Goal: Task Accomplishment & Management: Complete application form

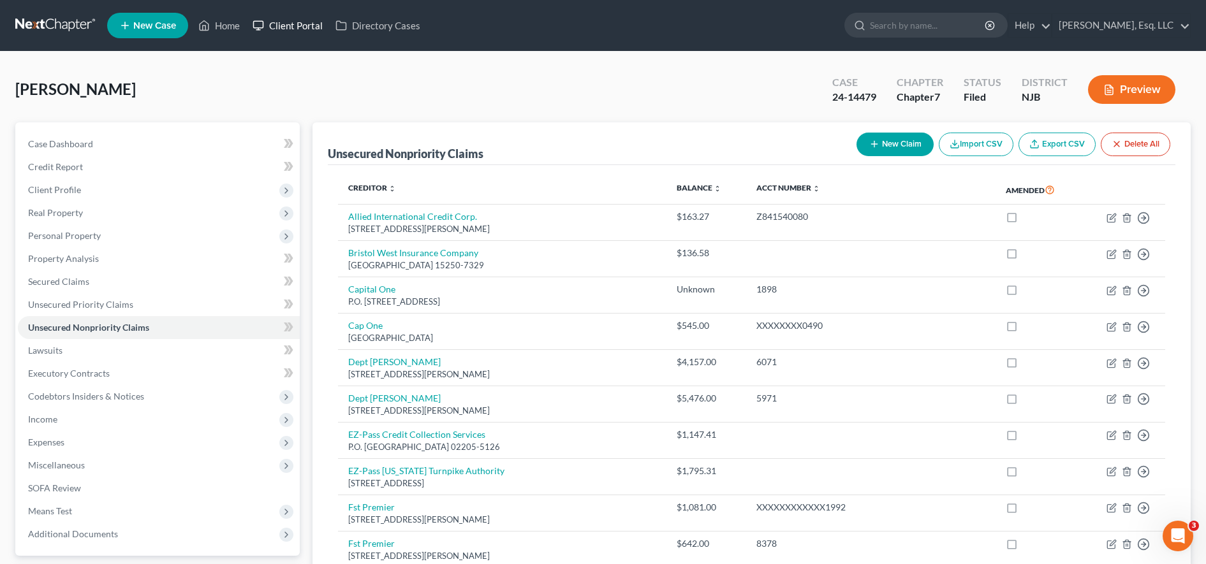
click at [286, 33] on link "Client Portal" at bounding box center [287, 25] width 83 height 23
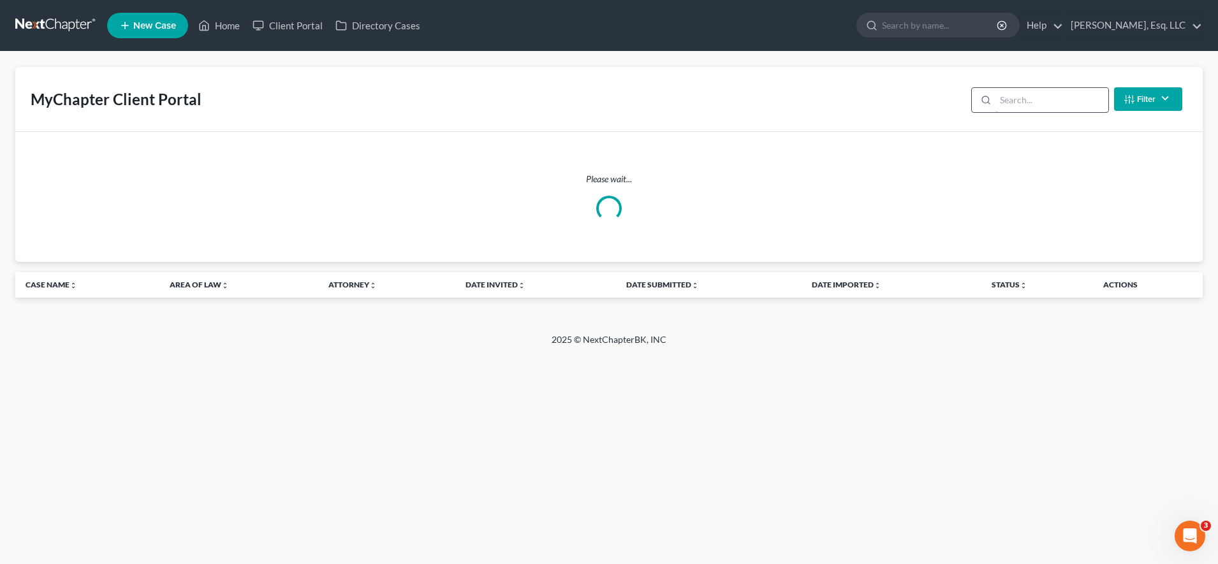
click at [1001, 103] on input "search" at bounding box center [1051, 100] width 113 height 24
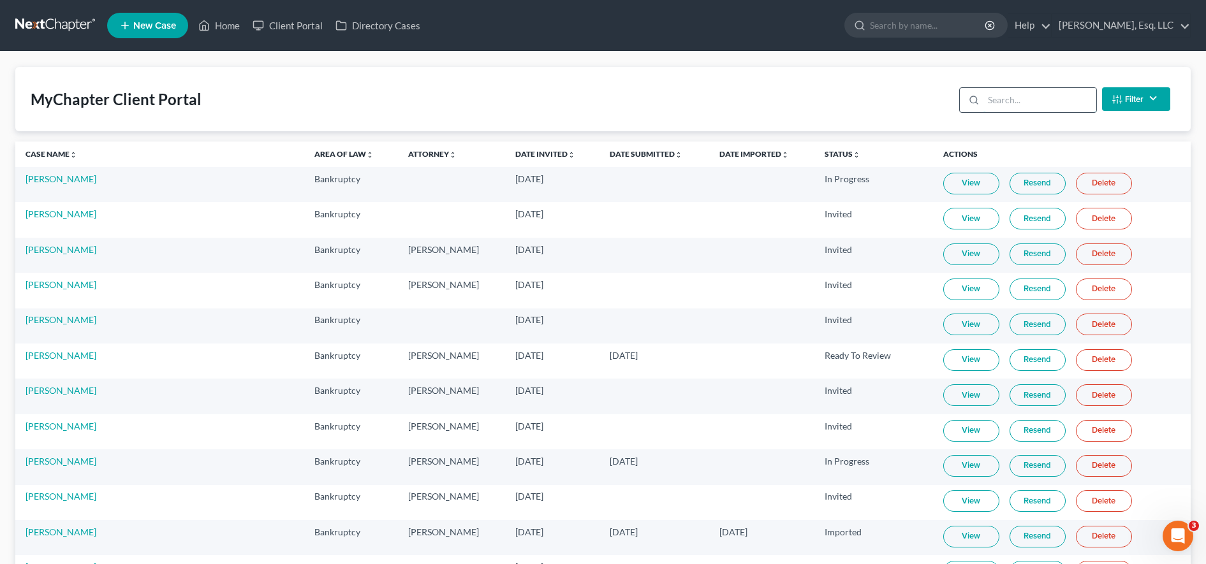
click at [1001, 103] on input "search" at bounding box center [1039, 100] width 113 height 24
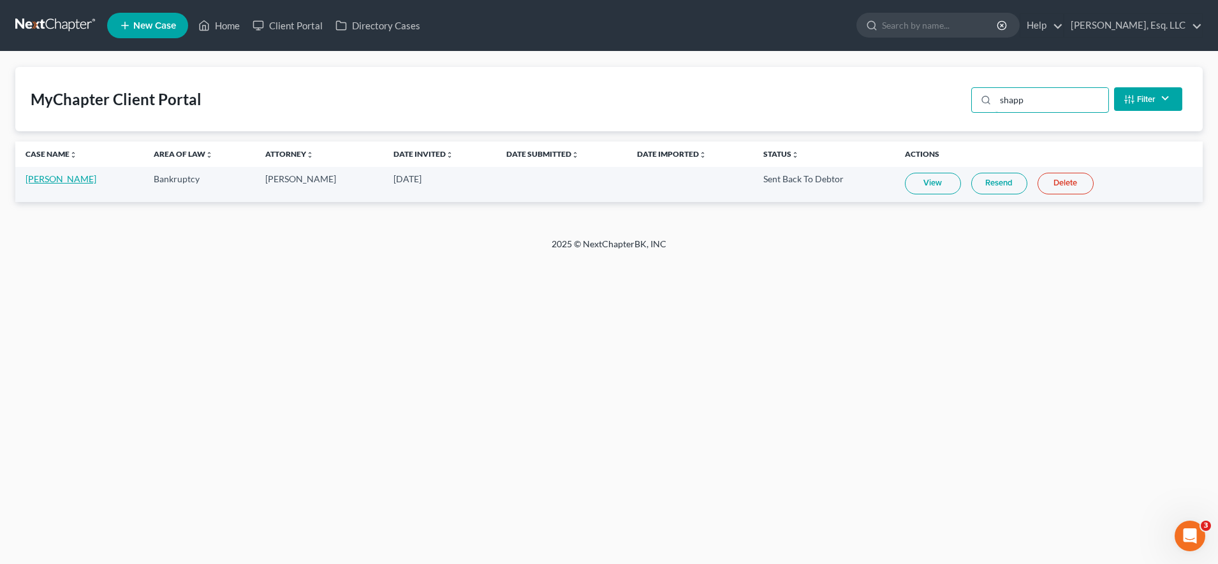
type input "shapp"
click at [63, 180] on link "[PERSON_NAME]" at bounding box center [61, 178] width 71 height 11
select select "6"
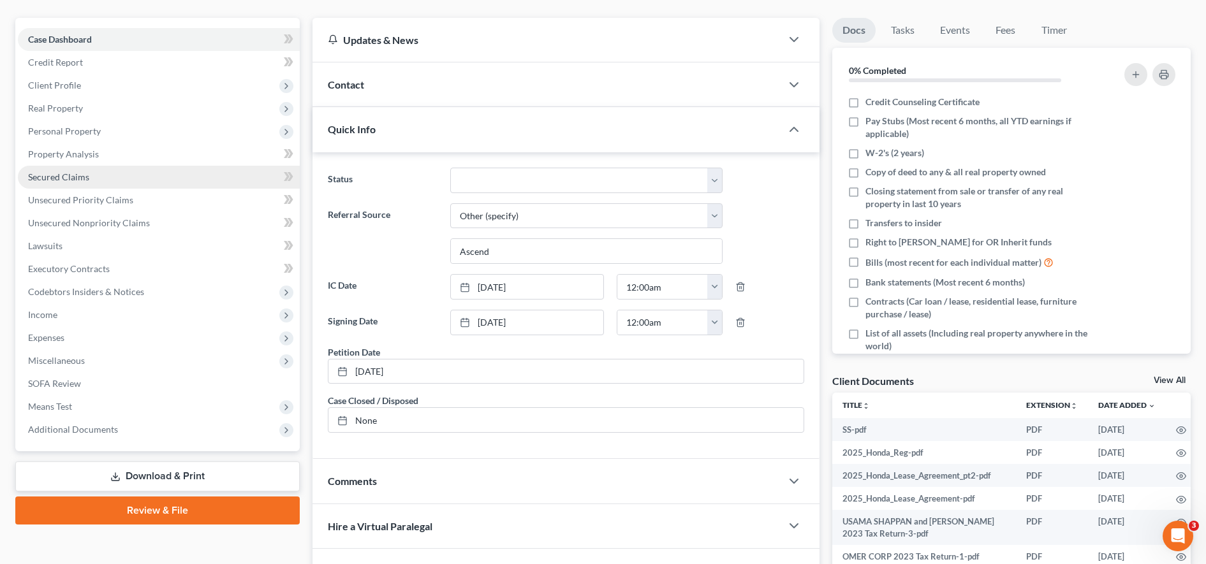
scroll to position [105, 0]
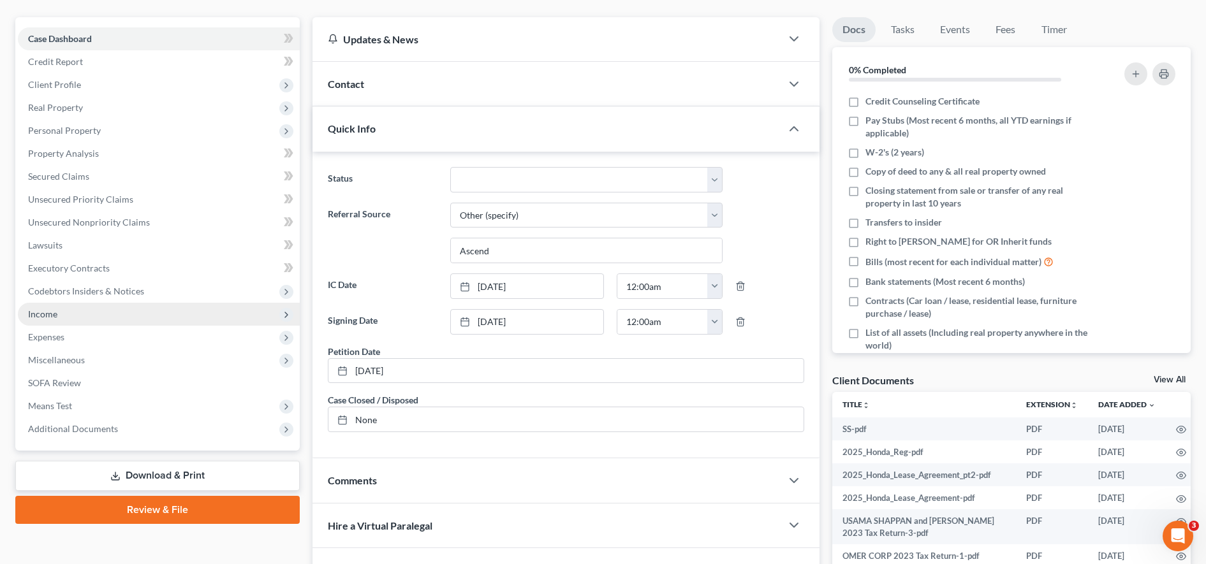
click at [108, 319] on span "Income" at bounding box center [159, 314] width 282 height 23
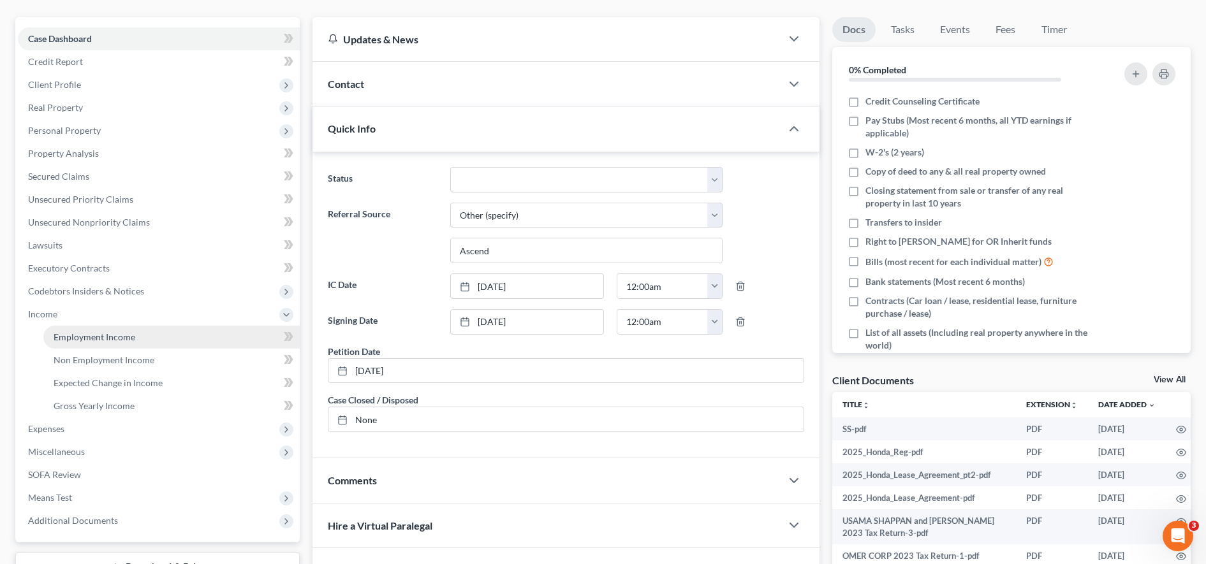
click at [122, 332] on span "Employment Income" at bounding box center [95, 337] width 82 height 11
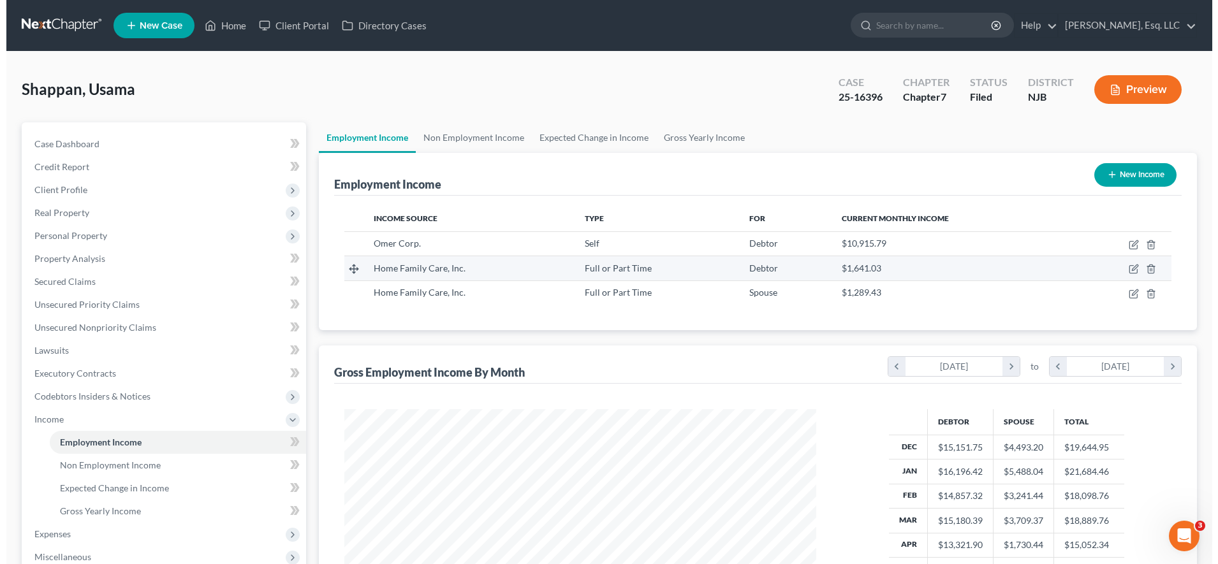
scroll to position [236, 497]
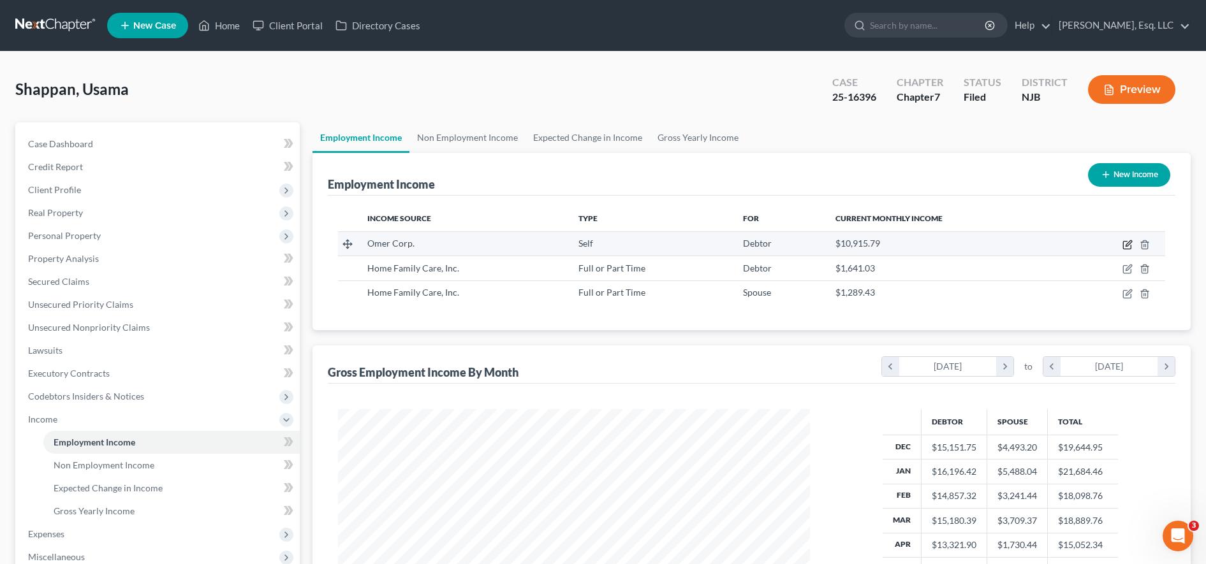
click at [1126, 242] on icon "button" at bounding box center [1127, 246] width 8 height 8
select select "1"
select select "33"
select select "0"
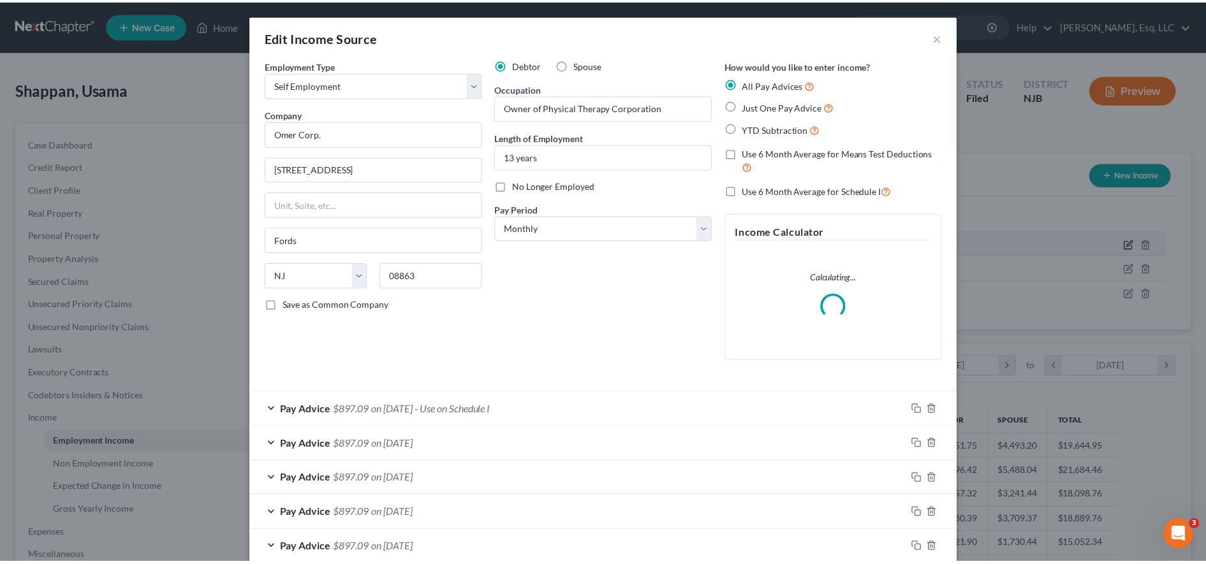
scroll to position [238, 503]
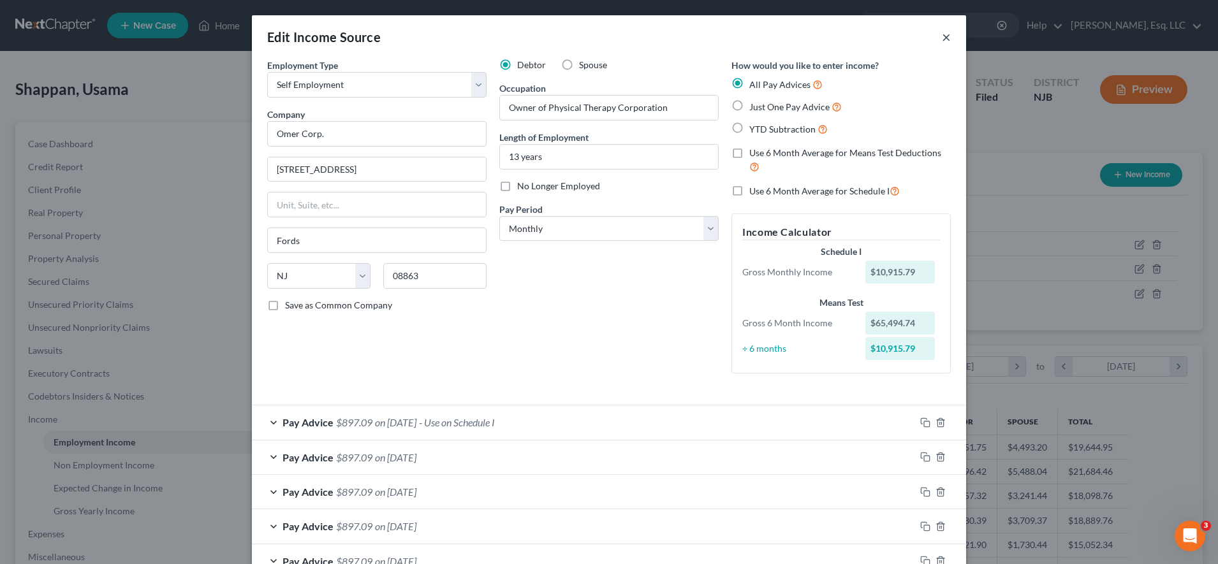
click at [942, 38] on button "×" at bounding box center [946, 36] width 9 height 15
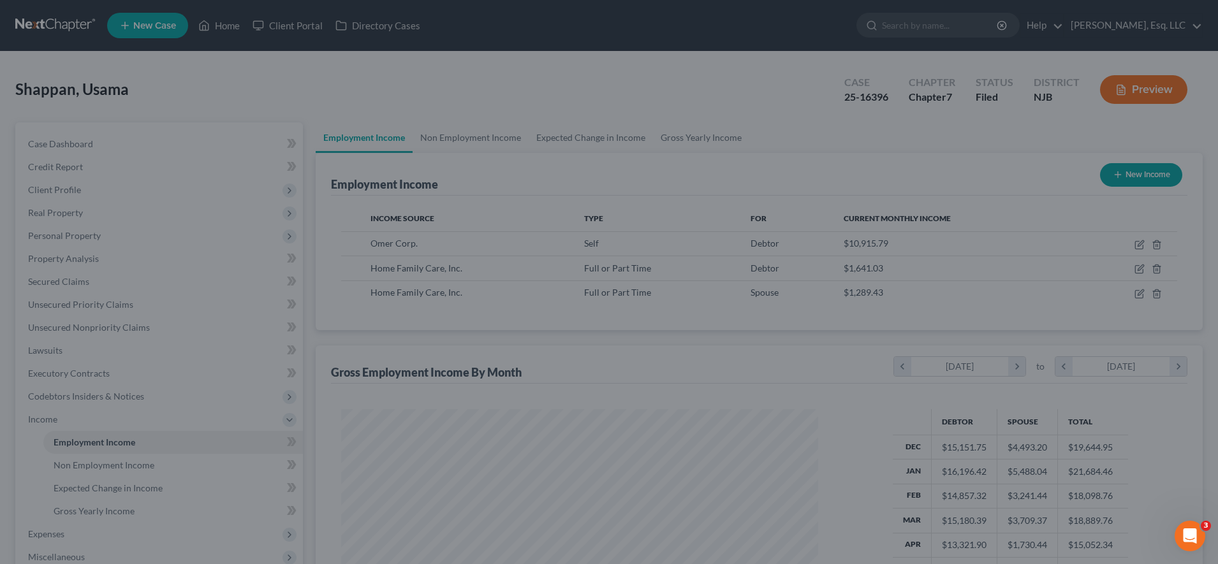
scroll to position [637464, 637202]
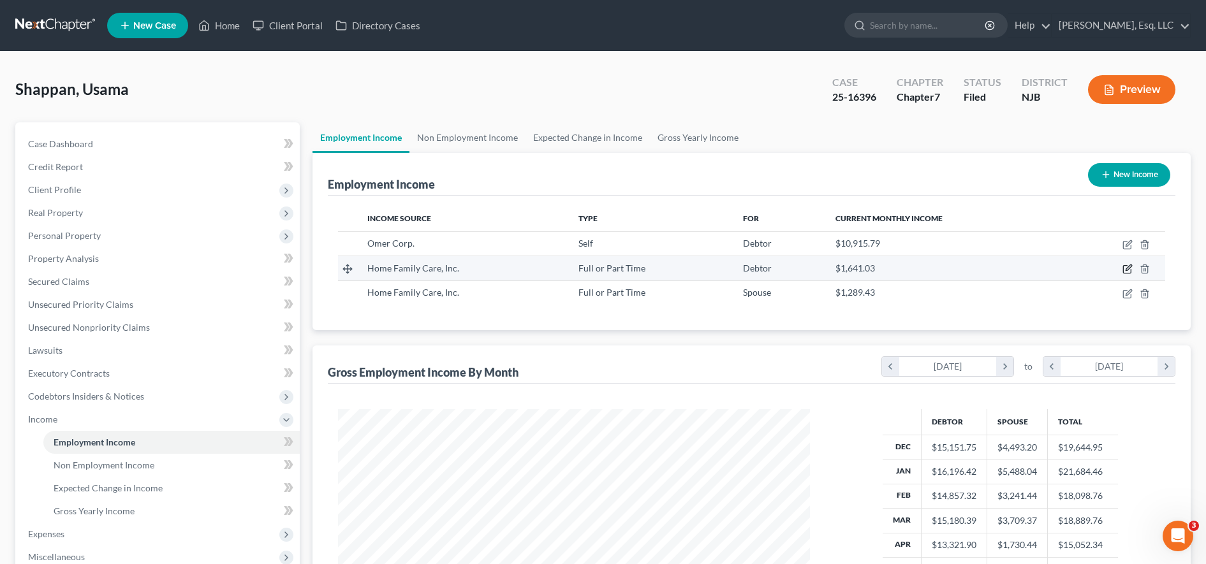
click at [1126, 268] on icon "button" at bounding box center [1127, 269] width 10 height 10
select select "0"
select select "35"
select select "3"
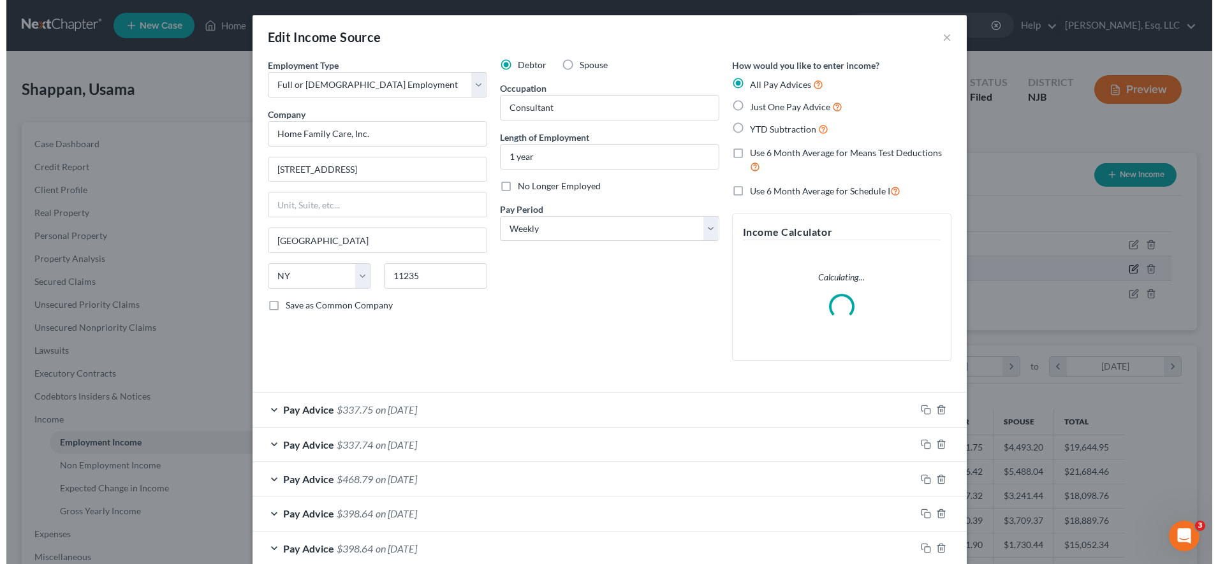
scroll to position [238, 503]
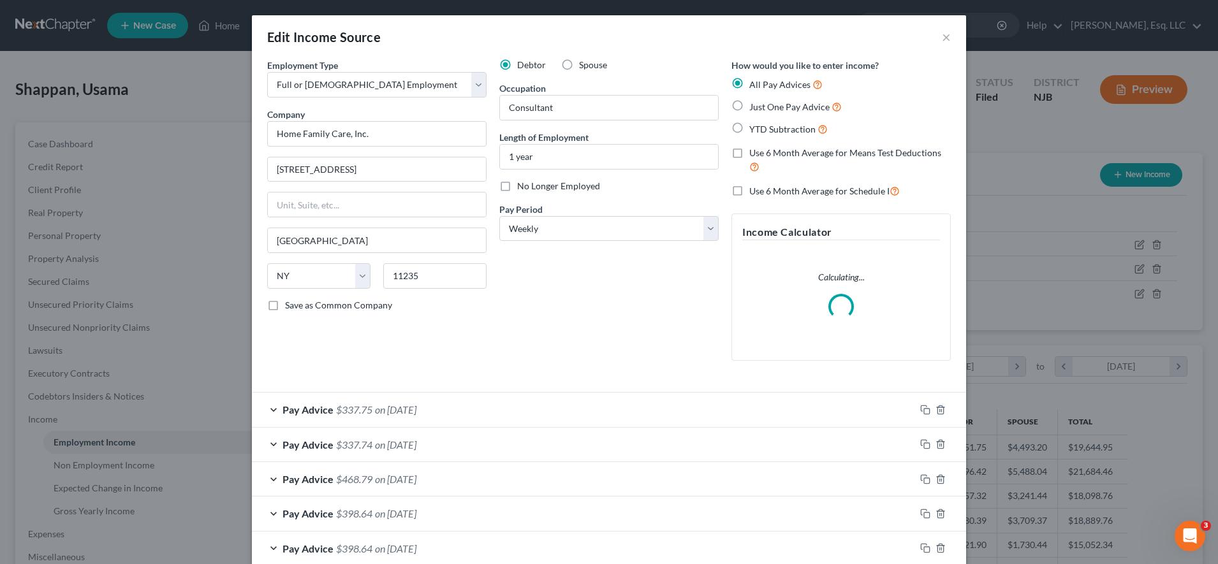
click at [701, 418] on div "Pay Advice $337.75 on [DATE]" at bounding box center [583, 410] width 663 height 34
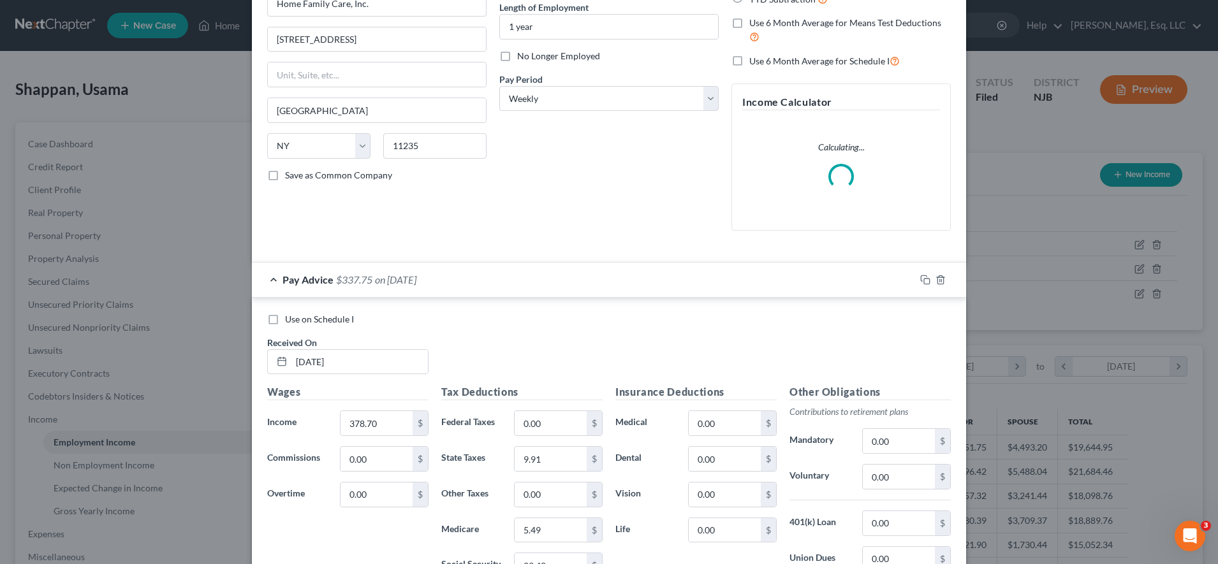
scroll to position [131, 0]
click at [285, 325] on label "Use on Schedule I" at bounding box center [319, 318] width 69 height 13
click at [290, 321] on input "Use on Schedule I" at bounding box center [294, 316] width 8 height 8
checkbox input "true"
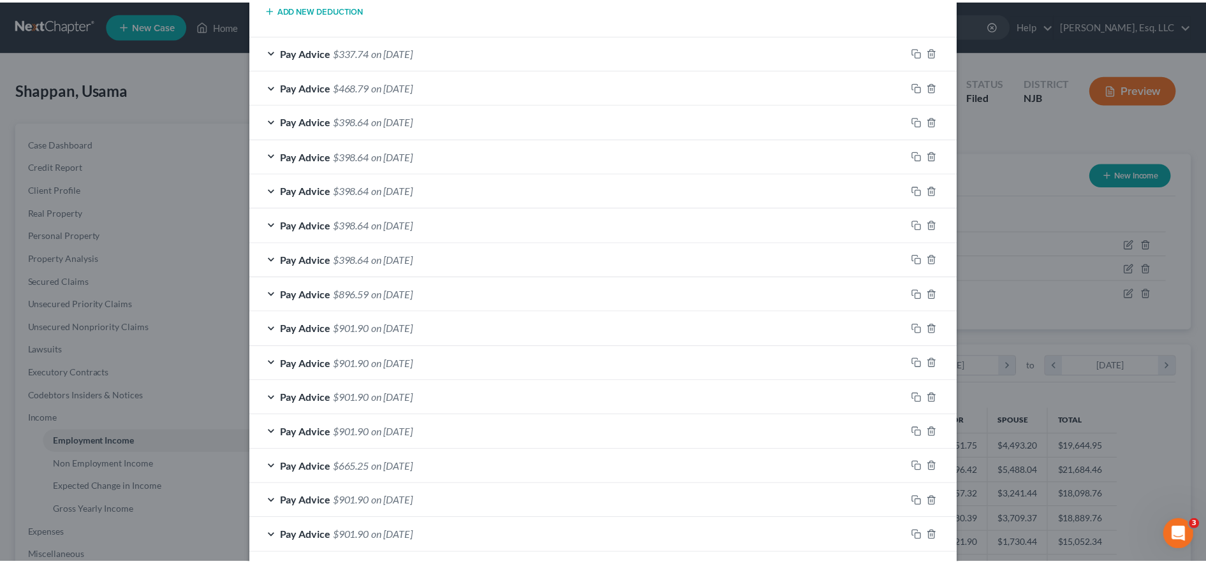
scroll to position [1219, 0]
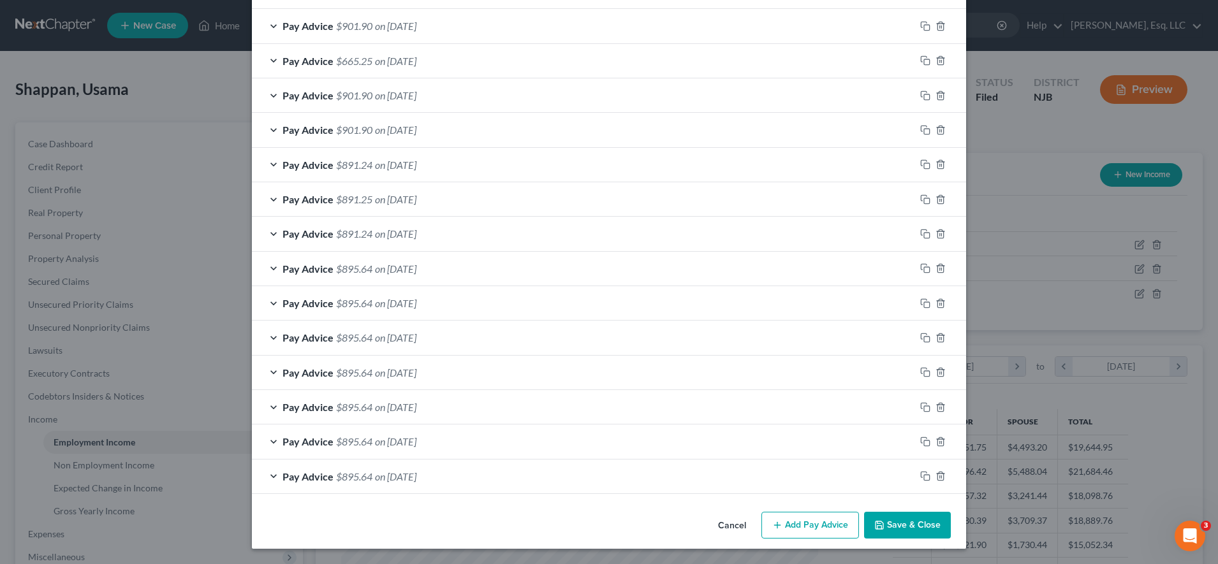
click at [891, 522] on button "Save & Close" at bounding box center [907, 525] width 87 height 27
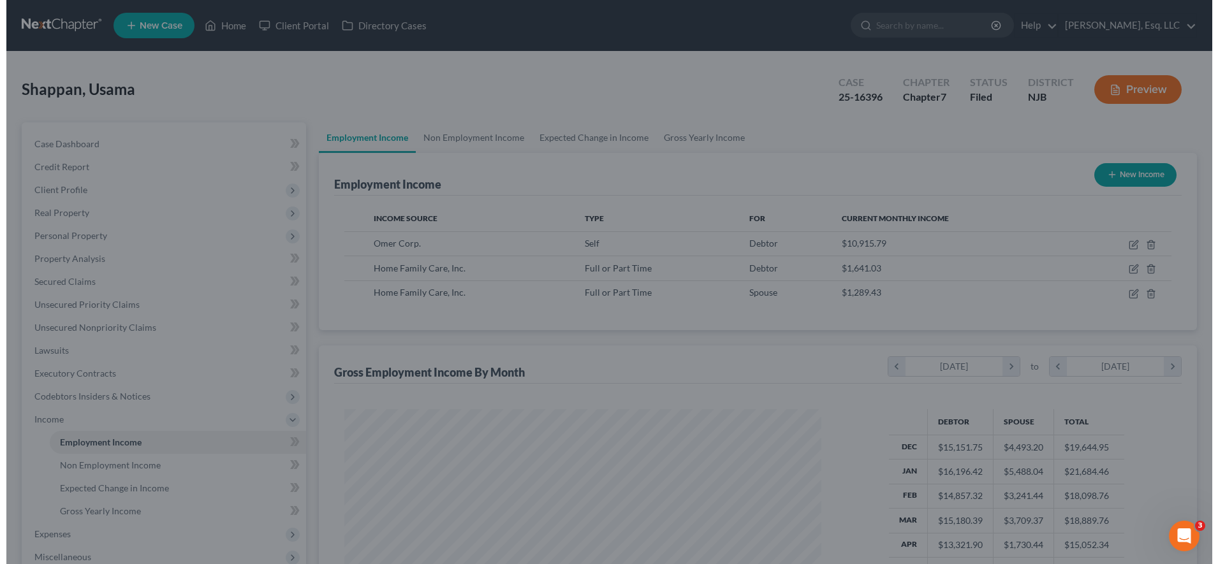
scroll to position [637464, 637202]
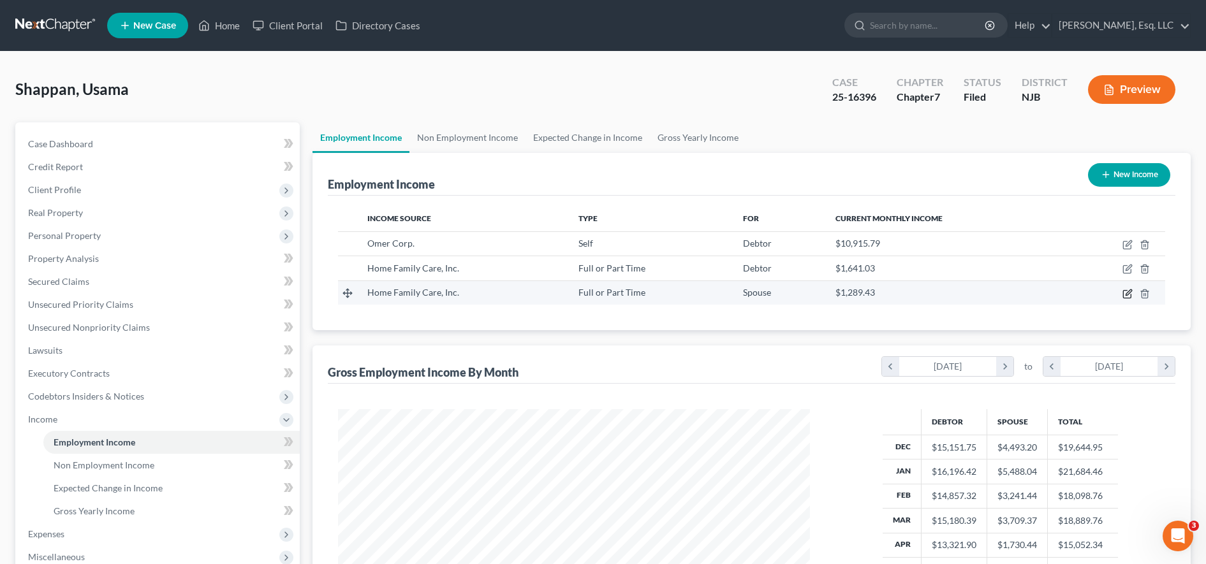
click at [1126, 291] on icon "button" at bounding box center [1127, 294] width 8 height 8
select select "0"
select select "35"
select select "3"
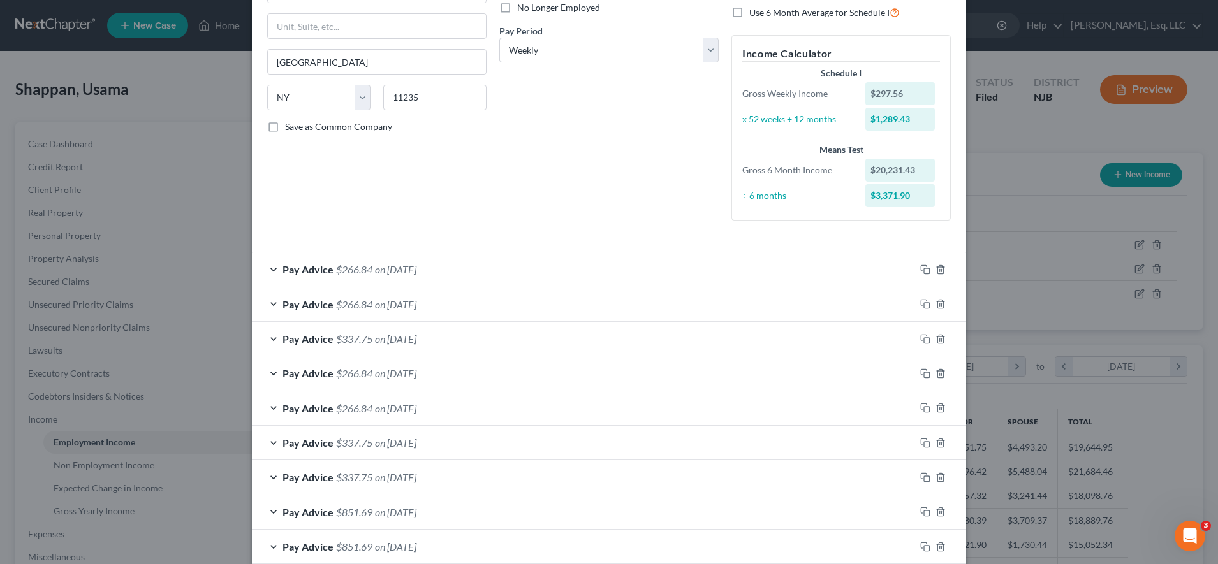
scroll to position [181, 0]
click at [386, 265] on span "on [DATE]" at bounding box center [395, 267] width 41 height 12
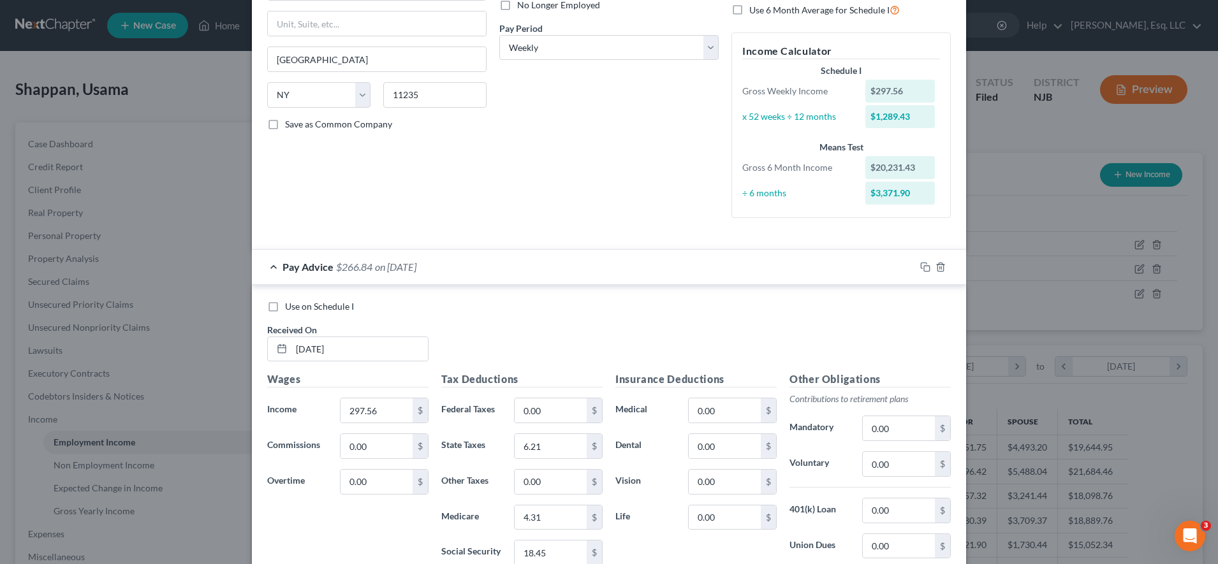
click at [285, 305] on label "Use on Schedule I" at bounding box center [319, 306] width 69 height 13
click at [290, 305] on input "Use on Schedule I" at bounding box center [294, 304] width 8 height 8
checkbox input "true"
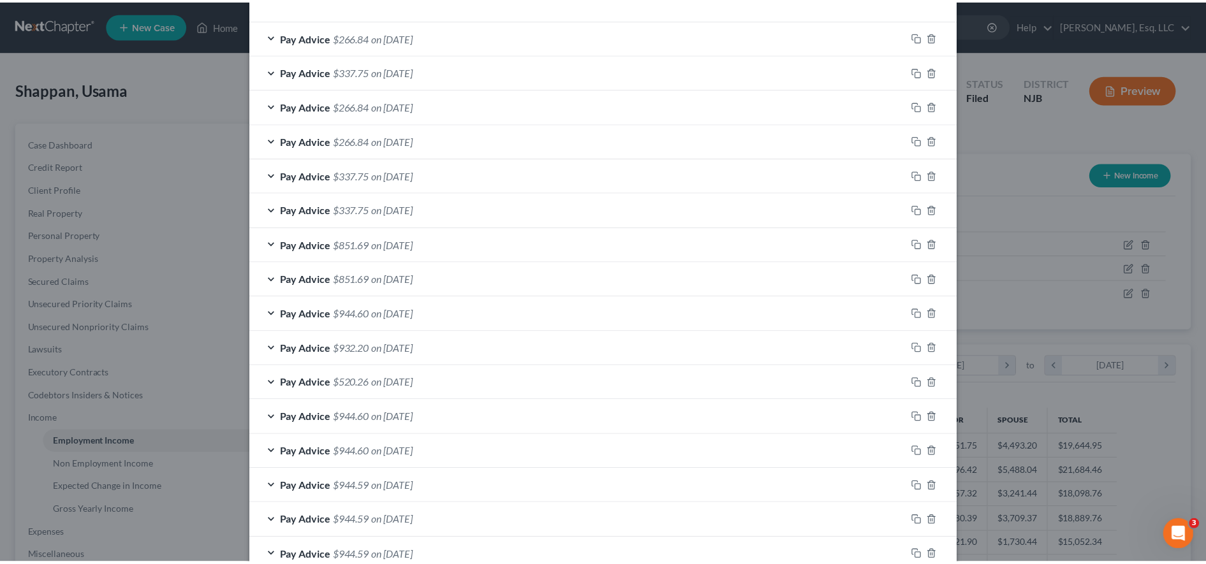
scroll to position [1188, 0]
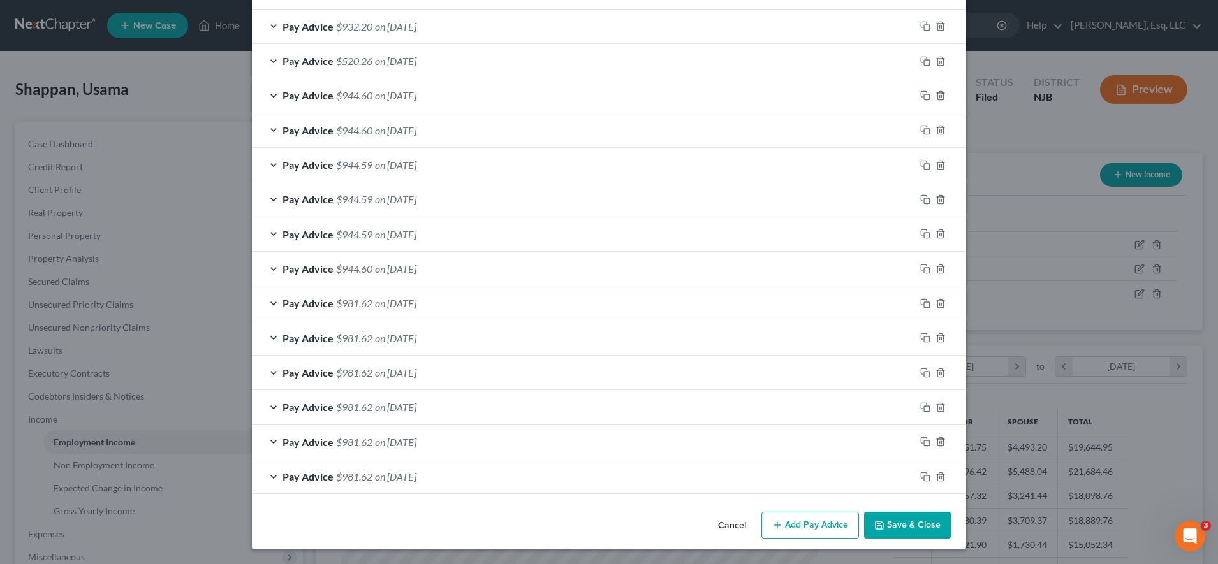
click at [908, 513] on button "Save & Close" at bounding box center [907, 525] width 87 height 27
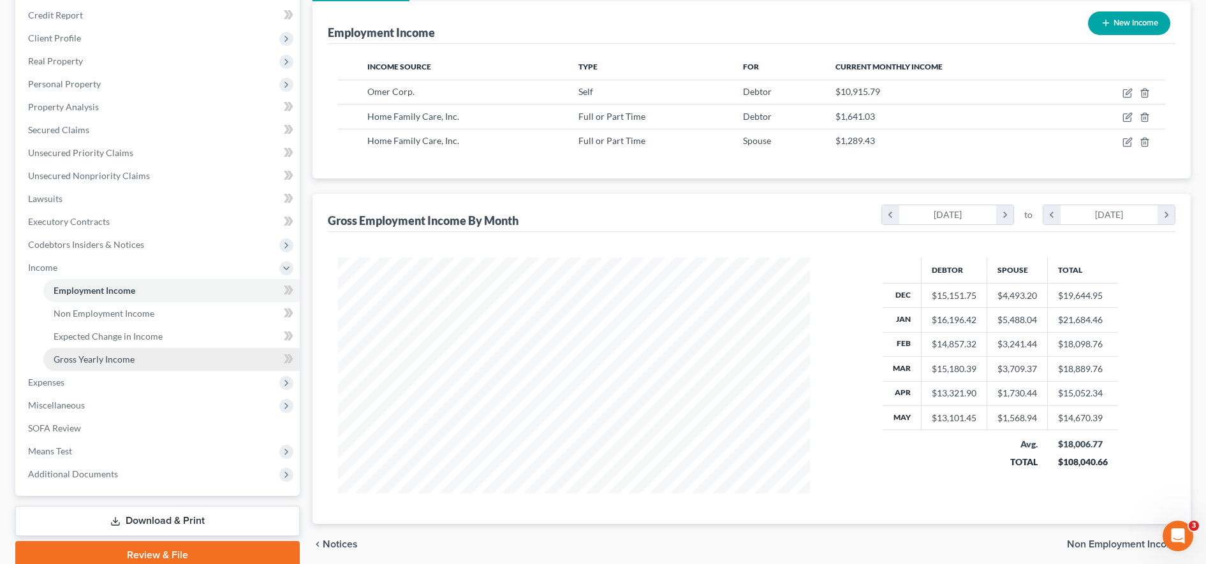
scroll to position [155, 0]
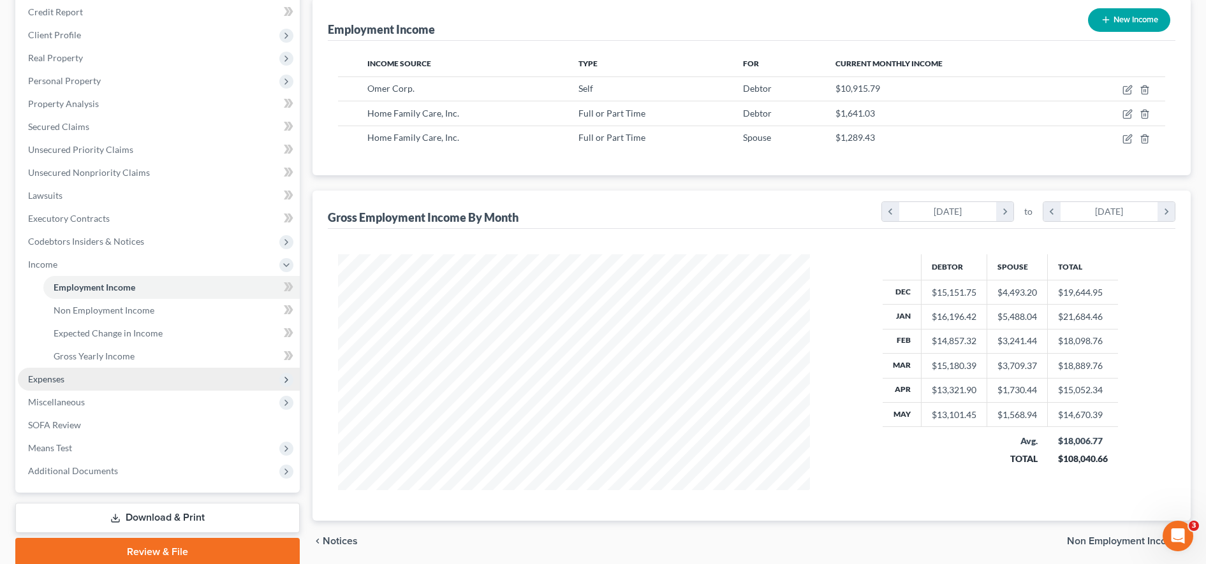
click at [128, 376] on span "Expenses" at bounding box center [159, 379] width 282 height 23
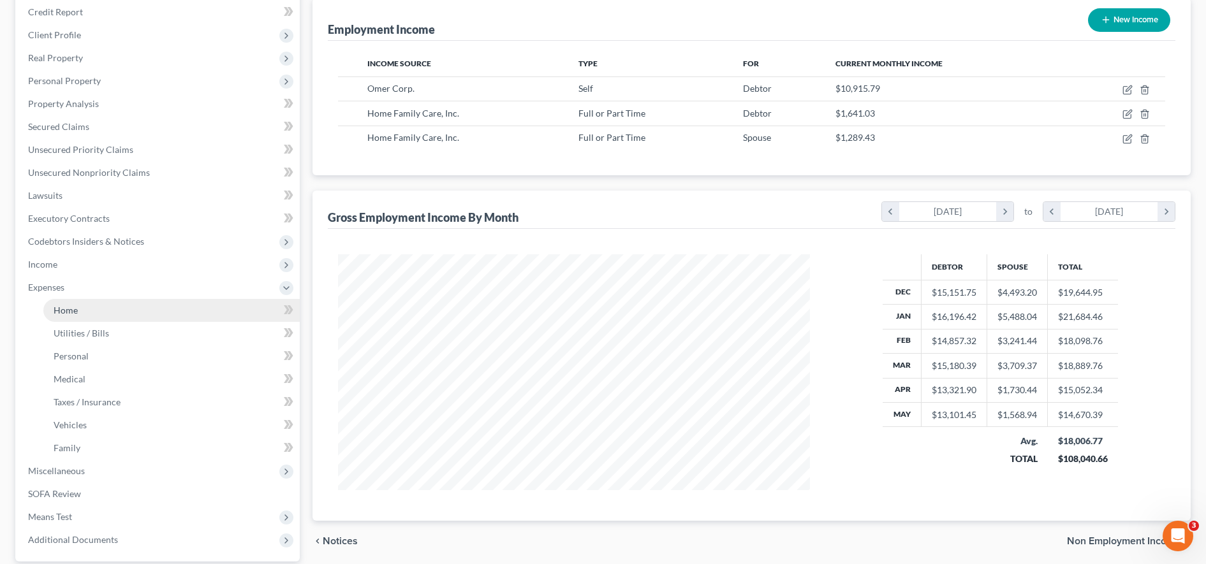
click at [105, 314] on link "Home" at bounding box center [171, 310] width 256 height 23
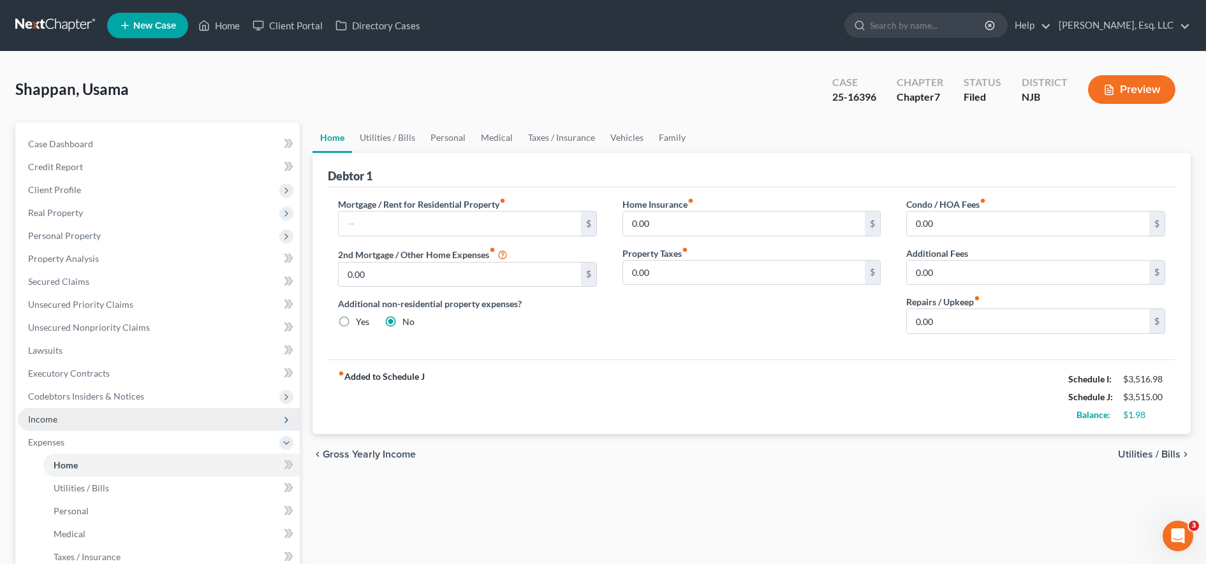
click at [87, 415] on span "Income" at bounding box center [159, 419] width 282 height 23
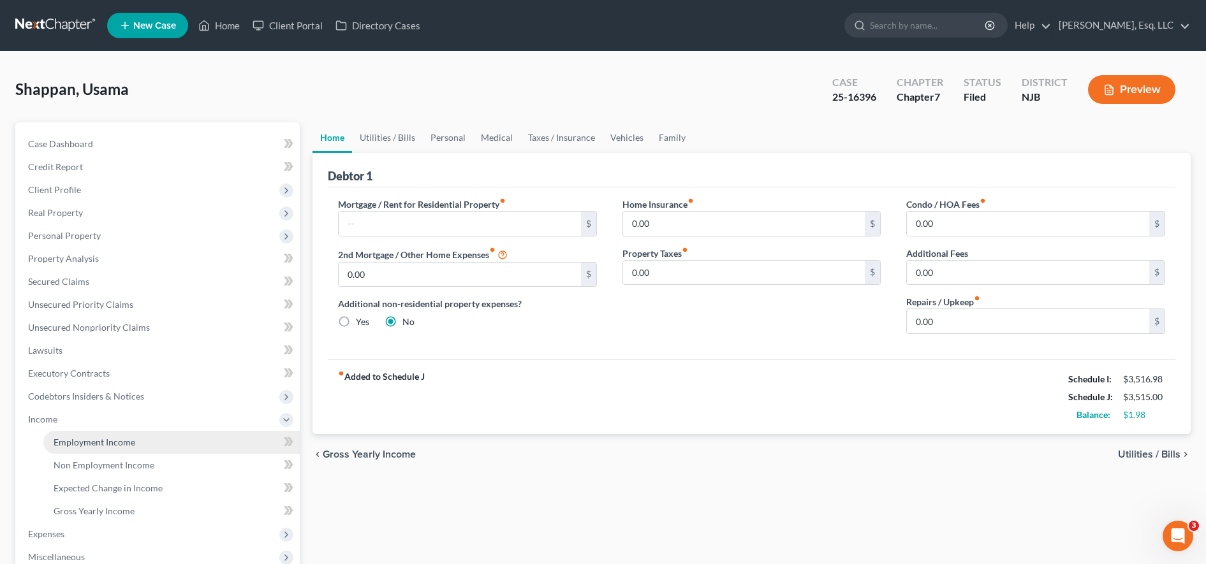
click at [118, 442] on span "Employment Income" at bounding box center [95, 442] width 82 height 11
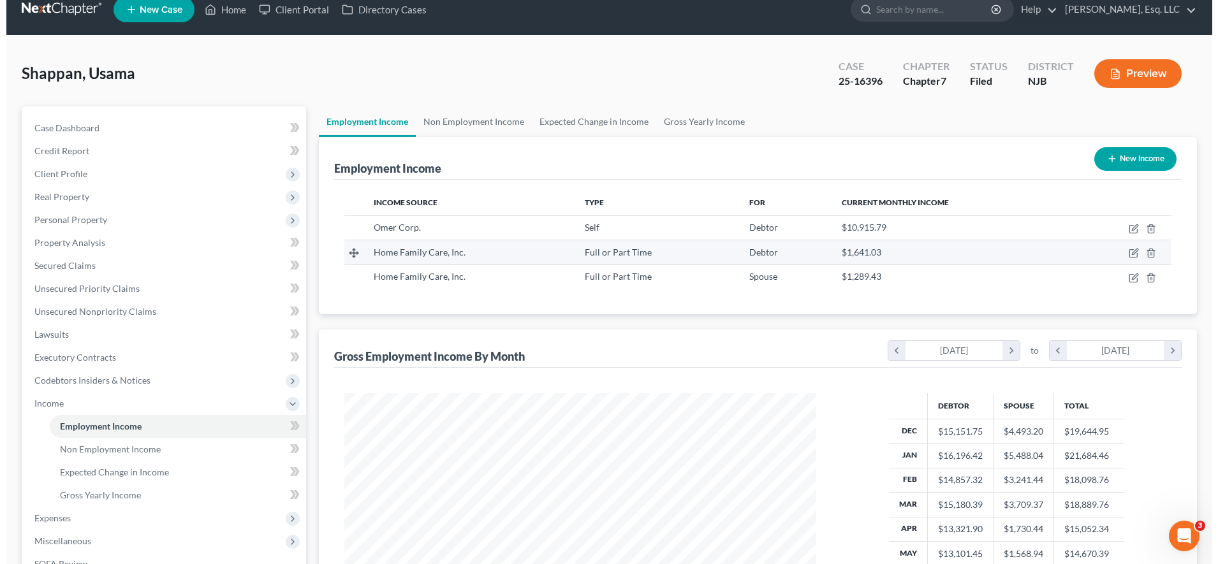
scroll to position [4, 0]
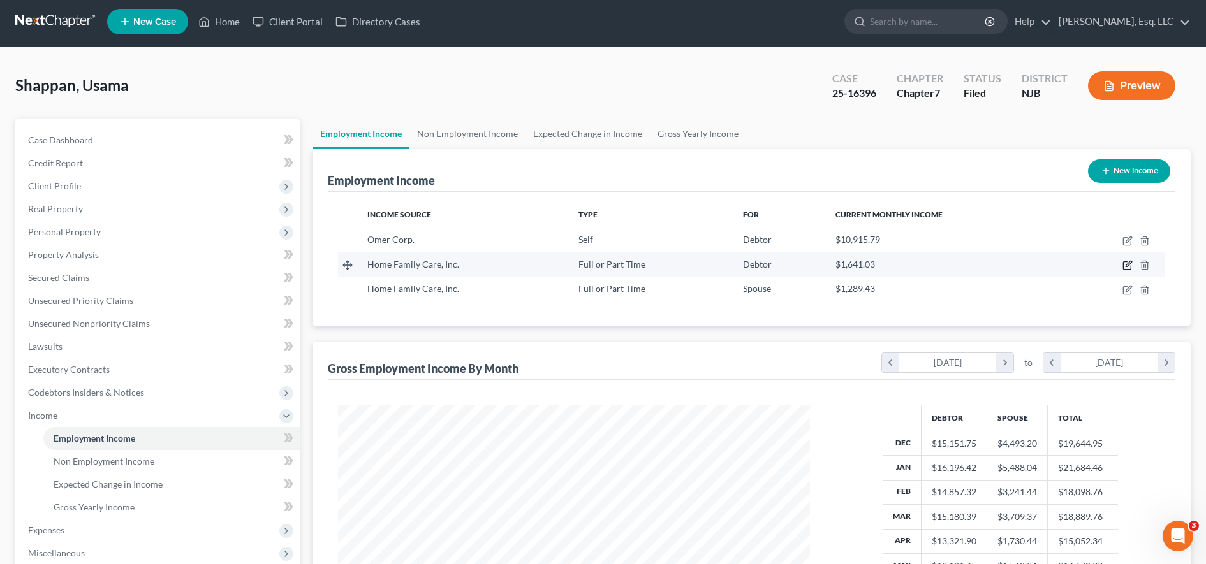
click at [1127, 260] on icon "button" at bounding box center [1127, 265] width 10 height 10
select select "0"
select select "35"
select select "3"
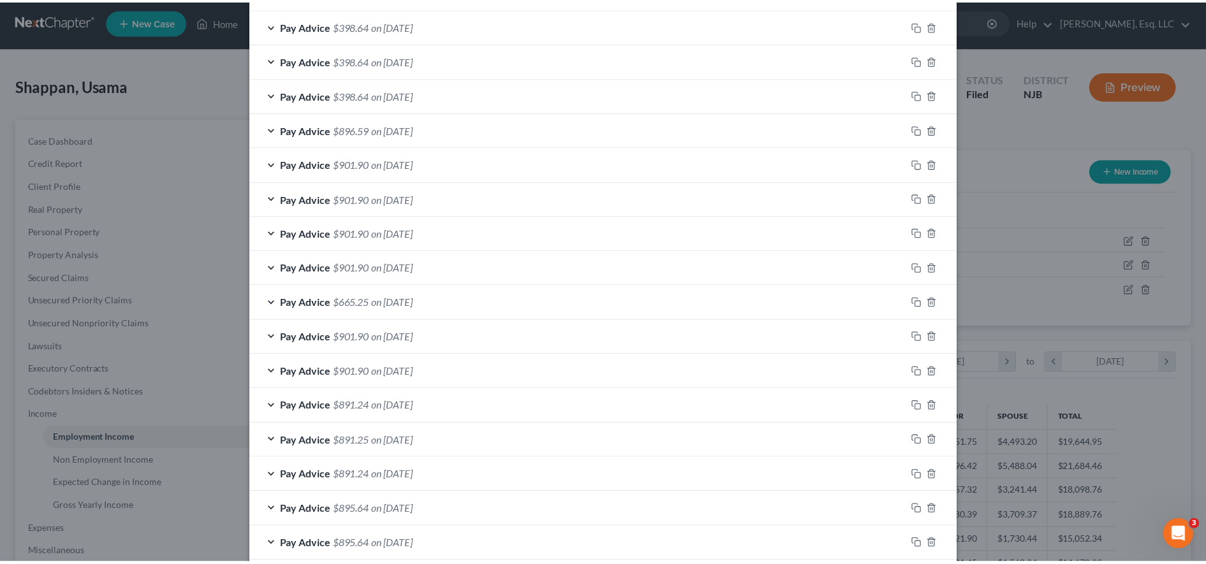
scroll to position [837, 0]
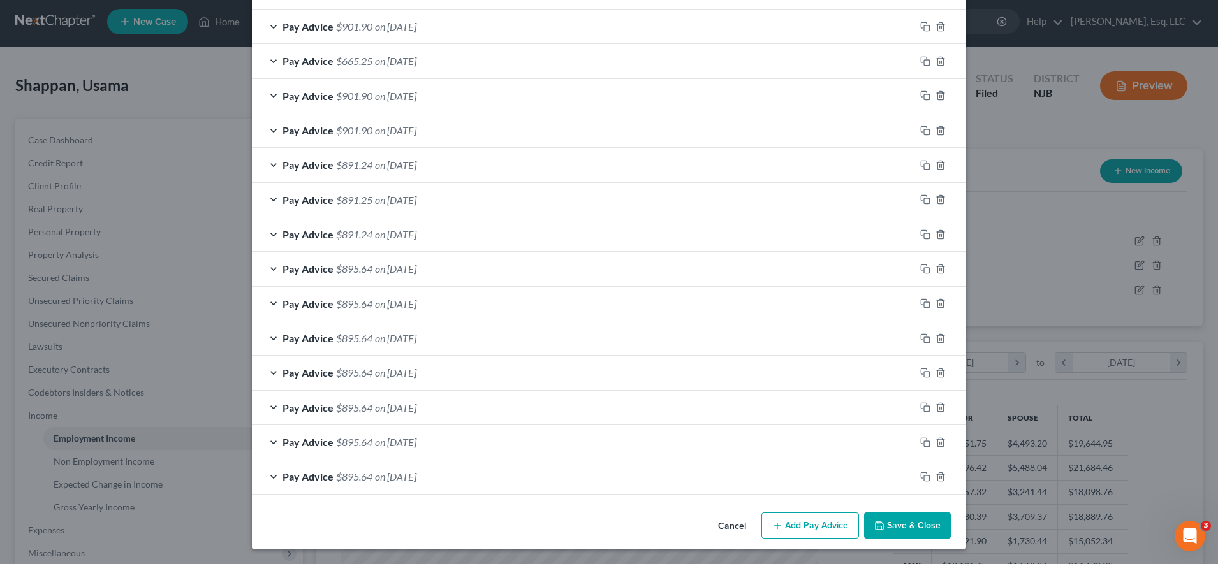
click at [923, 536] on button "Save & Close" at bounding box center [907, 526] width 87 height 27
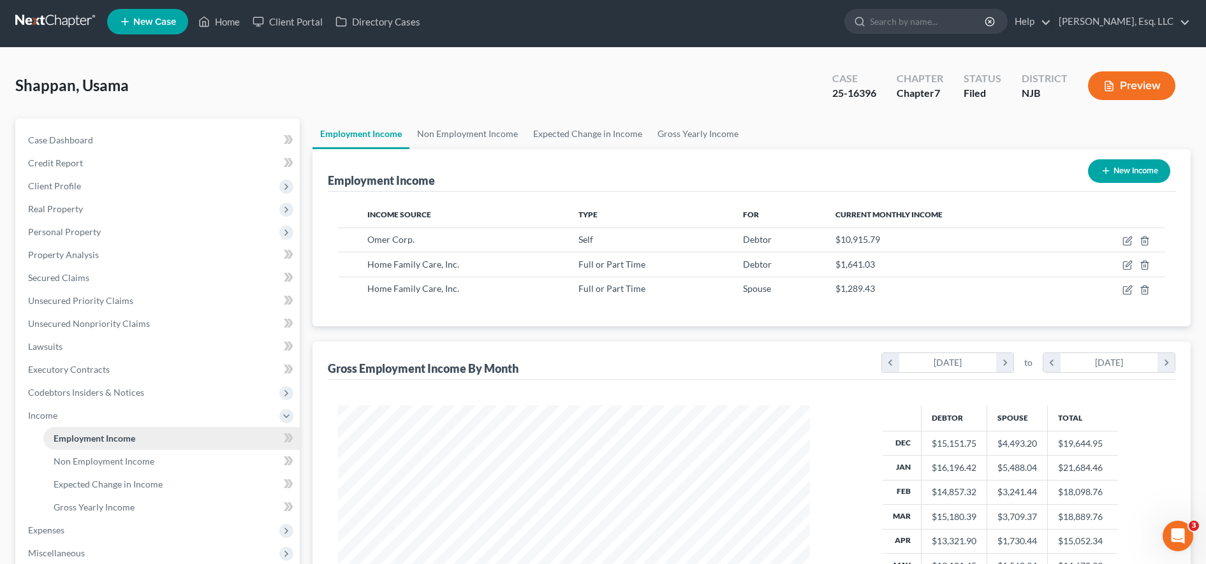
scroll to position [205, 0]
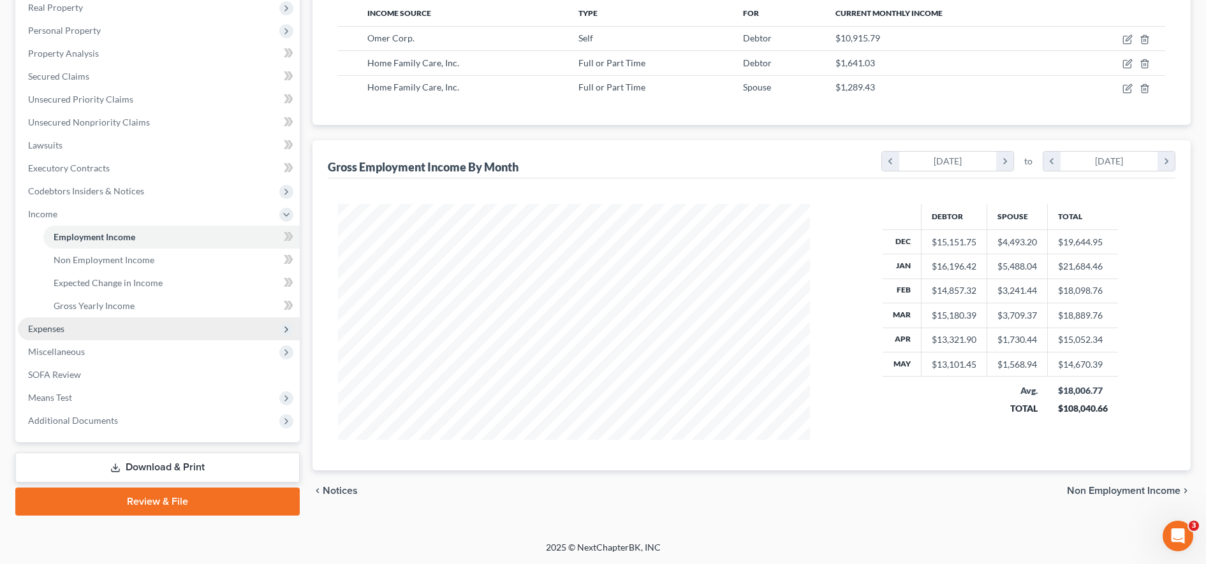
click at [109, 330] on span "Expenses" at bounding box center [159, 329] width 282 height 23
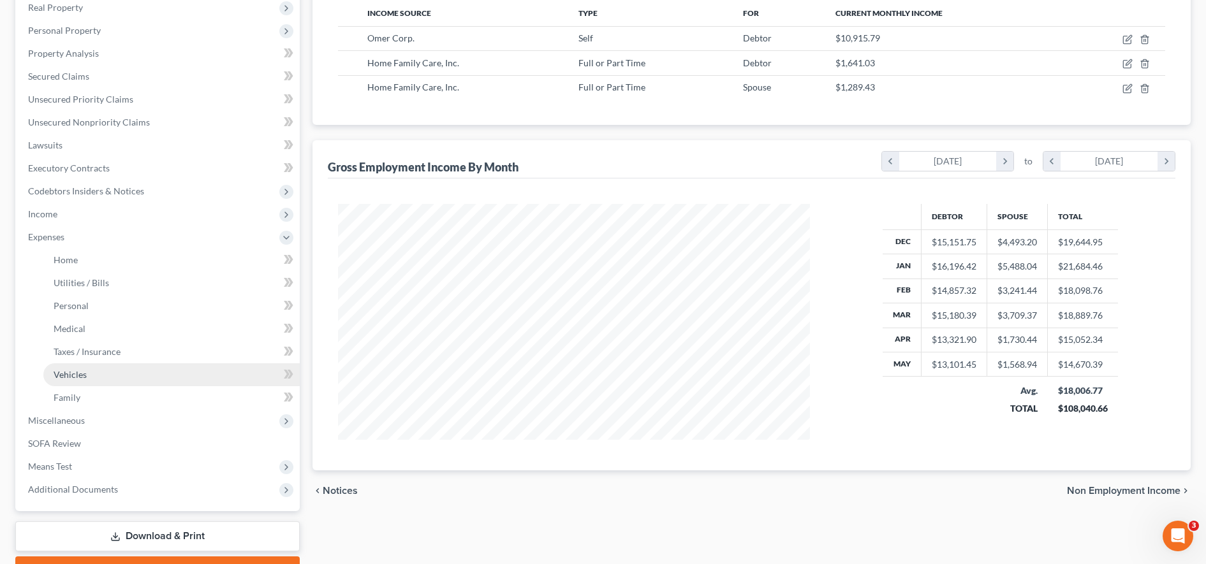
click at [136, 377] on link "Vehicles" at bounding box center [171, 374] width 256 height 23
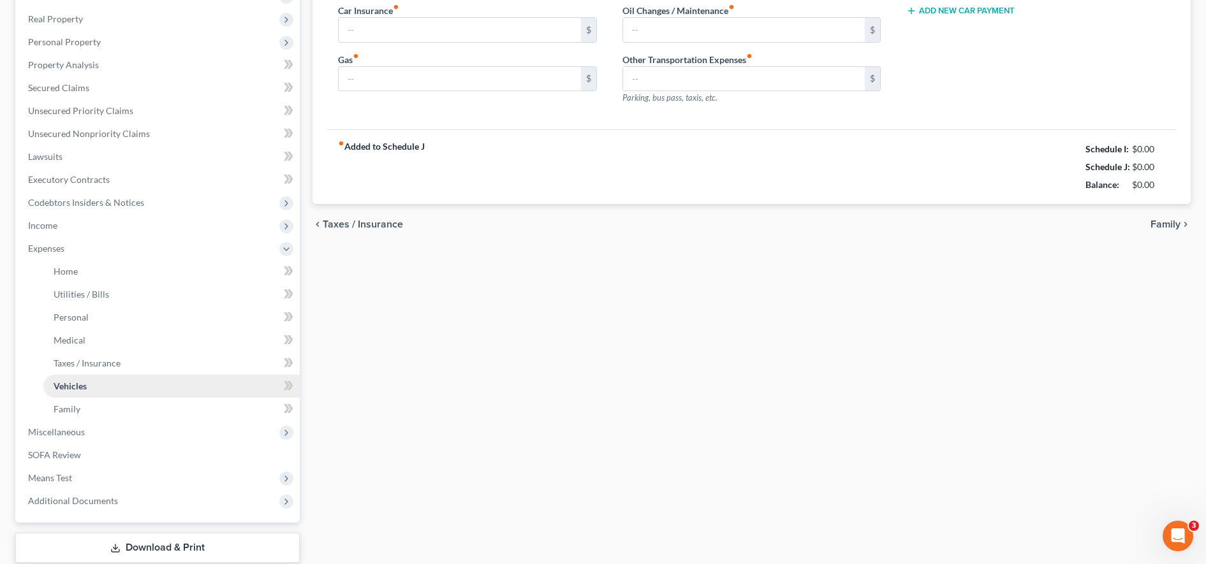
type input "0.00"
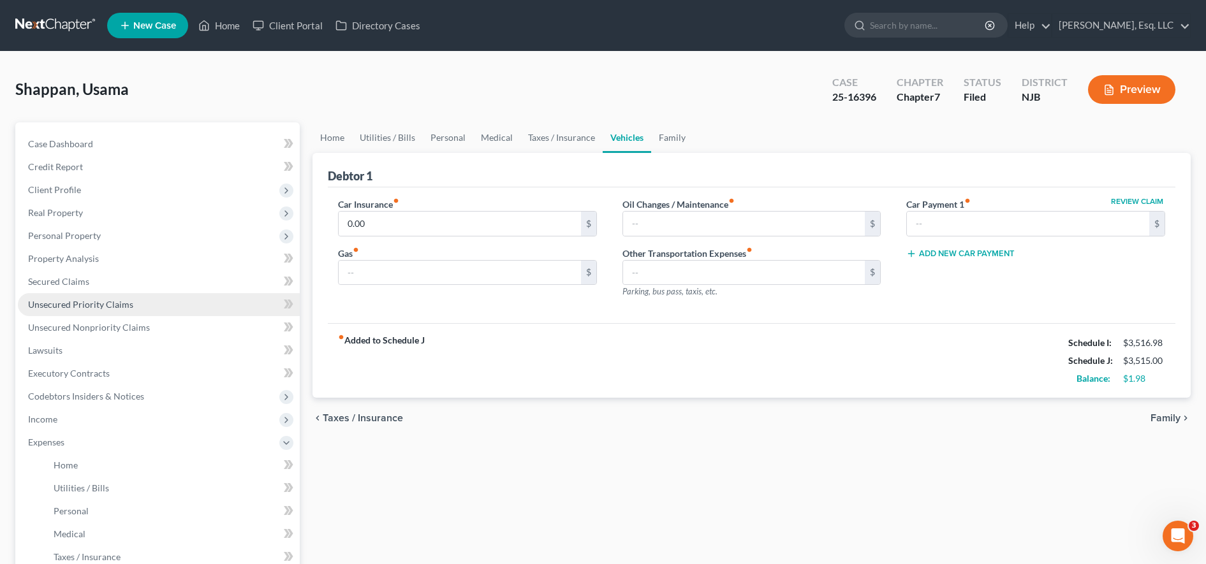
scroll to position [274, 0]
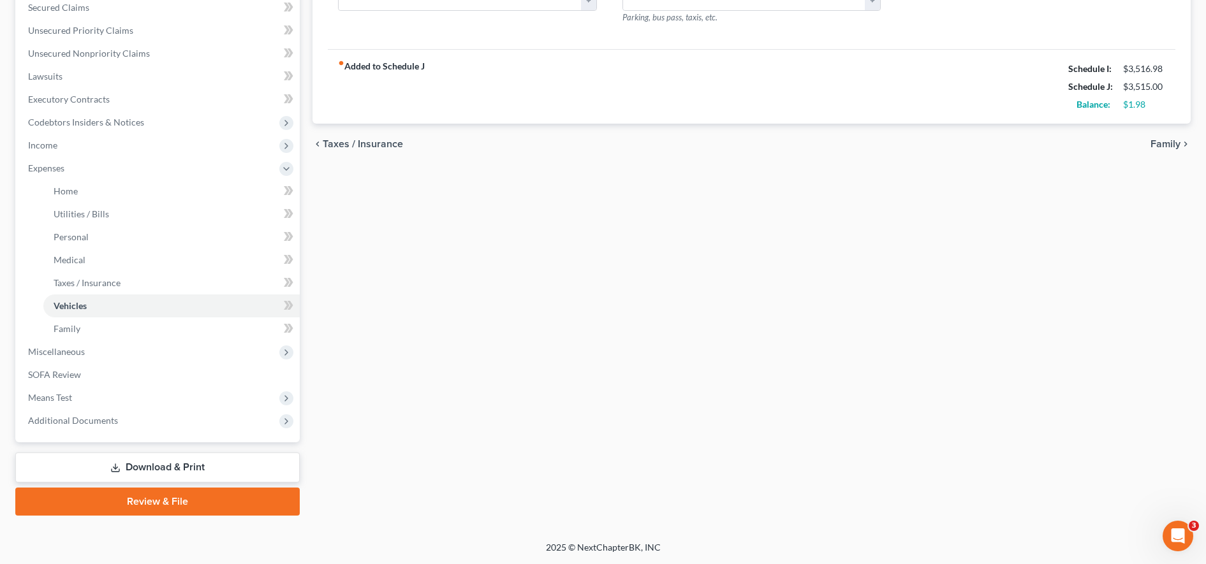
click at [111, 464] on icon at bounding box center [115, 468] width 10 height 10
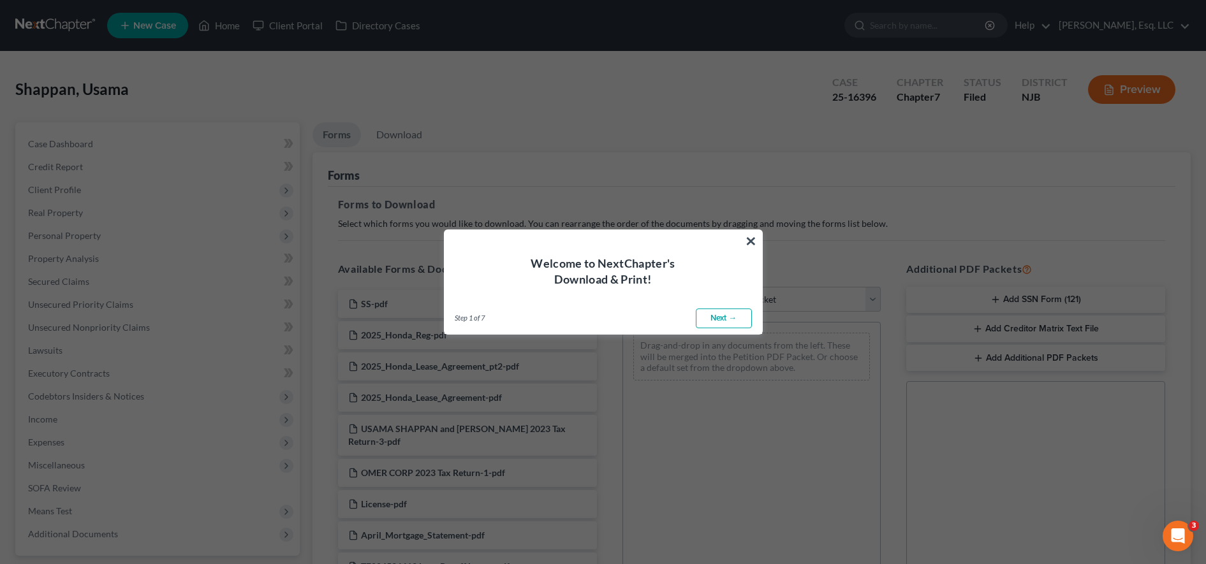
click at [728, 319] on link "Next →" at bounding box center [724, 319] width 56 height 20
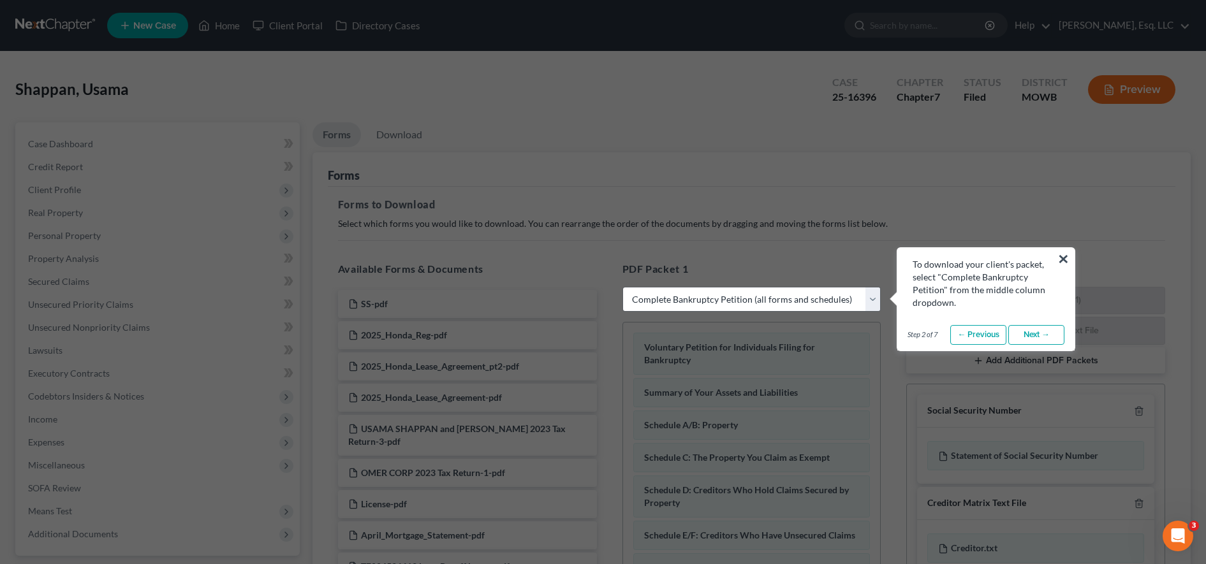
click at [1039, 342] on link "Next →" at bounding box center [1036, 335] width 56 height 20
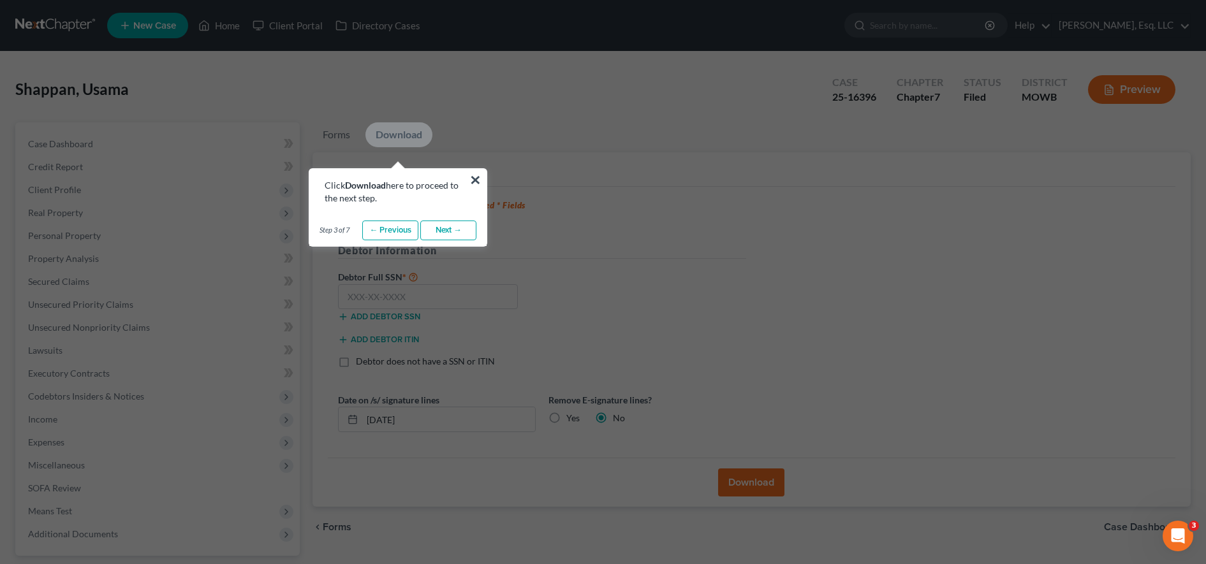
click at [466, 224] on link "Next →" at bounding box center [448, 231] width 56 height 20
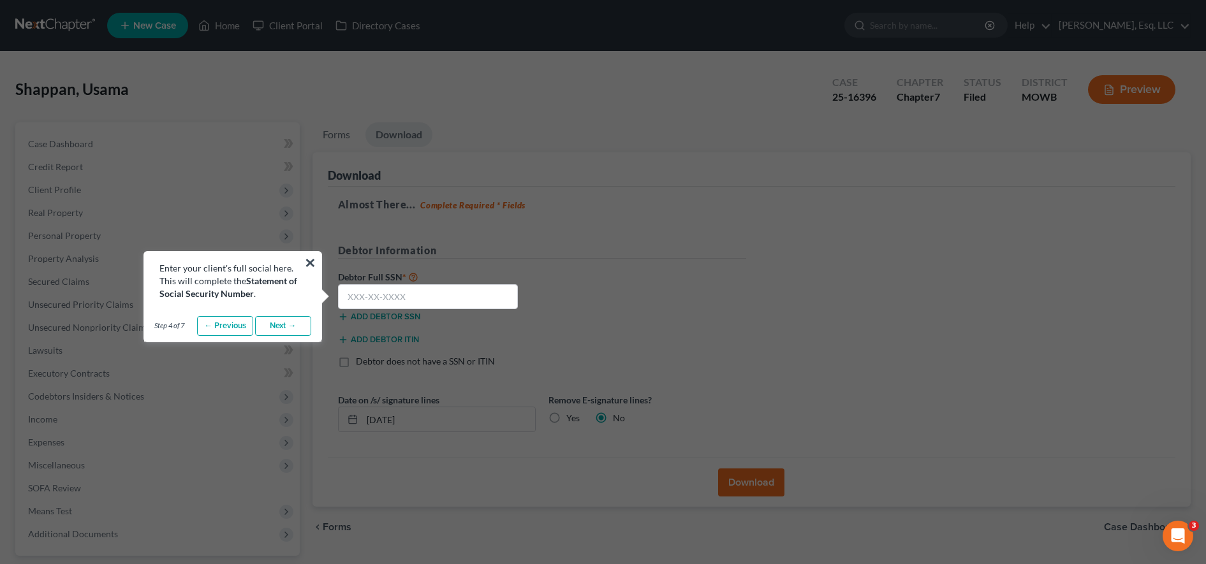
click at [268, 324] on link "Next →" at bounding box center [283, 326] width 56 height 20
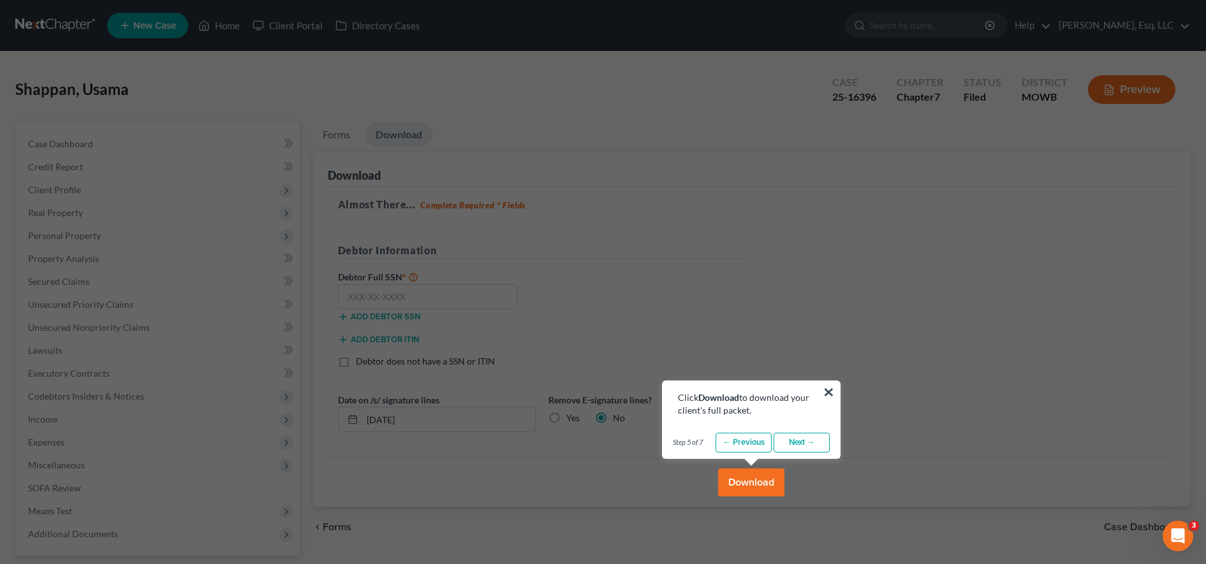
click at [799, 450] on link "Next →" at bounding box center [802, 443] width 56 height 20
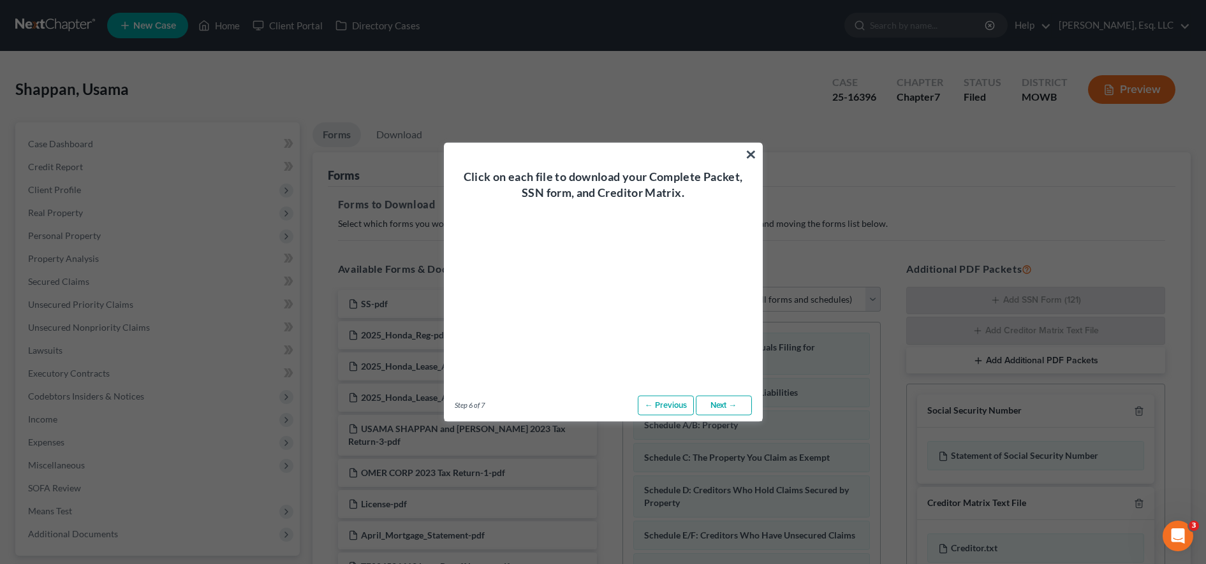
click at [710, 418] on div "Step 6 of 7 ← Previous Next → Done" at bounding box center [603, 406] width 318 height 32
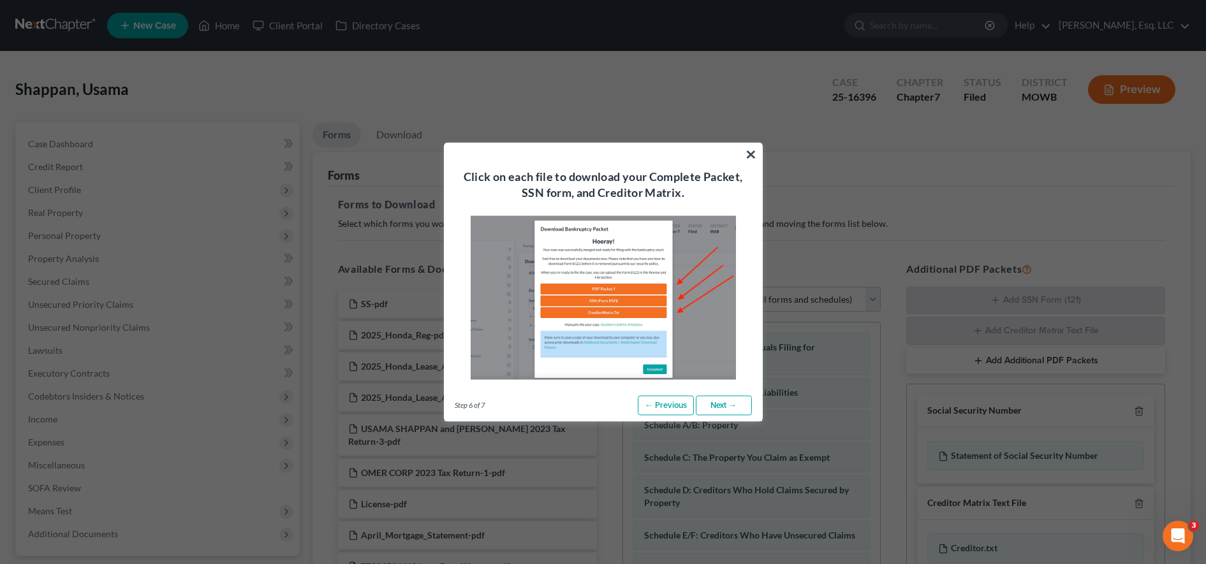
click at [711, 408] on link "Next →" at bounding box center [724, 405] width 56 height 20
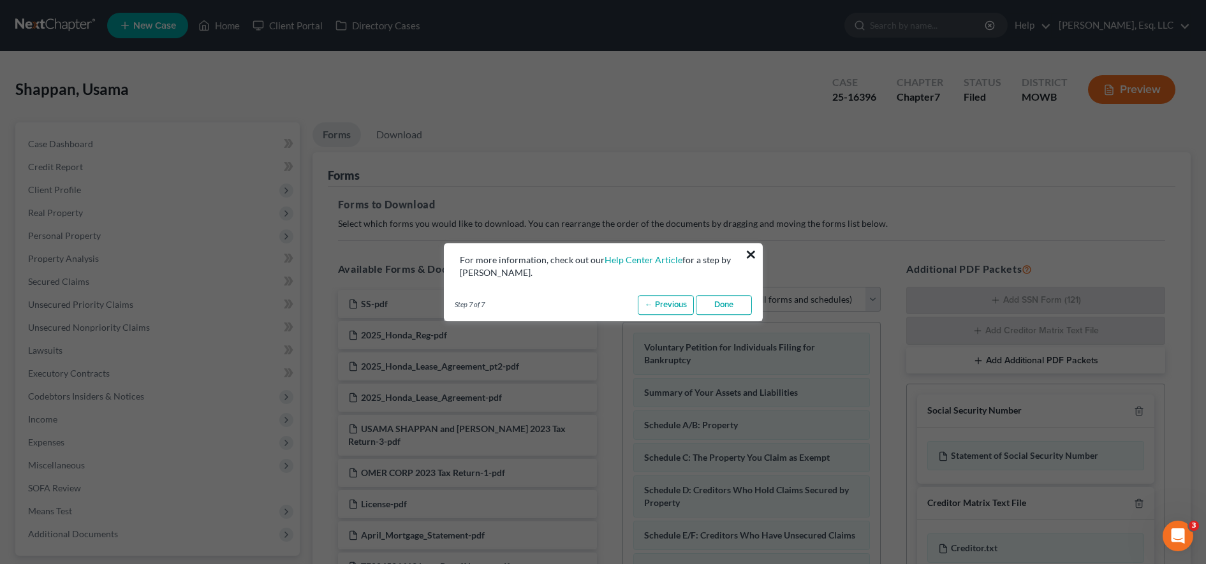
click at [749, 247] on button "×" at bounding box center [751, 254] width 12 height 20
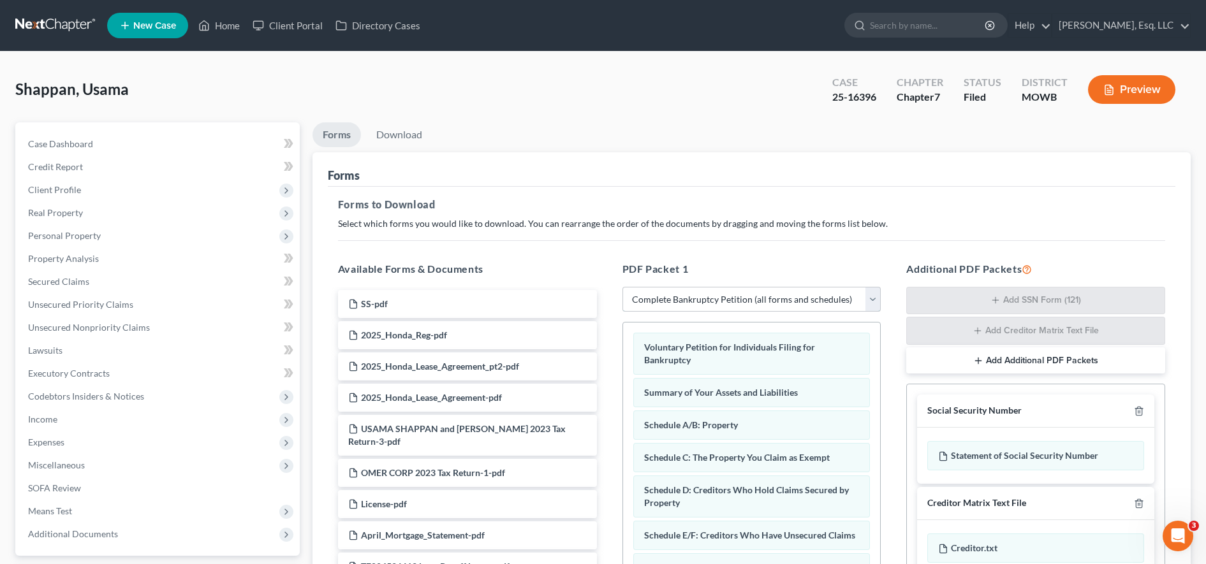
click at [743, 301] on select "Choose Default Petition PDF Packet Complete Bankruptcy Petition (all forms and …" at bounding box center [751, 300] width 259 height 26
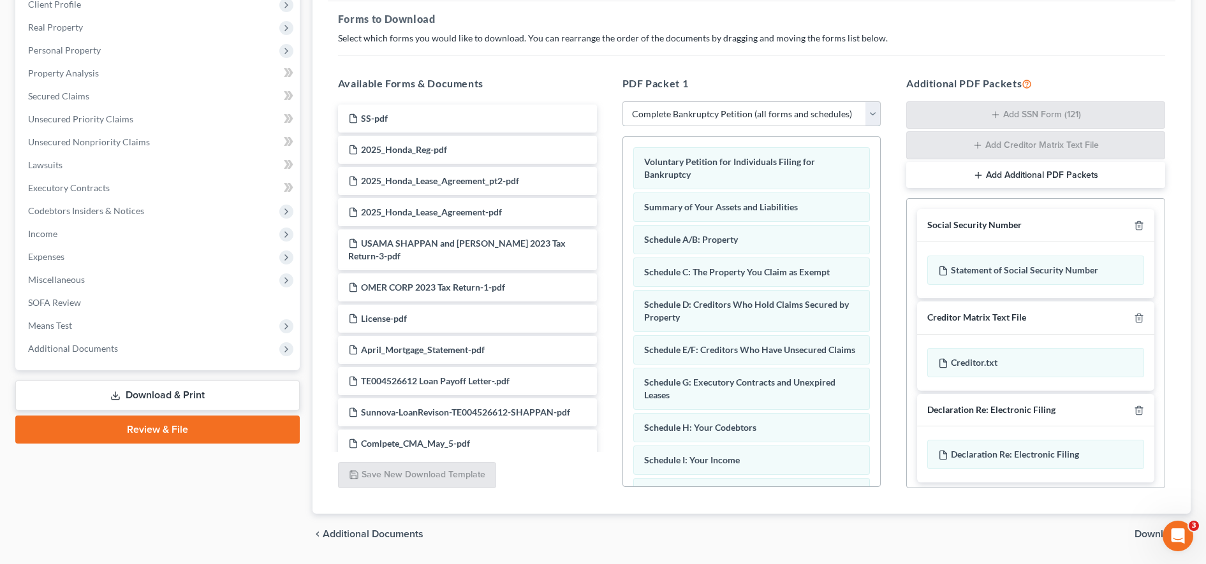
click at [753, 111] on select "Choose Default Petition PDF Packet Complete Bankruptcy Petition (all forms and …" at bounding box center [751, 114] width 259 height 26
select select "2"
click at [622, 101] on select "Choose Default Petition PDF Packet Complete Bankruptcy Petition (all forms and …" at bounding box center [751, 114] width 259 height 26
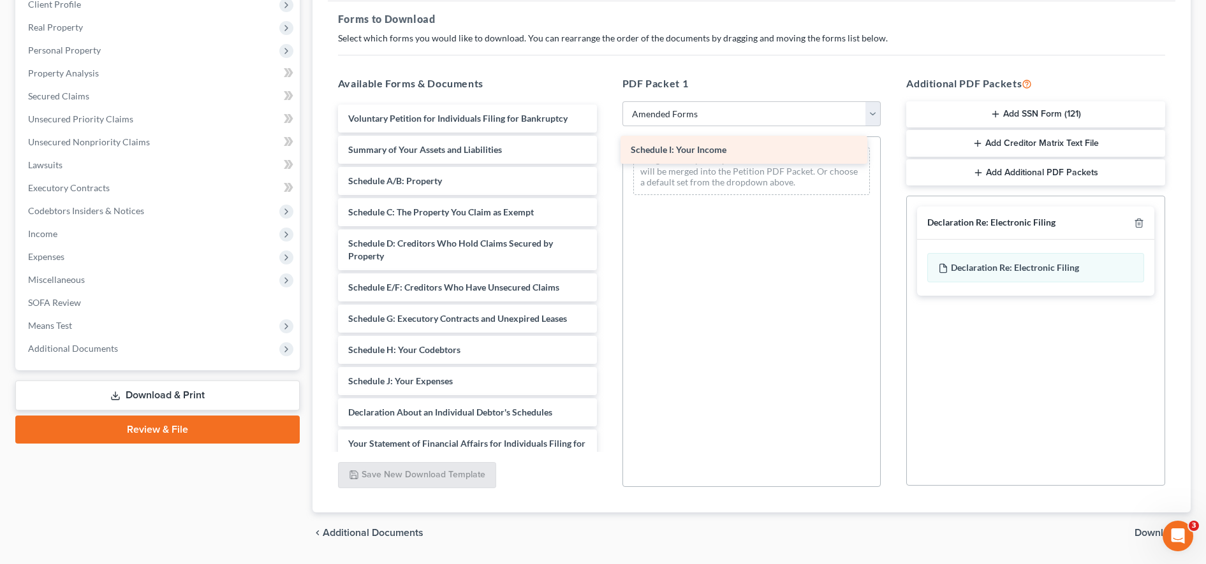
drag, startPoint x: 469, startPoint y: 381, endPoint x: 756, endPoint y: 146, distance: 371.2
click at [607, 146] on div "Schedule I: Your Income Voluntary Petition for Individuals Filing for Bankruptc…" at bounding box center [467, 401] width 279 height 592
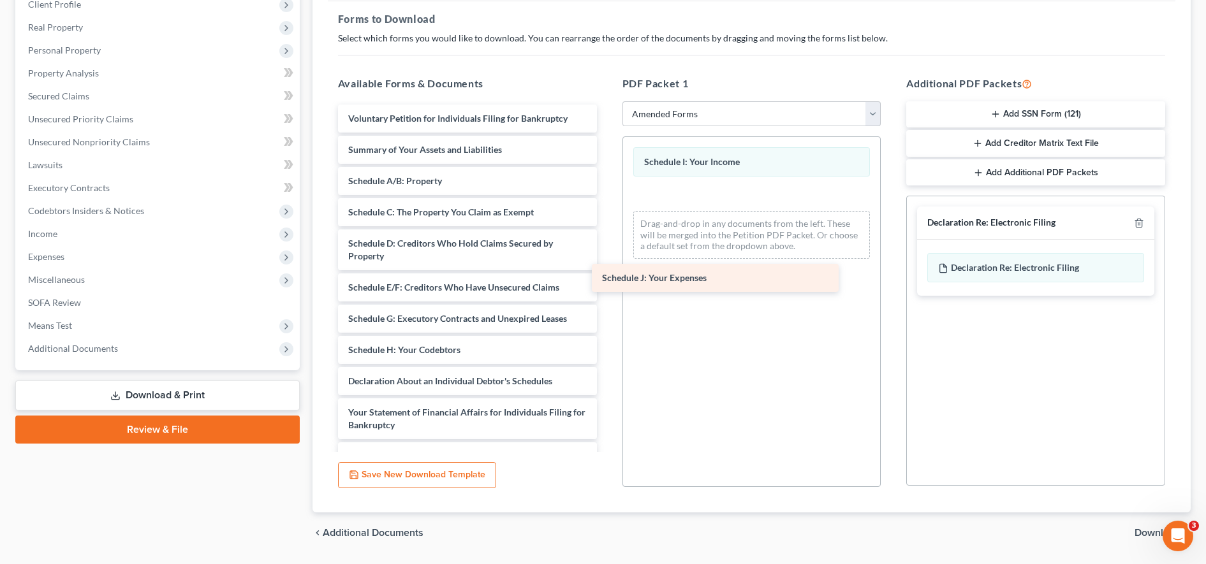
drag, startPoint x: 455, startPoint y: 383, endPoint x: 745, endPoint y: 244, distance: 321.7
click at [607, 244] on div "Schedule J: Your Expenses Voluntary Petition for Individuals Filing for Bankrup…" at bounding box center [467, 385] width 279 height 561
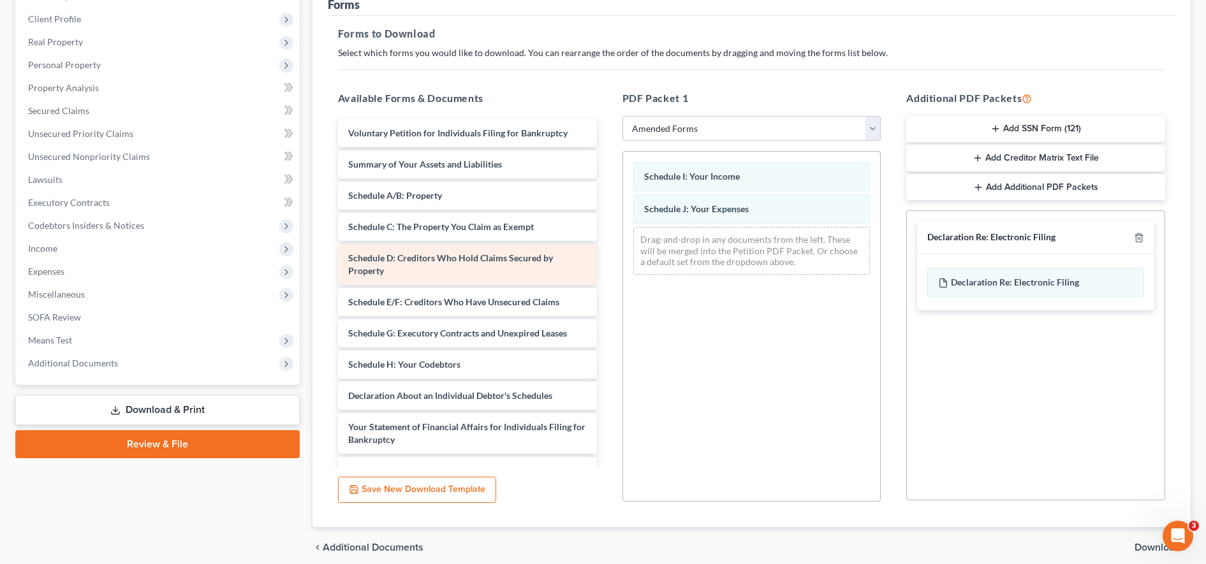
scroll to position [170, 0]
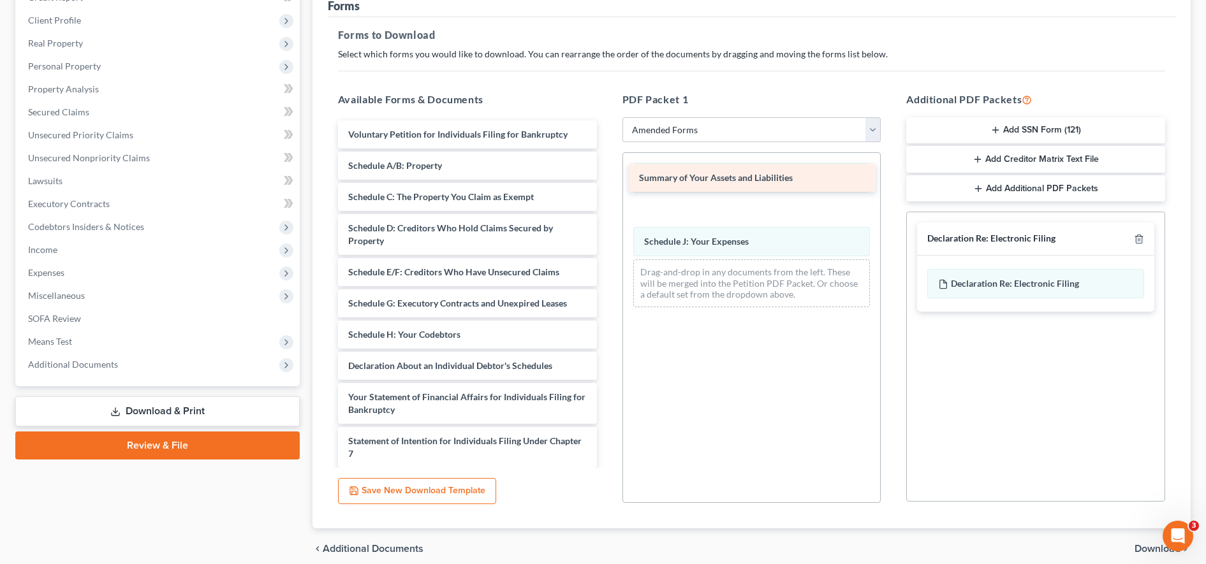
drag, startPoint x: 471, startPoint y: 172, endPoint x: 761, endPoint y: 179, distance: 290.9
click at [607, 179] on div "Summary of Your Assets and Liabilities Voluntary Petition for Individuals Filin…" at bounding box center [467, 385] width 279 height 529
drag, startPoint x: 703, startPoint y: 210, endPoint x: 701, endPoint y: 165, distance: 45.3
click at [701, 165] on div "Summary of Your Assets and Liabilities Schedule I: Your Income Summary of Your …" at bounding box center [752, 236] width 258 height 166
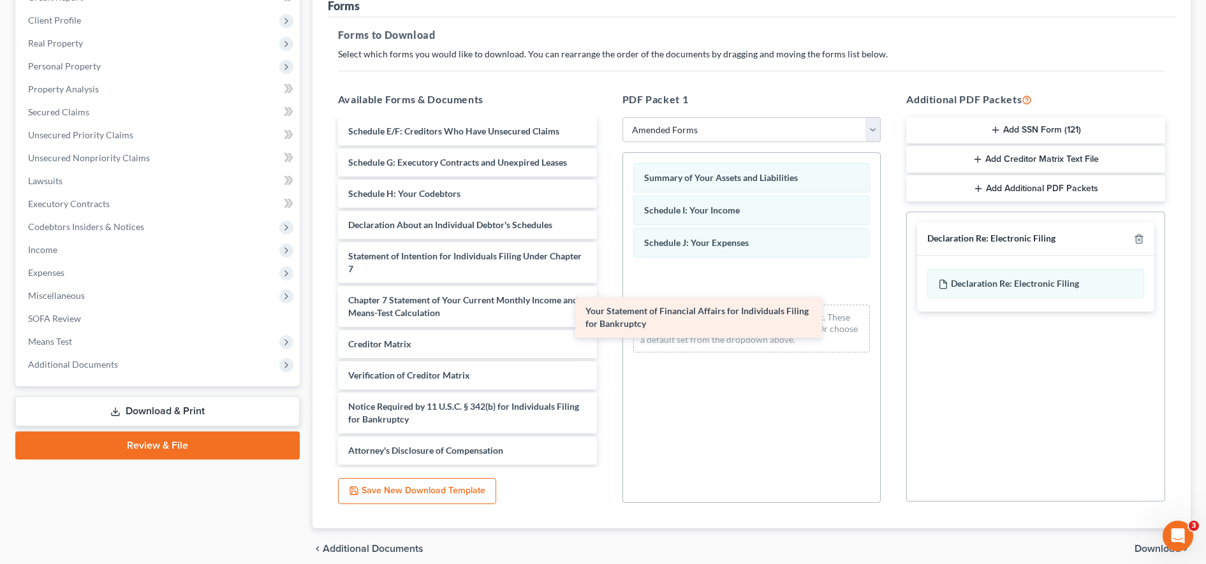
scroll to position [141, 0]
drag, startPoint x: 482, startPoint y: 224, endPoint x: 765, endPoint y: 323, distance: 299.3
click at [607, 323] on div "Your Statement of Financial Affairs for Individuals Filing for Bankruptcy Volun…" at bounding box center [467, 222] width 279 height 485
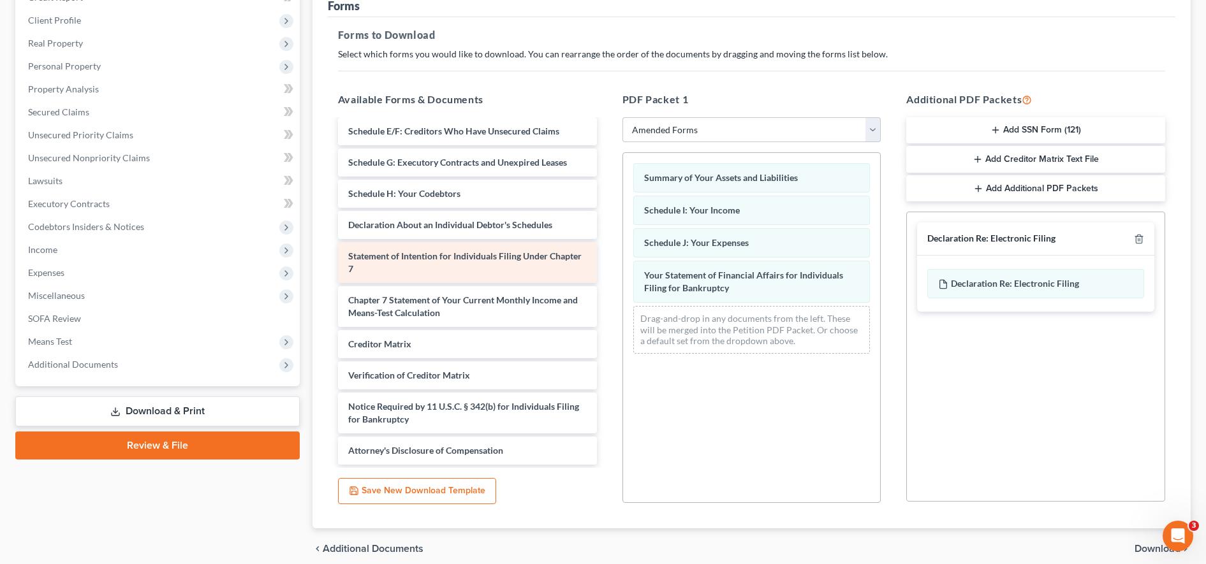
scroll to position [110, 0]
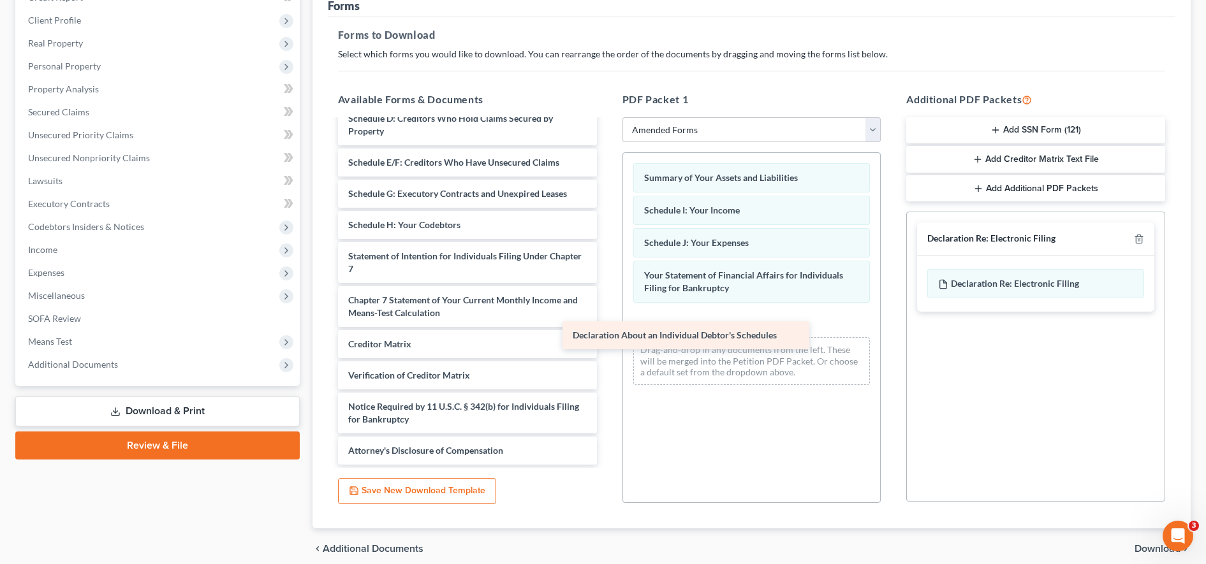
drag, startPoint x: 454, startPoint y: 223, endPoint x: 707, endPoint y: 332, distance: 275.9
click at [607, 332] on div "Declaration About an Individual Debtor's Schedules Voluntary Petition for Indiv…" at bounding box center [467, 238] width 279 height 454
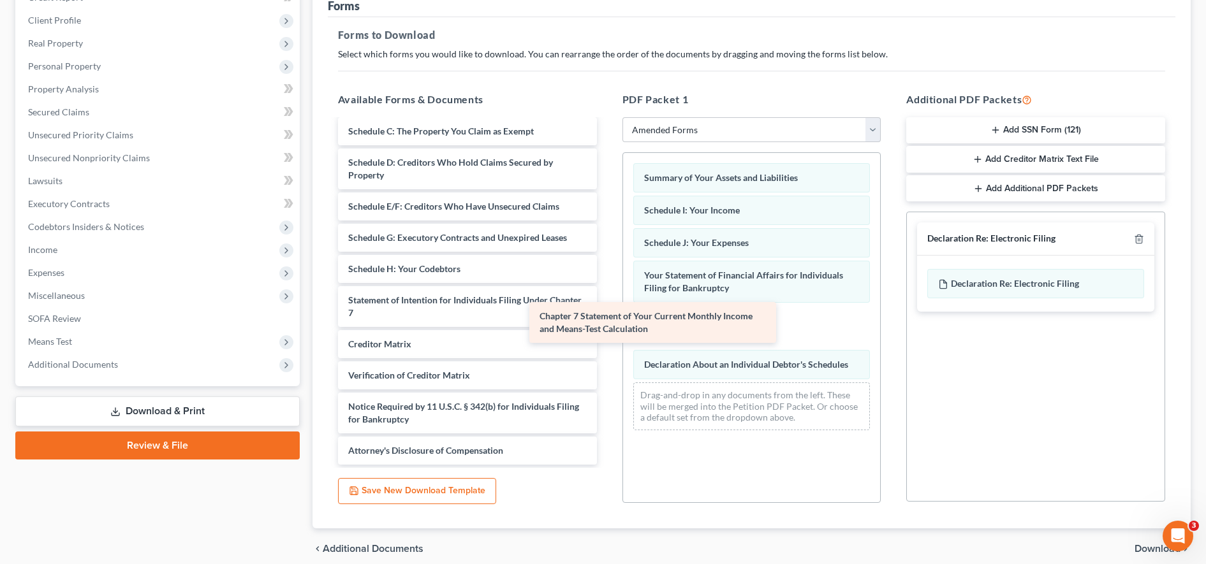
scroll to position [66, 0]
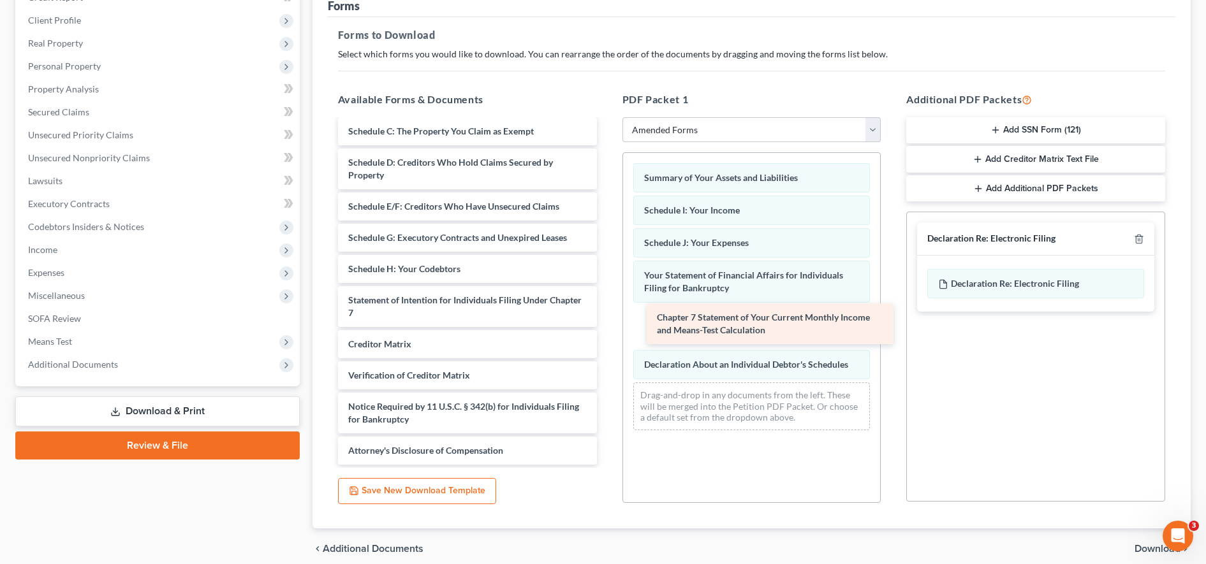
drag, startPoint x: 462, startPoint y: 311, endPoint x: 767, endPoint y: 325, distance: 305.8
click at [607, 325] on div "Chapter 7 Statement of Your Current Monthly Income and Means-Test Calculation V…" at bounding box center [467, 260] width 279 height 410
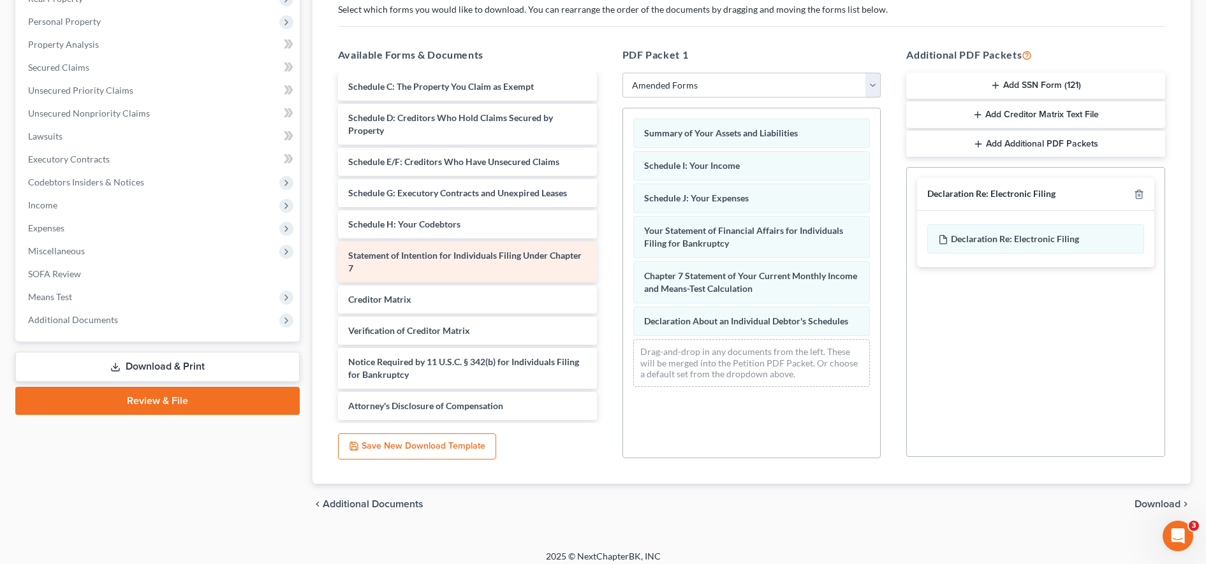
scroll to position [22, 0]
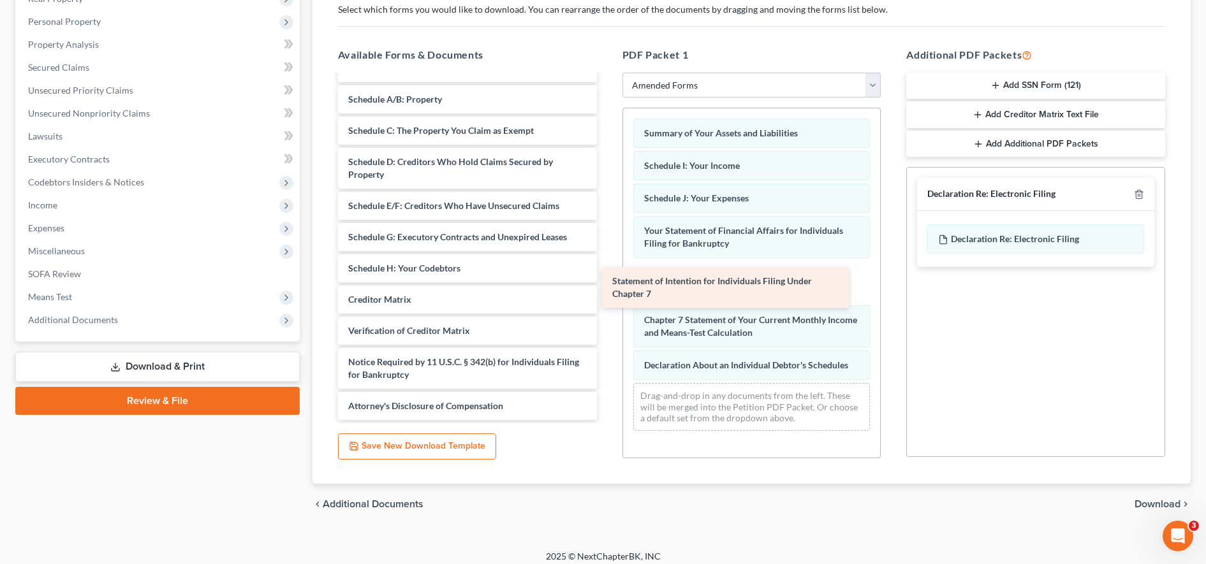
drag, startPoint x: 460, startPoint y: 266, endPoint x: 724, endPoint y: 291, distance: 265.2
click at [607, 291] on div "Statement of Intention for Individuals Filing Under Chapter 7 Voluntary Petitio…" at bounding box center [467, 237] width 279 height 366
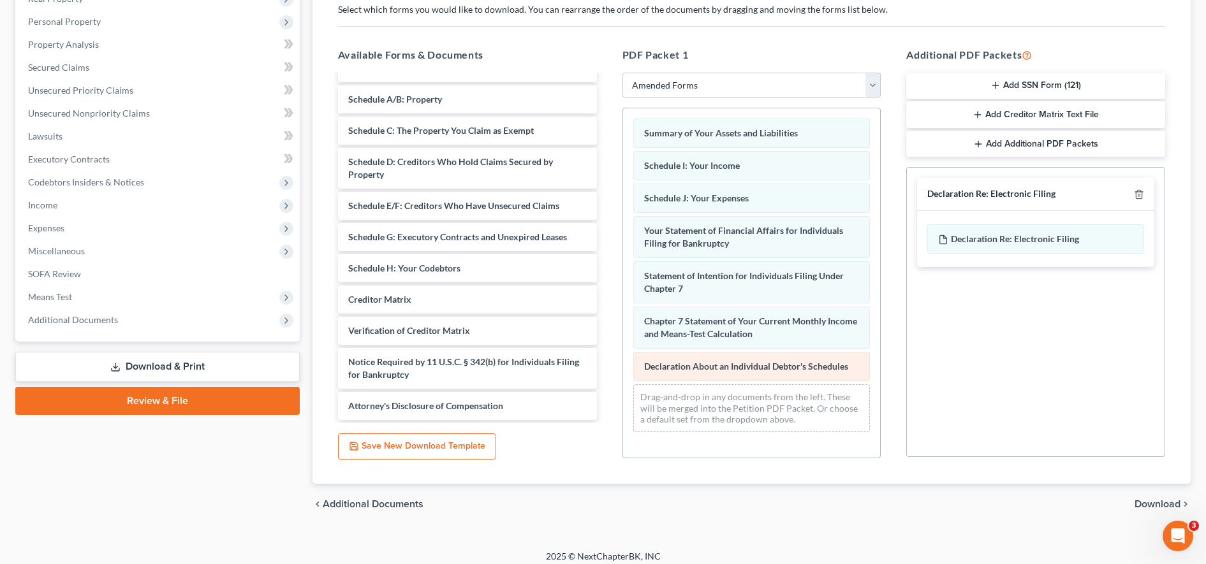
scroll to position [223, 0]
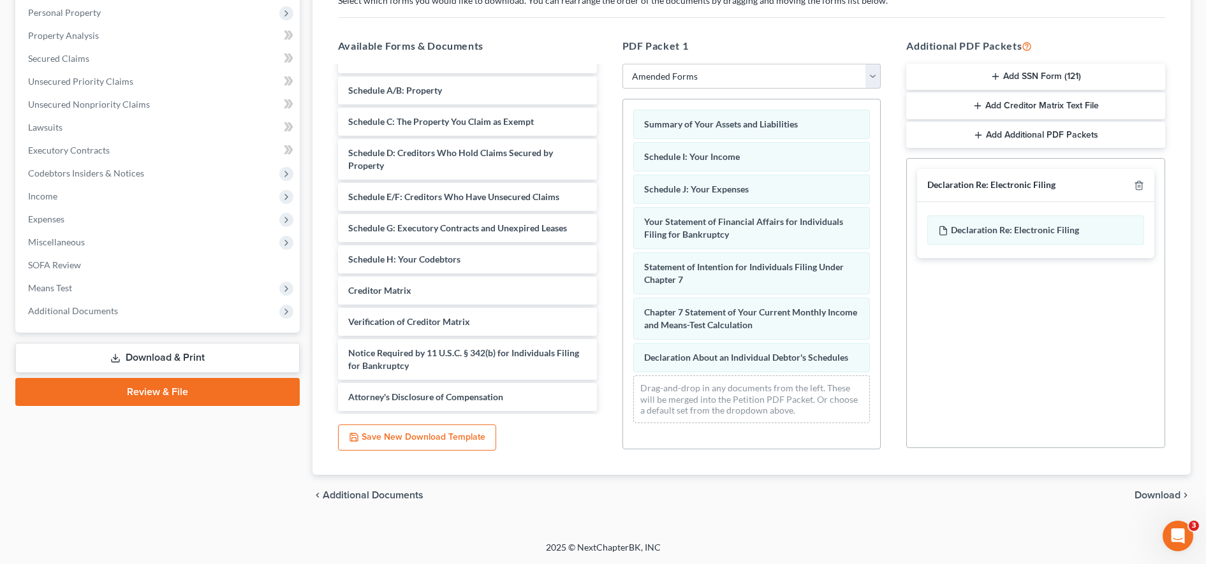
click at [1150, 501] on span "Download" at bounding box center [1157, 495] width 46 height 10
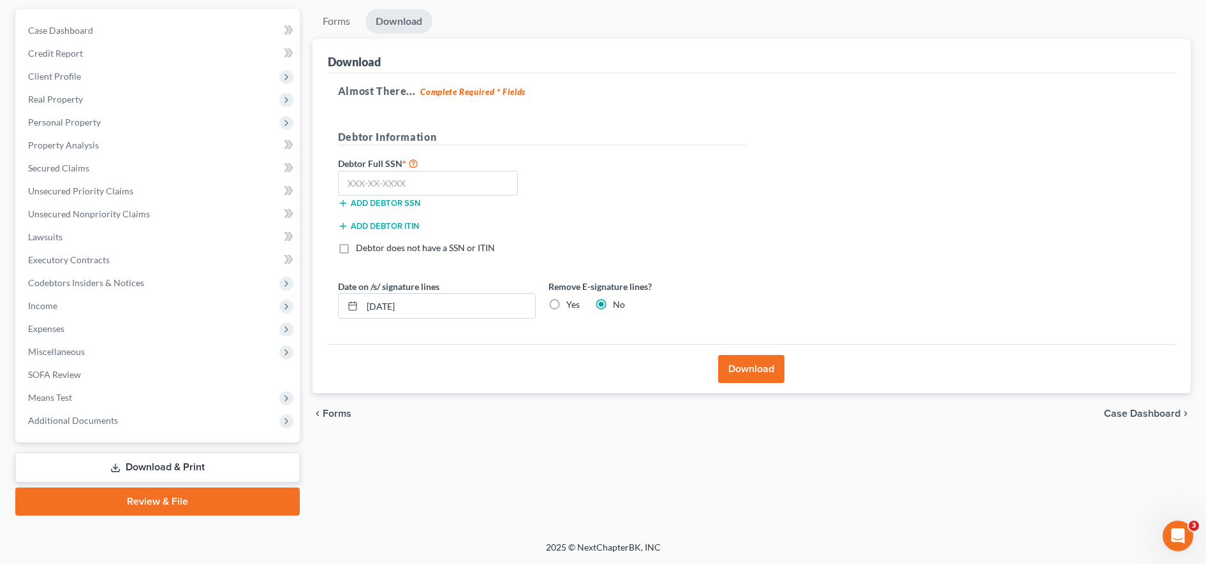
scroll to position [114, 0]
click at [566, 305] on label "Yes" at bounding box center [572, 304] width 13 height 13
click at [571, 305] on input "Yes" at bounding box center [575, 302] width 8 height 8
radio input "true"
radio input "false"
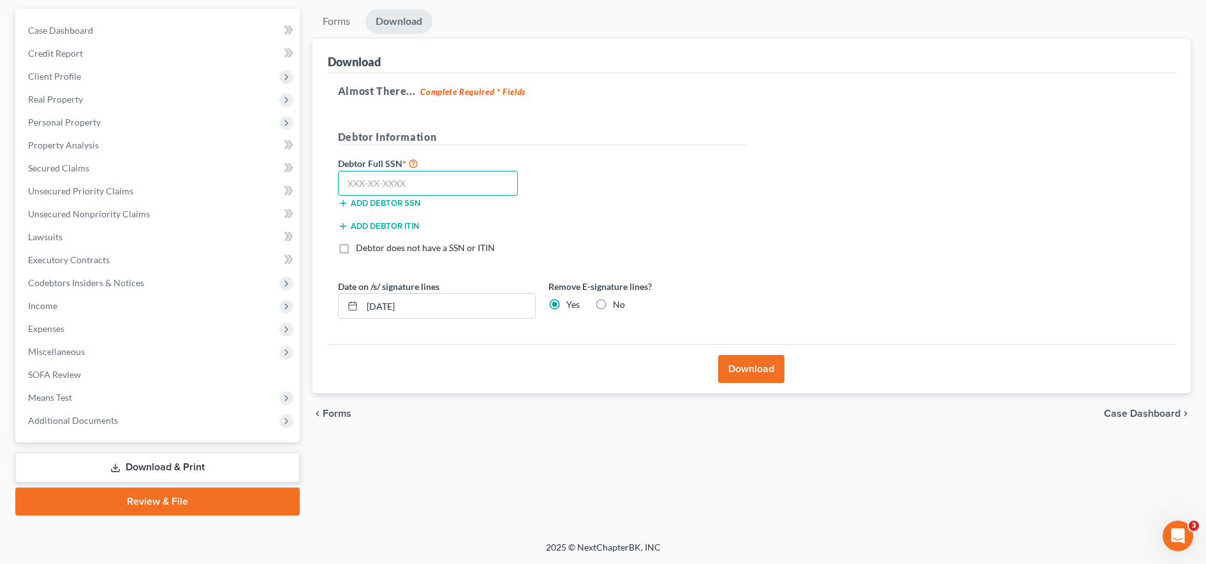
click at [474, 188] on input "text" at bounding box center [428, 184] width 180 height 26
click at [1029, 196] on div "Almost There... Complete Required * Fields Debtor Information Debtor Full SSN *…" at bounding box center [752, 209] width 848 height 272
click at [521, 172] on div at bounding box center [428, 184] width 193 height 26
click at [483, 182] on input "text" at bounding box center [428, 184] width 180 height 26
type input "360-88-5063"
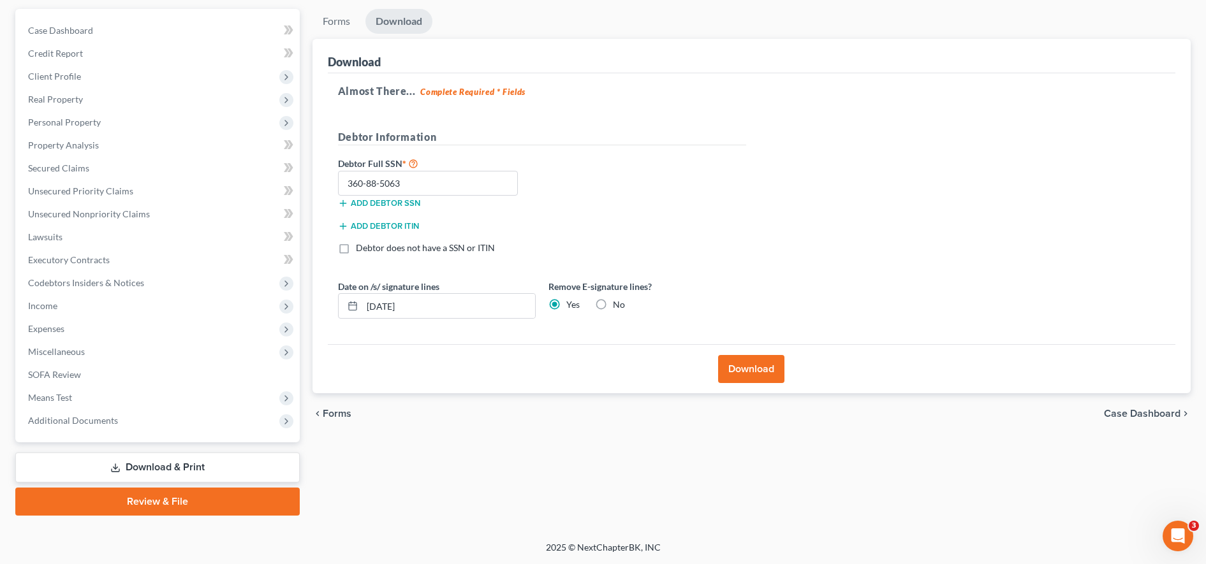
click at [761, 372] on button "Download" at bounding box center [751, 369] width 66 height 28
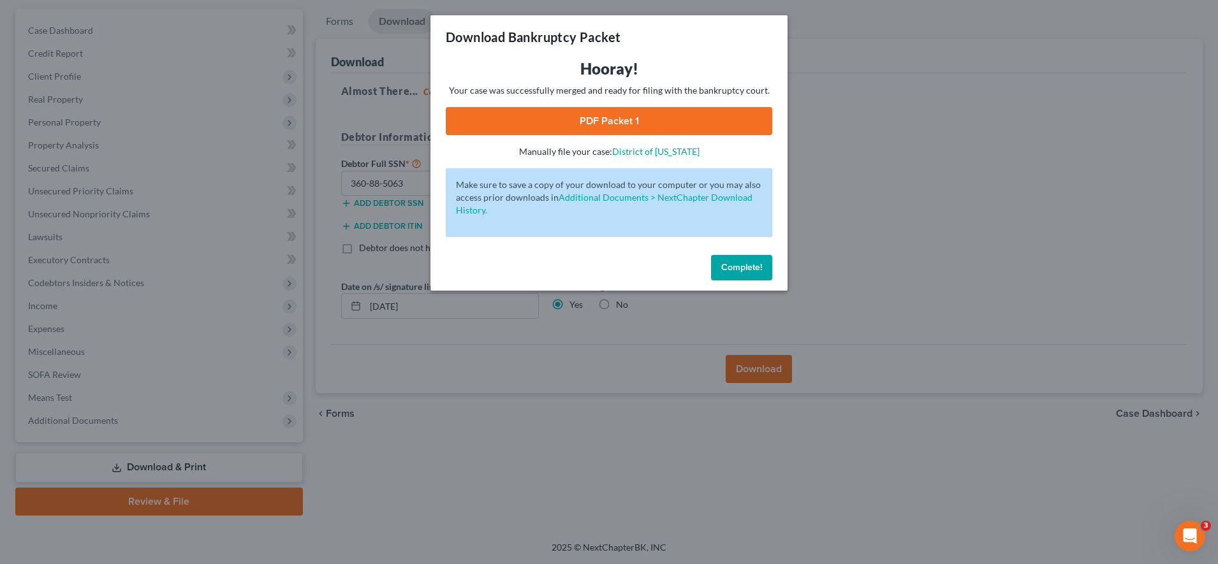
click at [649, 121] on link "PDF Packet 1" at bounding box center [609, 121] width 327 height 28
click at [730, 267] on span "Complete!" at bounding box center [741, 267] width 41 height 11
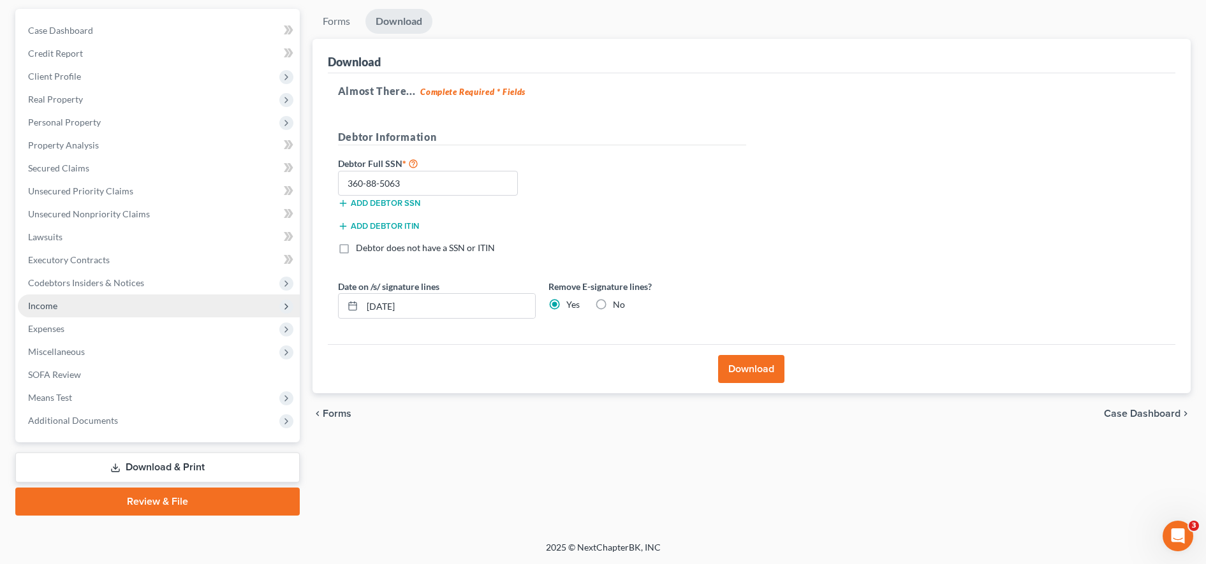
click at [121, 311] on span "Income" at bounding box center [159, 306] width 282 height 23
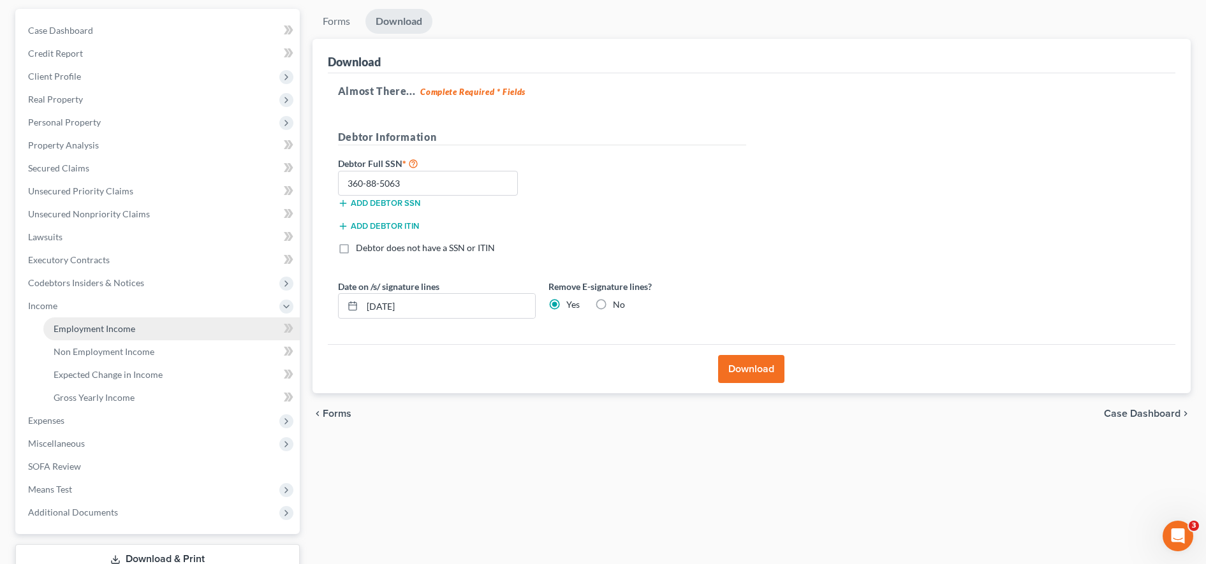
click at [128, 328] on span "Employment Income" at bounding box center [95, 328] width 82 height 11
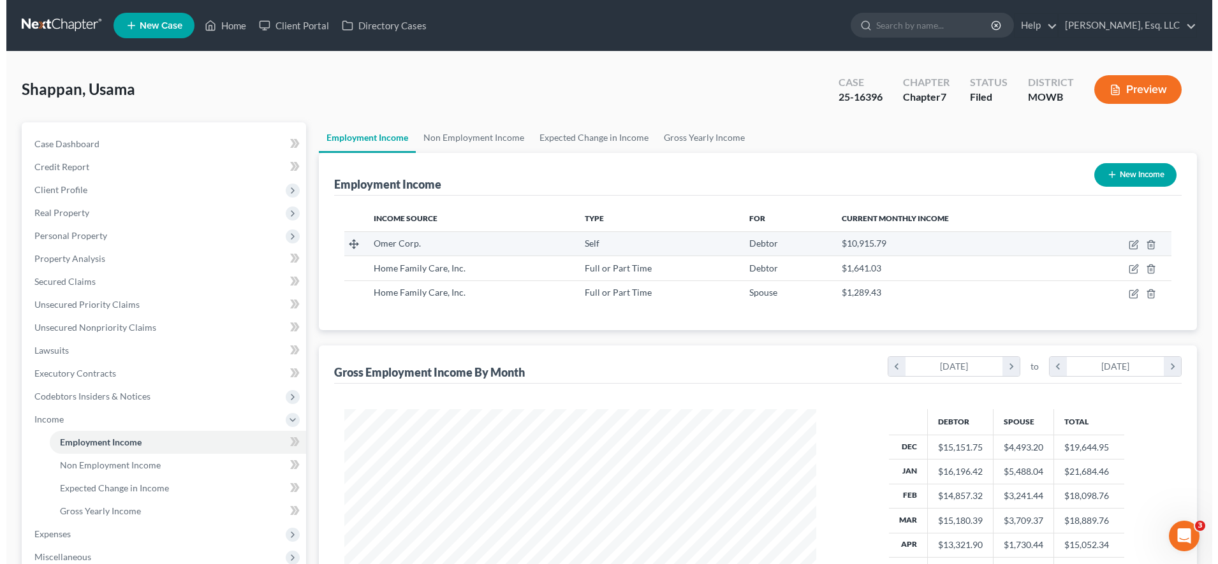
scroll to position [236, 497]
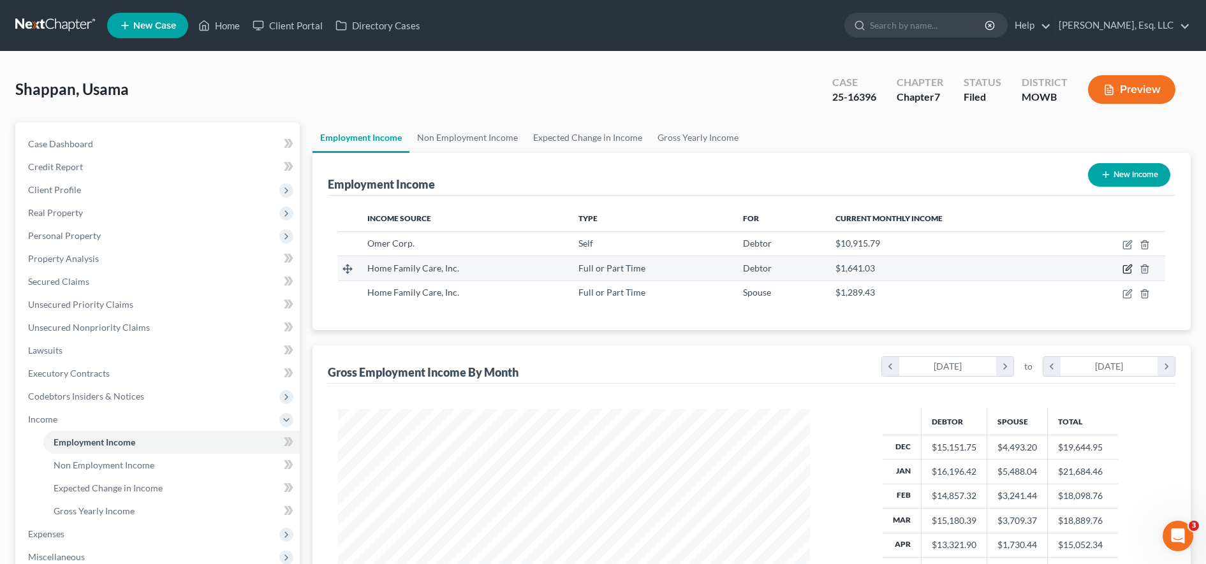
click at [1128, 272] on icon "button" at bounding box center [1127, 269] width 10 height 10
select select "0"
select select "35"
select select "3"
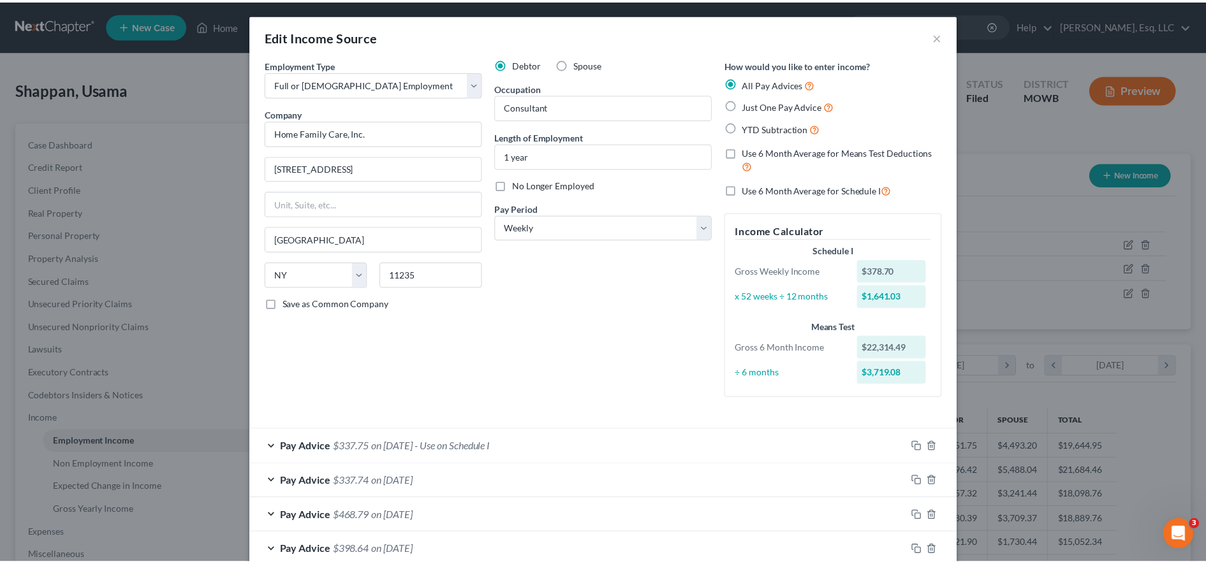
scroll to position [0, 0]
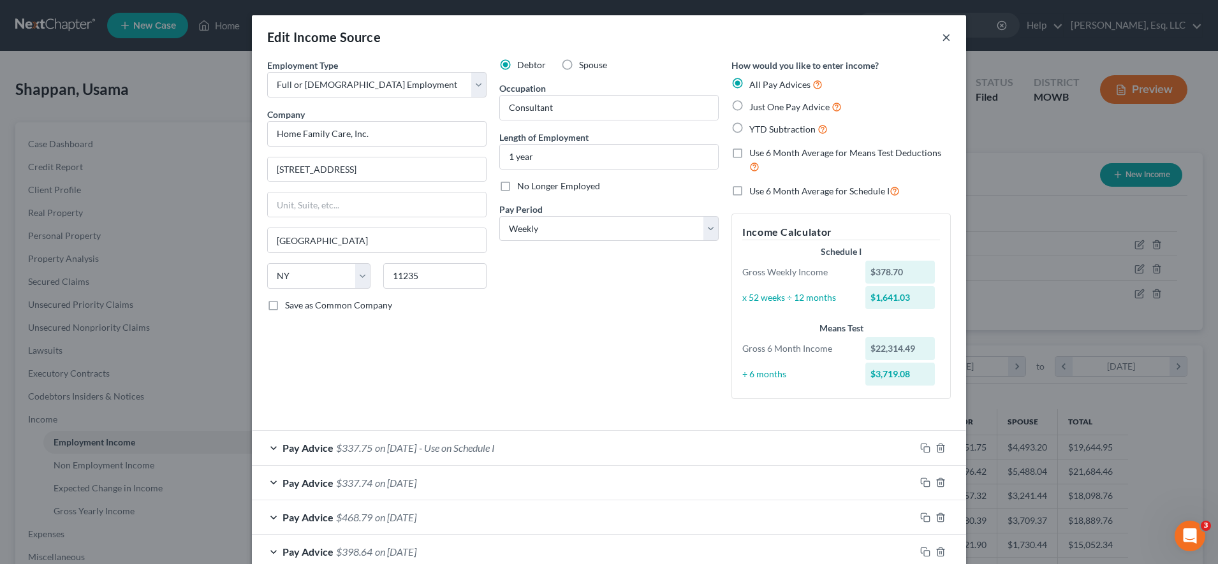
click at [942, 38] on button "×" at bounding box center [946, 36] width 9 height 15
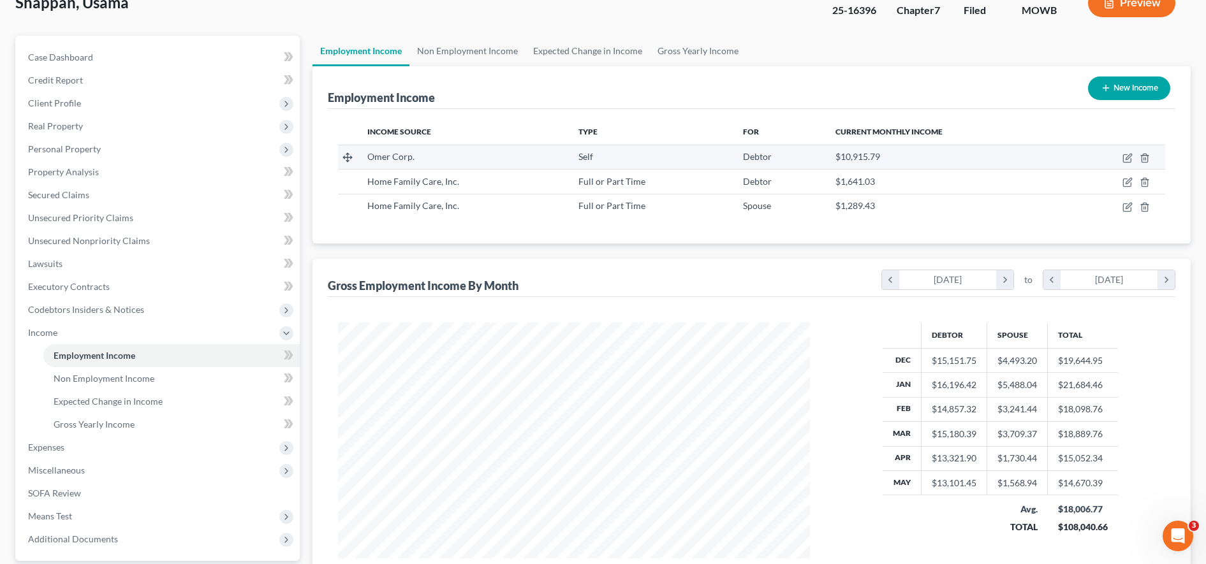
scroll to position [88, 0]
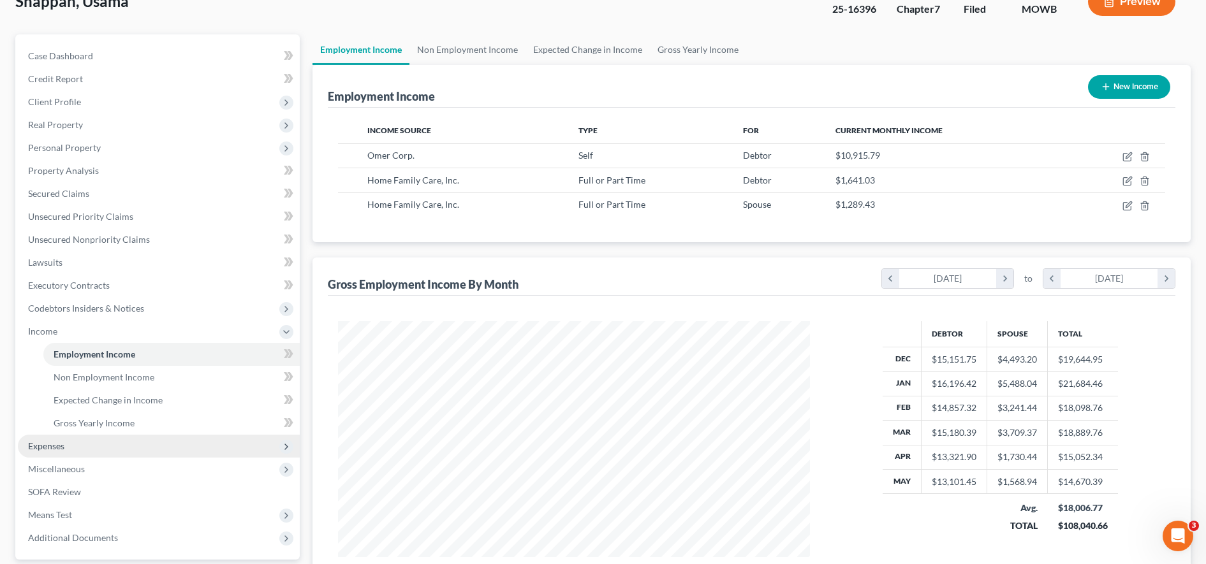
click at [184, 438] on span "Expenses" at bounding box center [159, 446] width 282 height 23
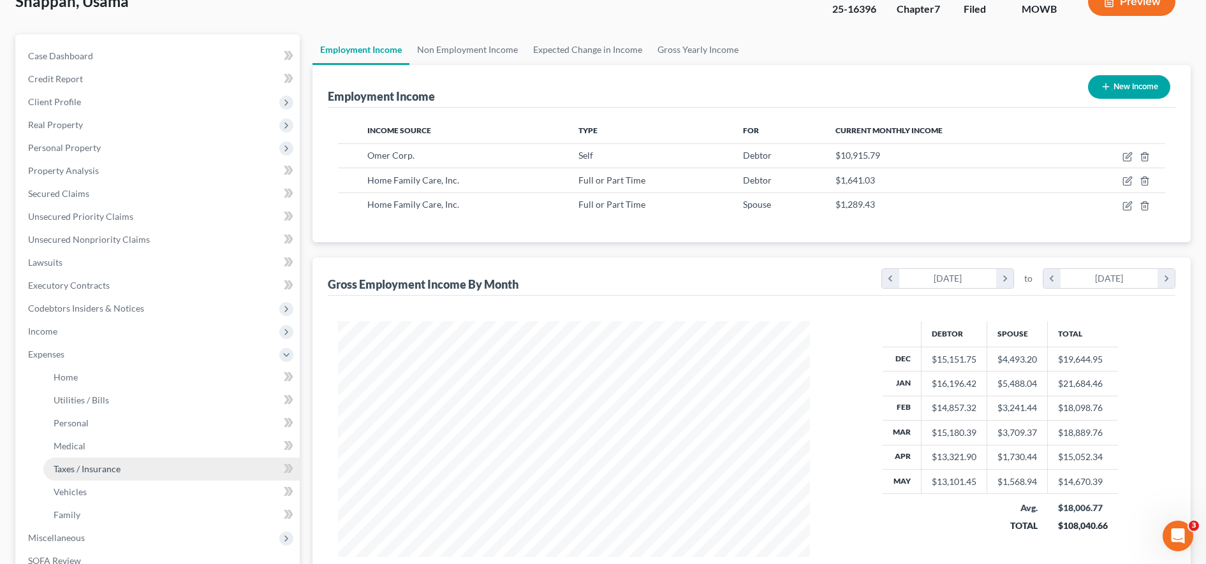
click at [184, 467] on link "Taxes / Insurance" at bounding box center [171, 469] width 256 height 23
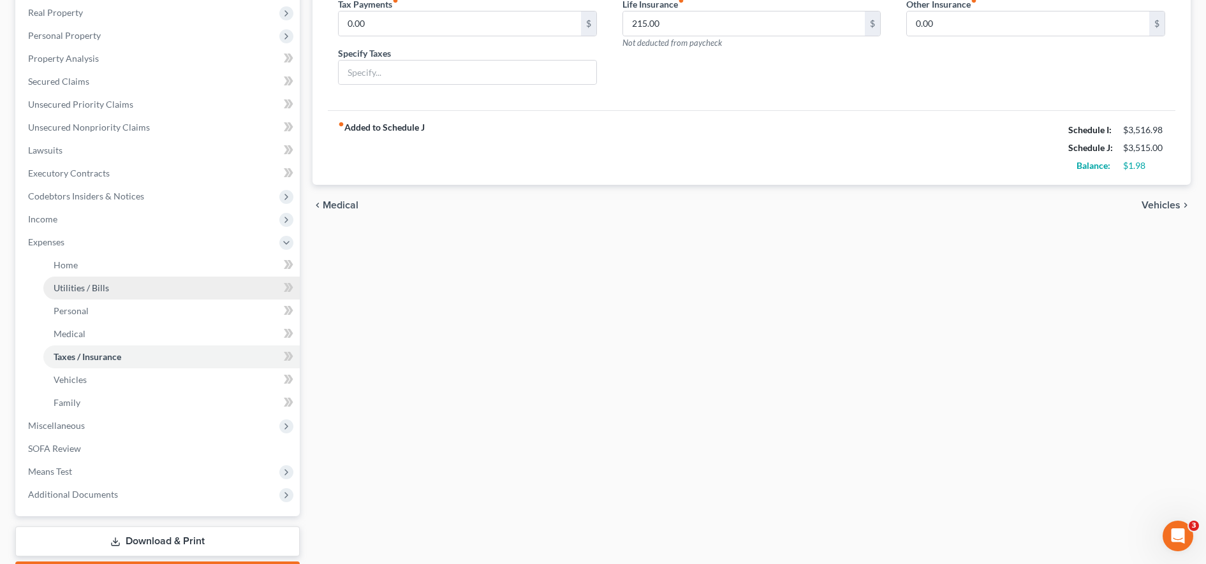
scroll to position [198, 0]
click at [1192, 281] on div "Home Utilities / Bills Personal Medical Taxes / Insurance Vehicles Family Debto…" at bounding box center [751, 258] width 891 height 668
click at [914, 290] on div "Home Utilities / Bills Personal Medical Taxes / Insurance Vehicles Family Debto…" at bounding box center [751, 258] width 891 height 668
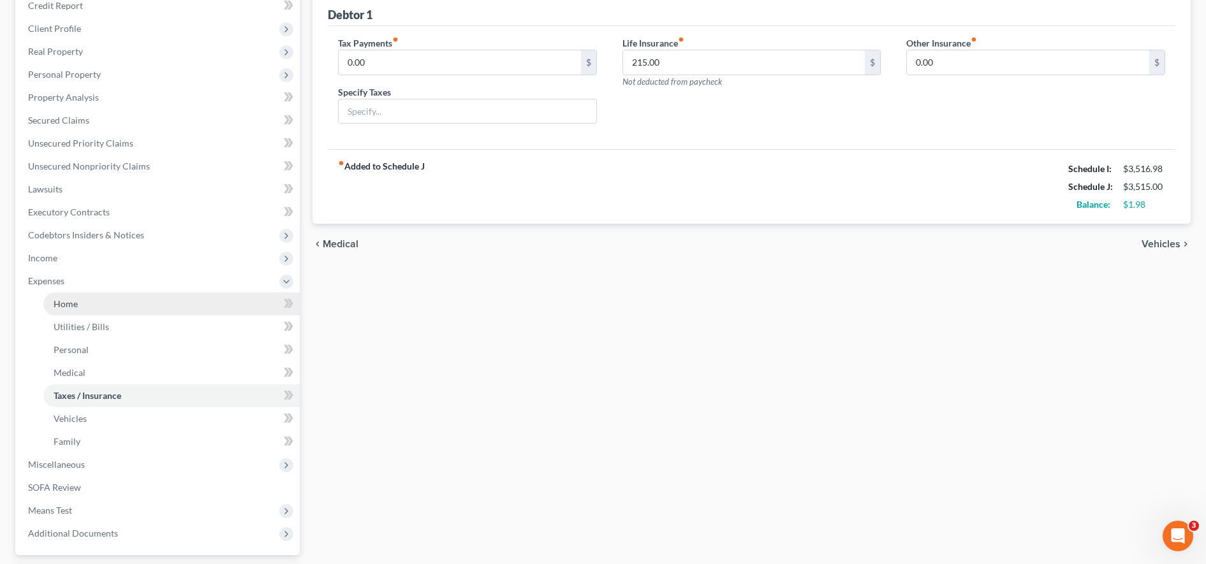
scroll to position [163, 0]
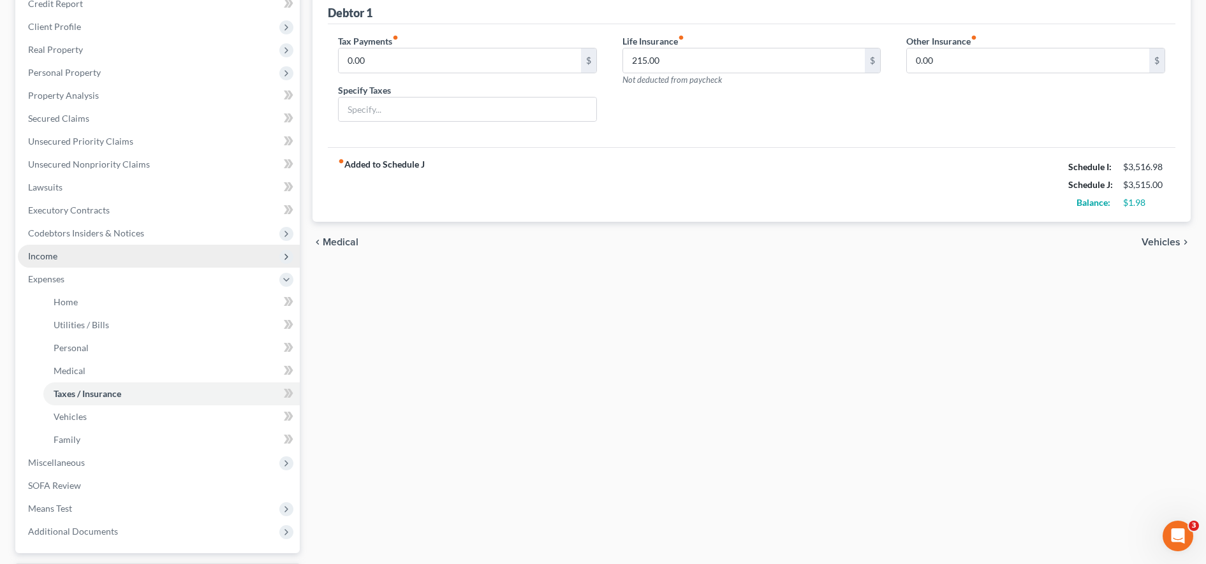
click at [156, 253] on span "Income" at bounding box center [159, 256] width 282 height 23
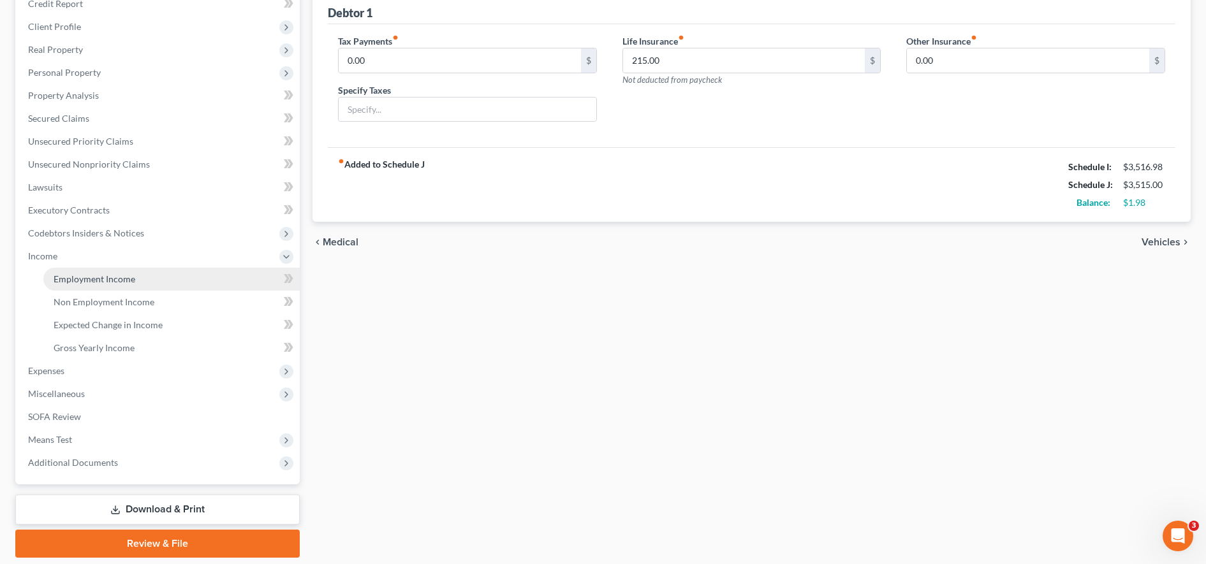
click at [152, 272] on link "Employment Income" at bounding box center [171, 279] width 256 height 23
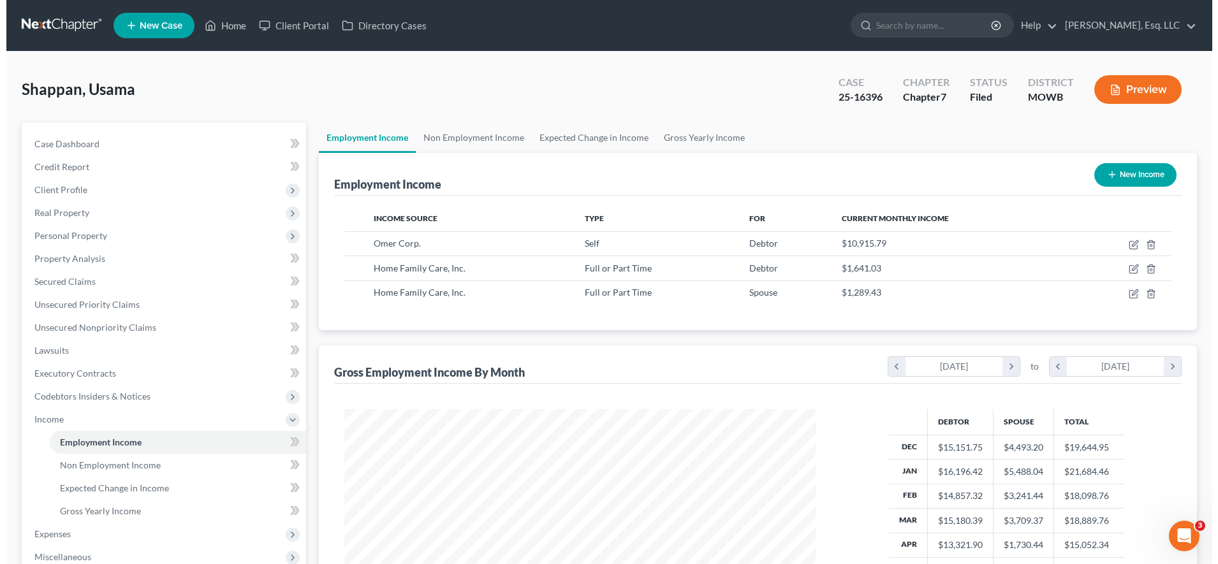
scroll to position [236, 497]
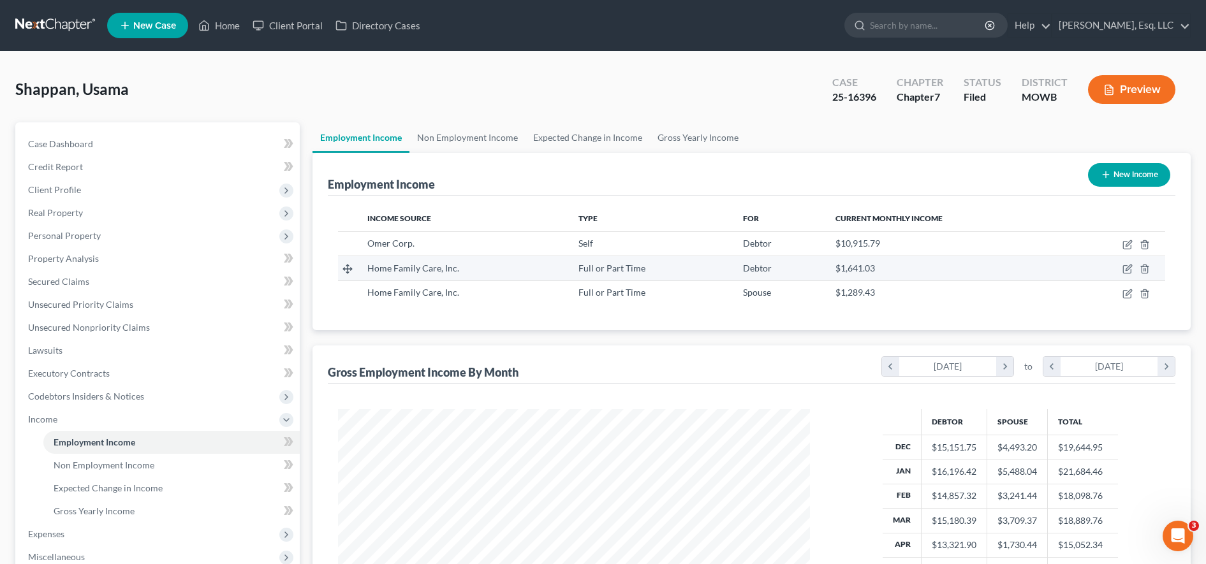
click at [1120, 267] on td at bounding box center [1115, 268] width 99 height 24
click at [1124, 267] on icon "button" at bounding box center [1127, 269] width 10 height 10
select select "0"
select select "35"
select select "3"
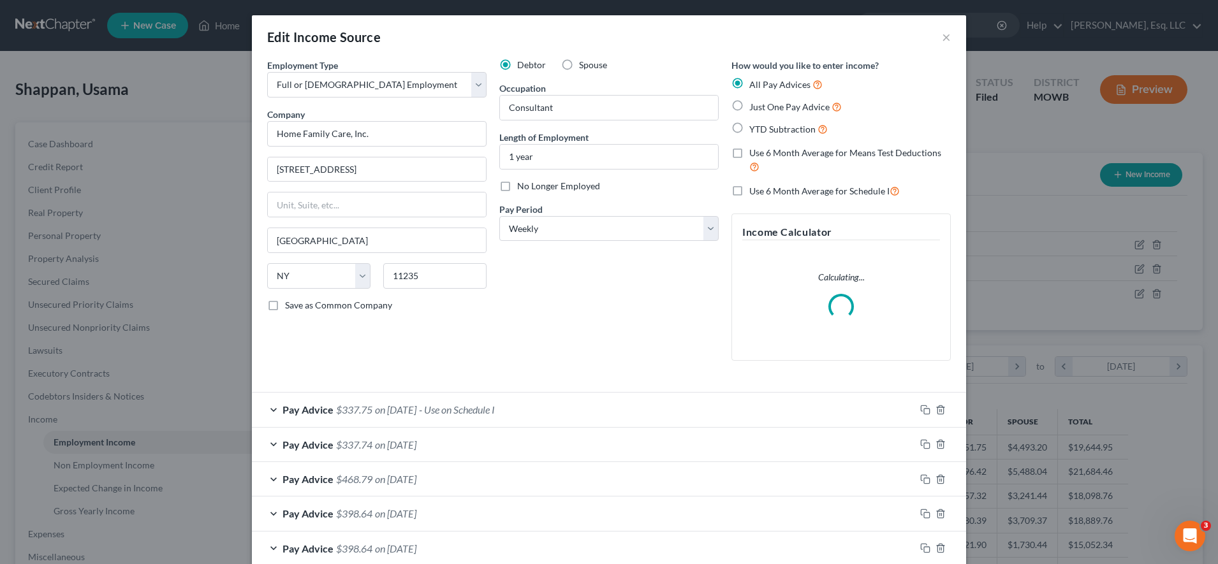
scroll to position [238, 503]
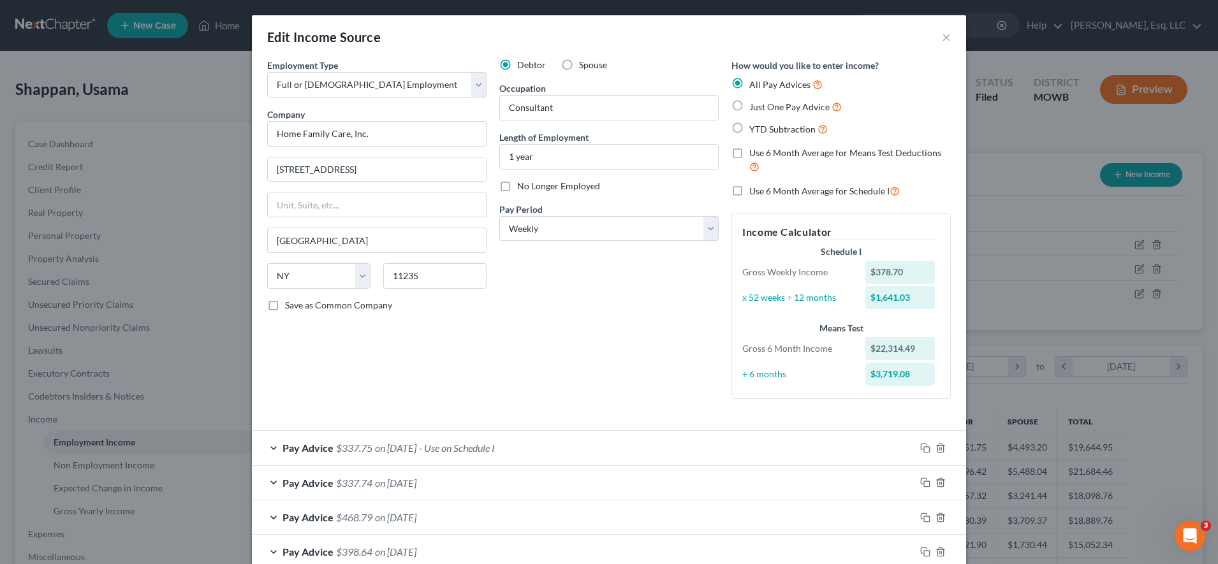
click at [749, 150] on label "Use 6 Month Average for Means Test Deductions" at bounding box center [850, 160] width 202 height 27
click at [754, 150] on input "Use 6 Month Average for Means Test Deductions" at bounding box center [758, 151] width 8 height 8
checkbox input "true"
click at [749, 191] on label "Use 6 Month Average for Schedule I" at bounding box center [824, 191] width 150 height 15
click at [754, 191] on input "Use 6 Month Average for Schedule I" at bounding box center [758, 188] width 8 height 8
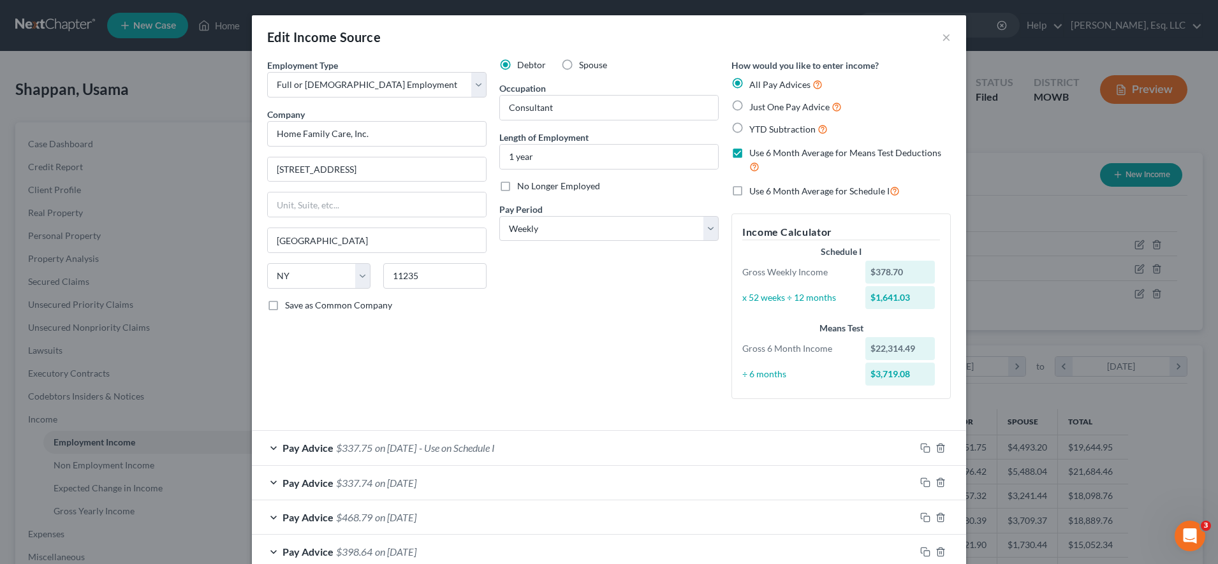
checkbox input "true"
click at [749, 100] on label "Just One Pay Advice" at bounding box center [795, 106] width 92 height 15
click at [754, 100] on input "Just One Pay Advice" at bounding box center [758, 103] width 8 height 8
radio input "true"
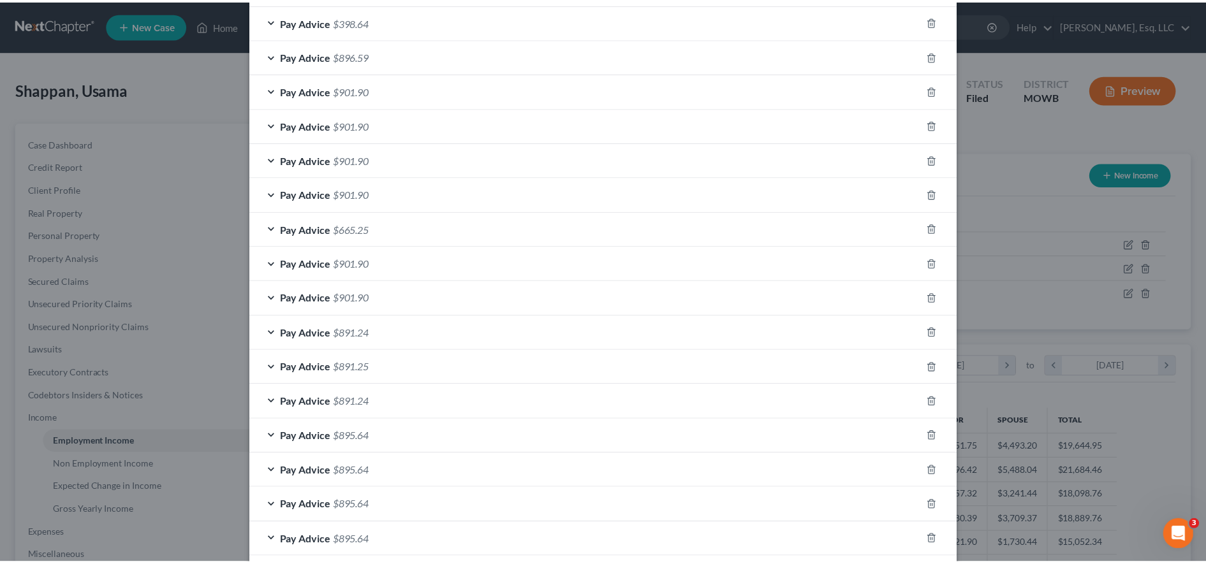
scroll to position [798, 0]
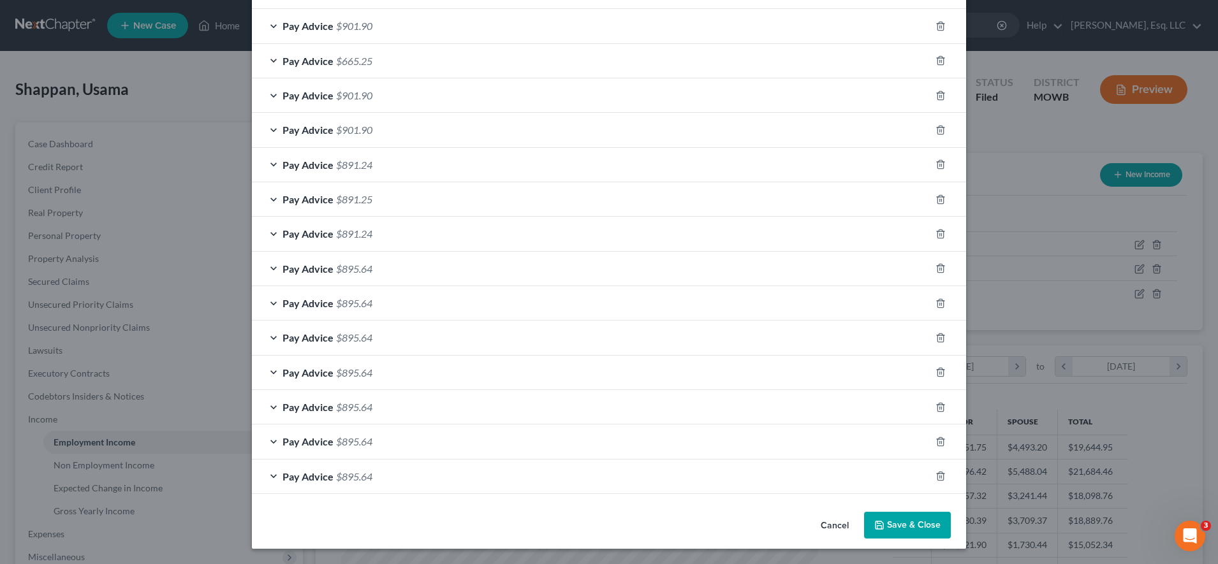
click at [882, 516] on button "Save & Close" at bounding box center [907, 525] width 87 height 27
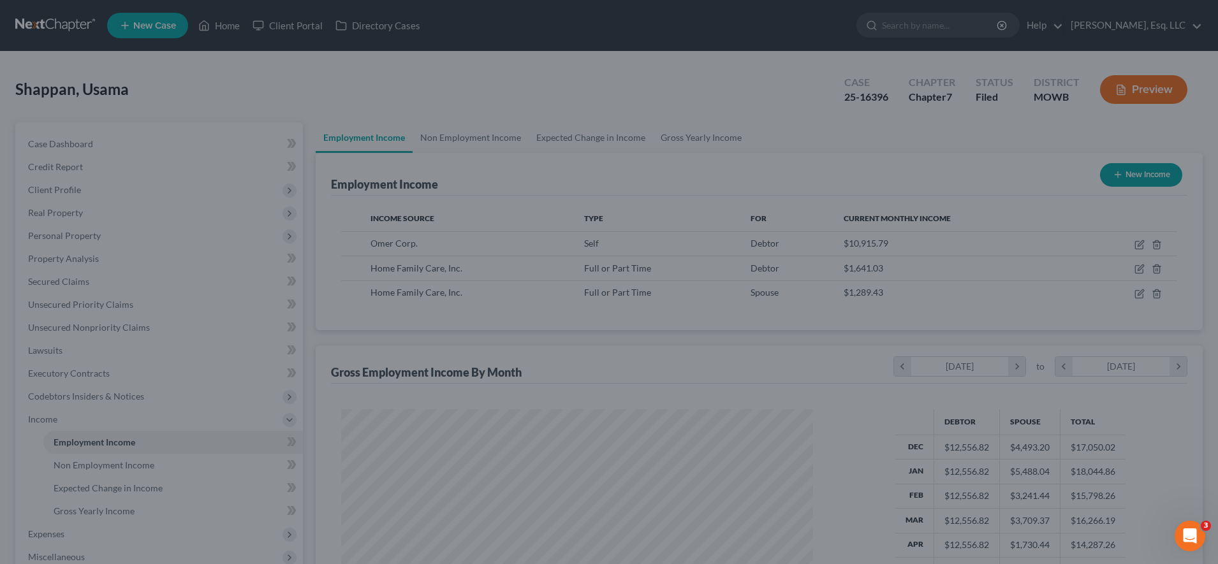
scroll to position [637464, 637202]
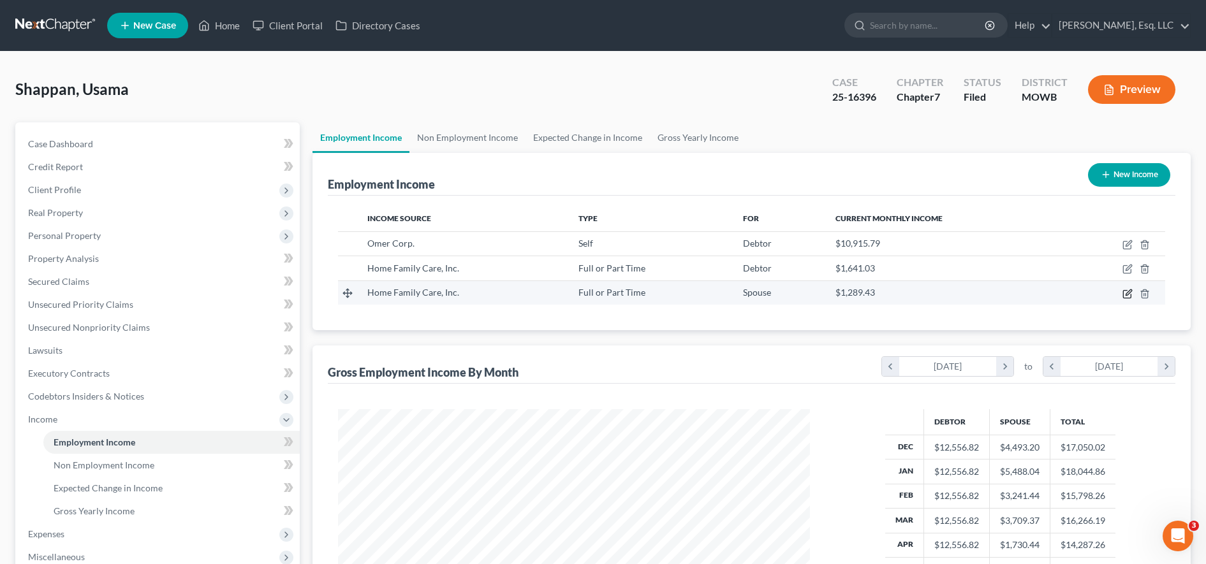
click at [1123, 293] on icon "button" at bounding box center [1127, 294] width 8 height 8
select select "0"
select select "35"
select select "3"
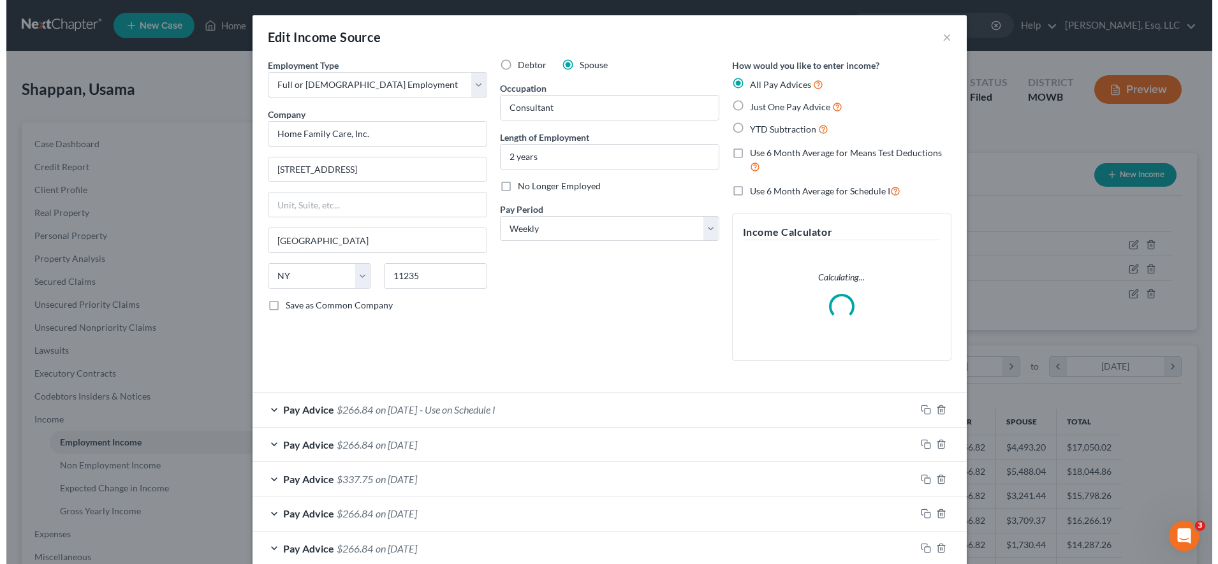
scroll to position [238, 503]
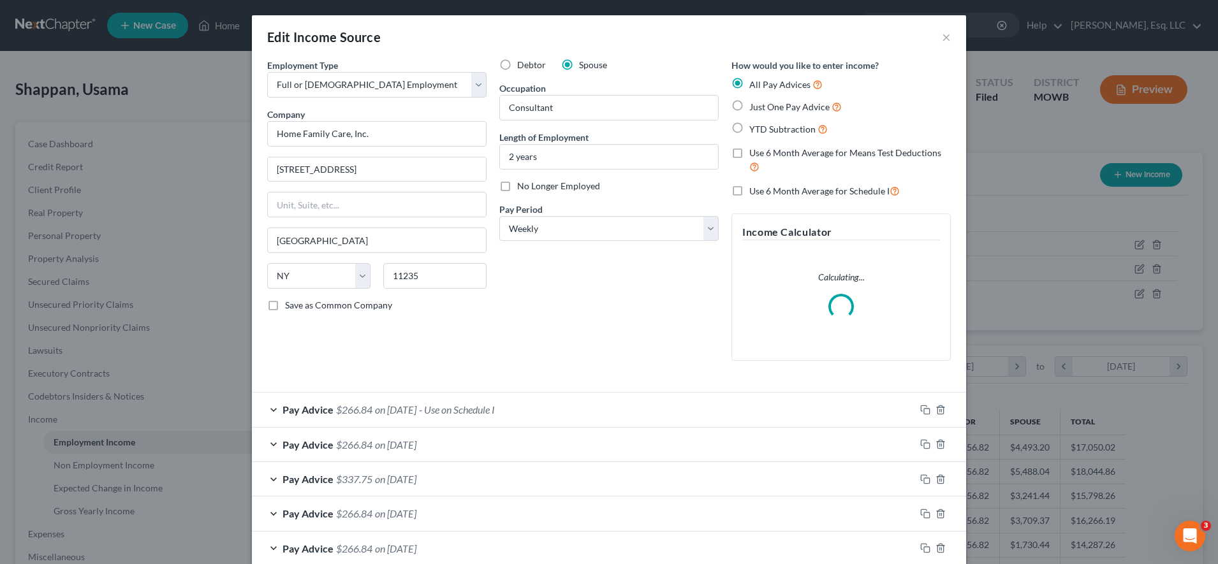
click at [749, 107] on label "Just One Pay Advice" at bounding box center [795, 106] width 92 height 15
click at [754, 107] on input "Just One Pay Advice" at bounding box center [758, 103] width 8 height 8
radio input "true"
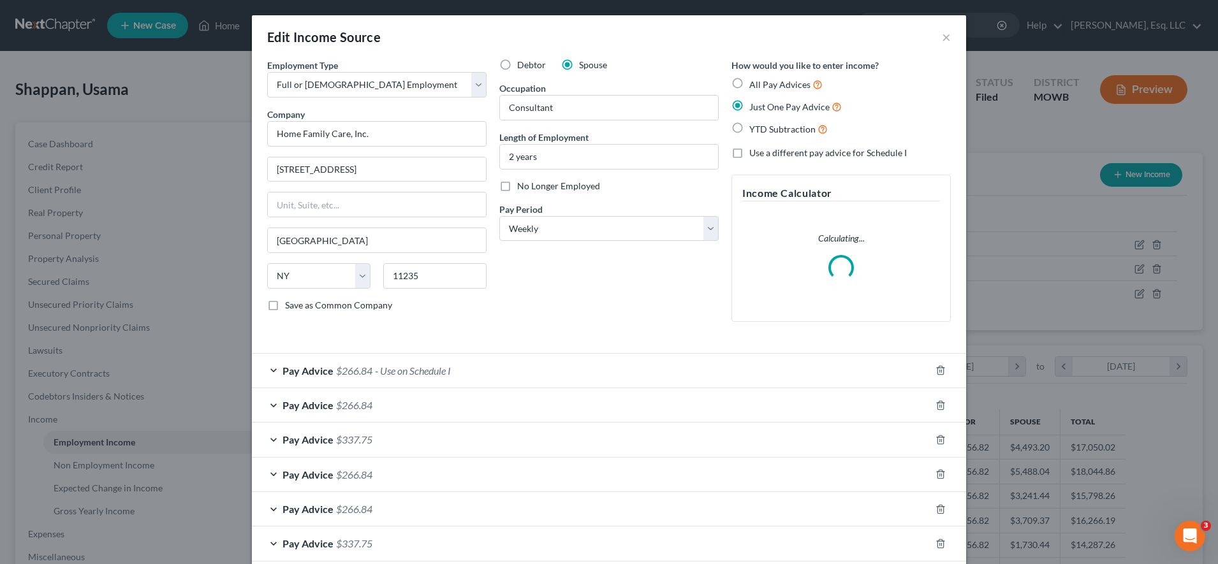
click at [839, 280] on div at bounding box center [841, 268] width 26 height 26
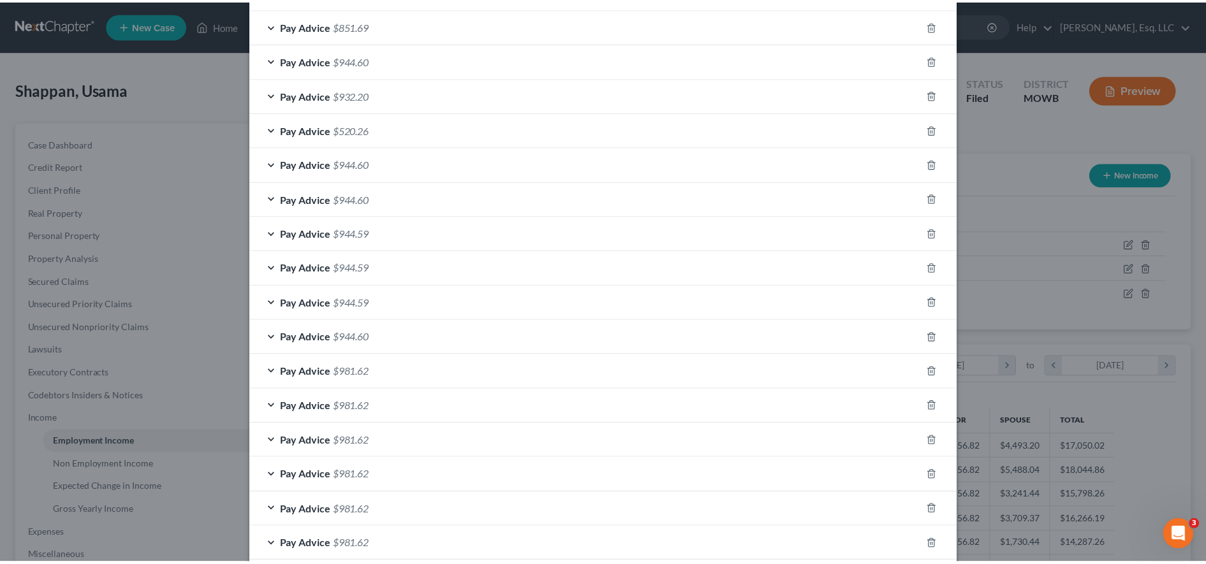
scroll to position [729, 0]
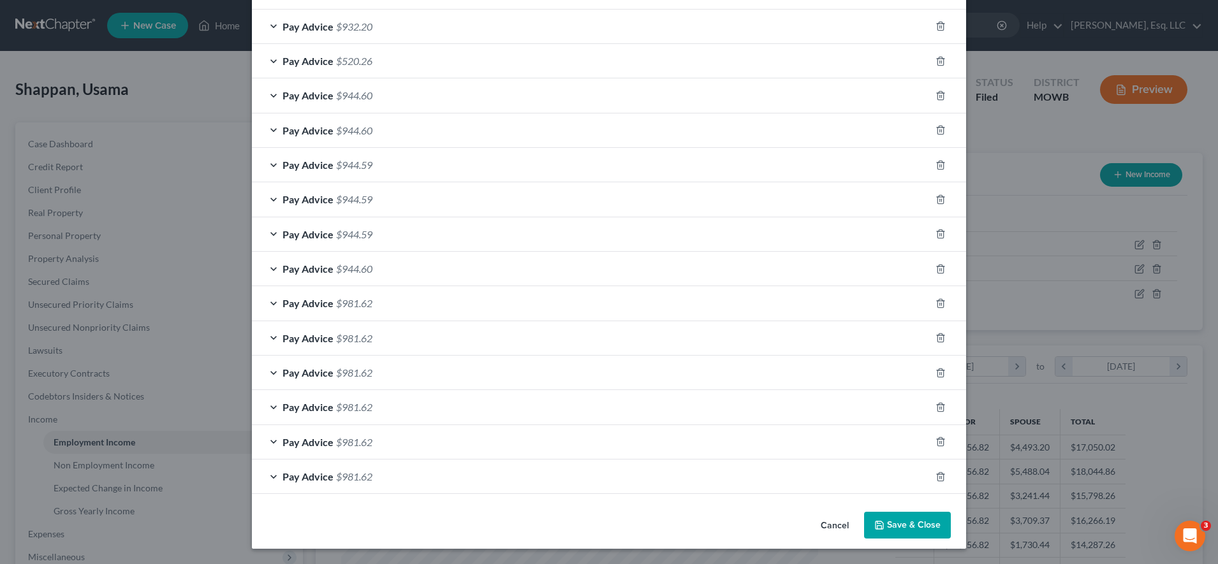
click at [903, 532] on button "Save & Close" at bounding box center [907, 525] width 87 height 27
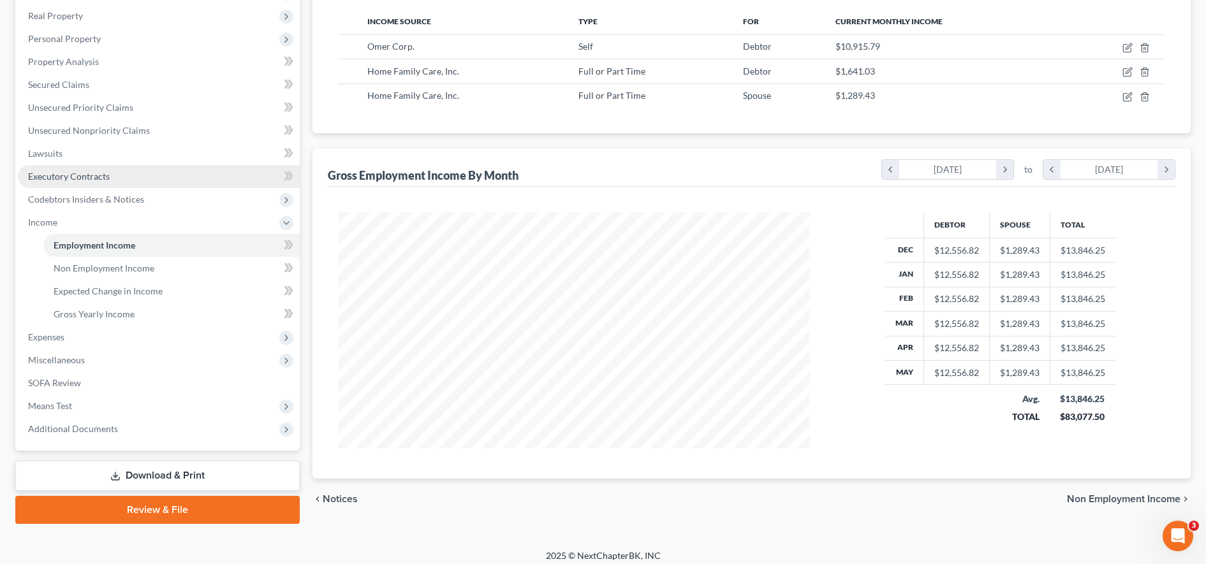
scroll to position [198, 0]
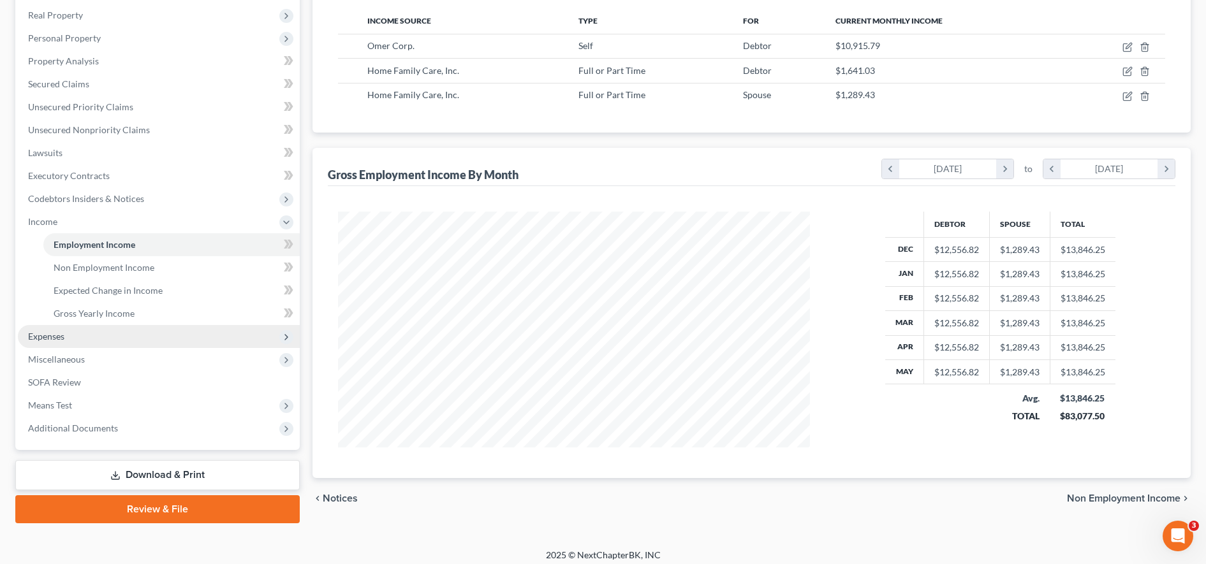
click at [176, 330] on span "Expenses" at bounding box center [159, 336] width 282 height 23
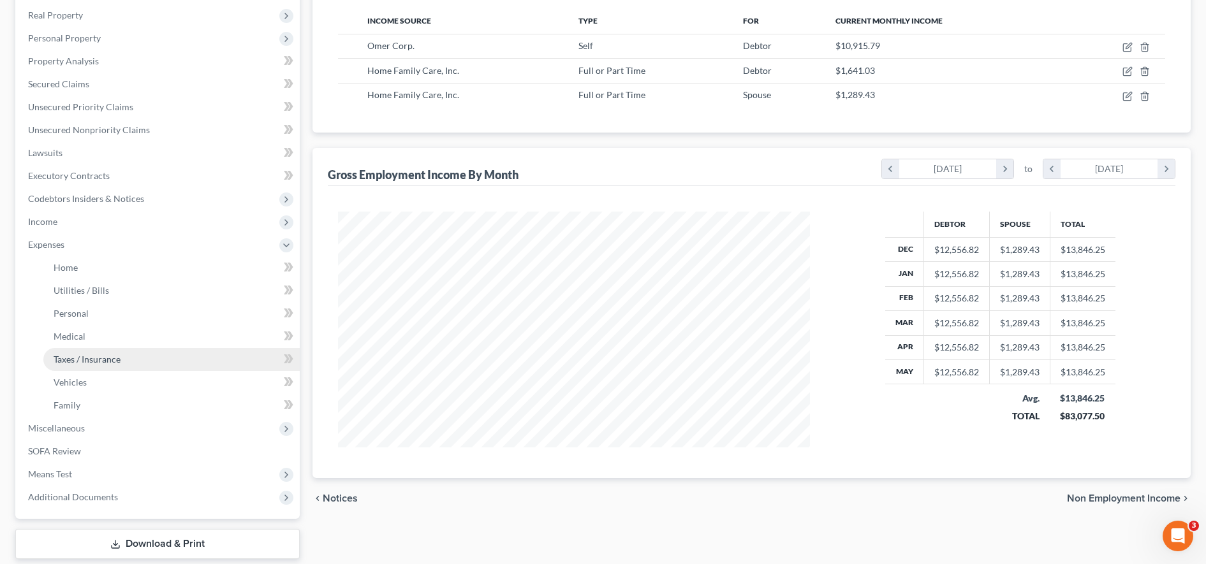
click at [191, 358] on link "Taxes / Insurance" at bounding box center [171, 359] width 256 height 23
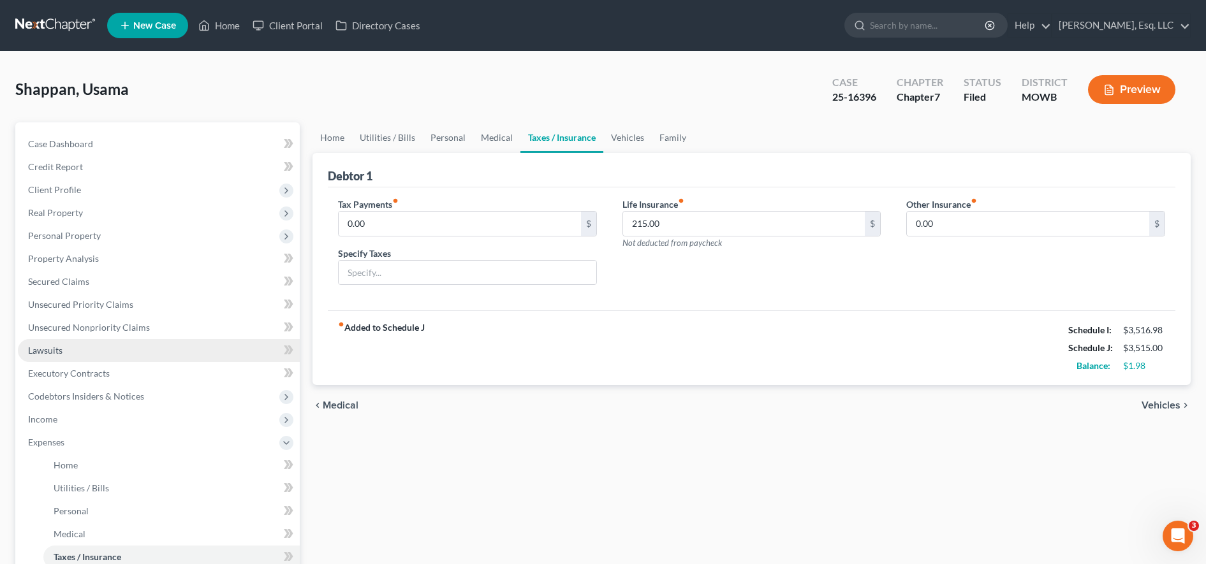
scroll to position [274, 0]
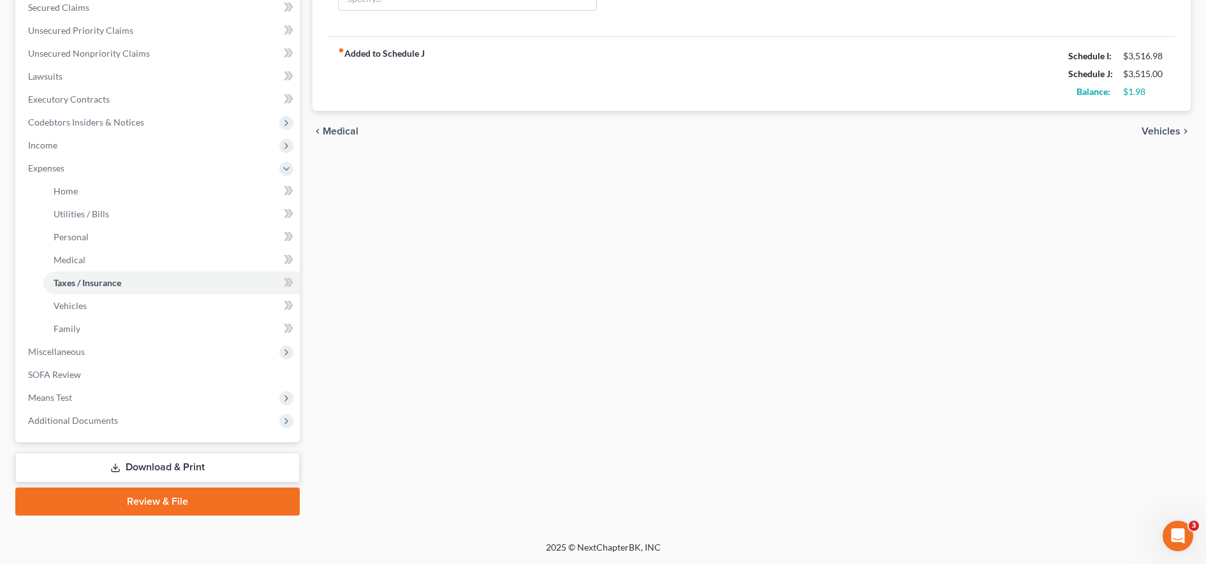
click at [191, 466] on link "Download & Print" at bounding box center [157, 468] width 284 height 30
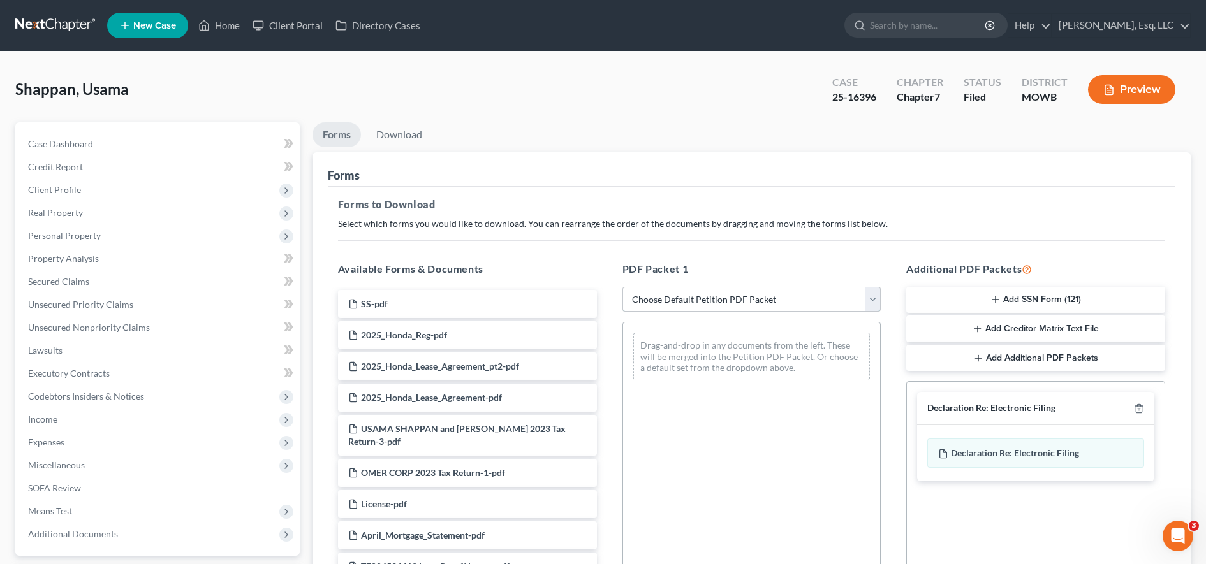
click at [640, 296] on select "Choose Default Petition PDF Packet Complete Bankruptcy Petition (all forms and …" at bounding box center [751, 300] width 259 height 26
select select "2"
click at [622, 287] on select "Choose Default Petition PDF Packet Complete Bankruptcy Petition (all forms and …" at bounding box center [751, 300] width 259 height 26
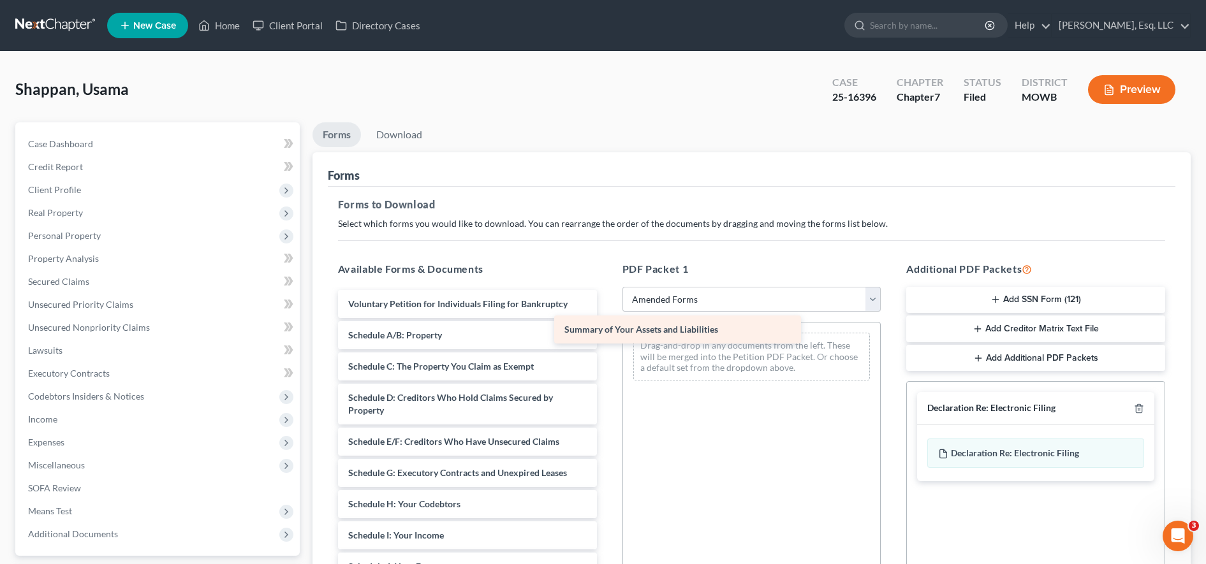
drag, startPoint x: 520, startPoint y: 330, endPoint x: 800, endPoint y: 355, distance: 281.7
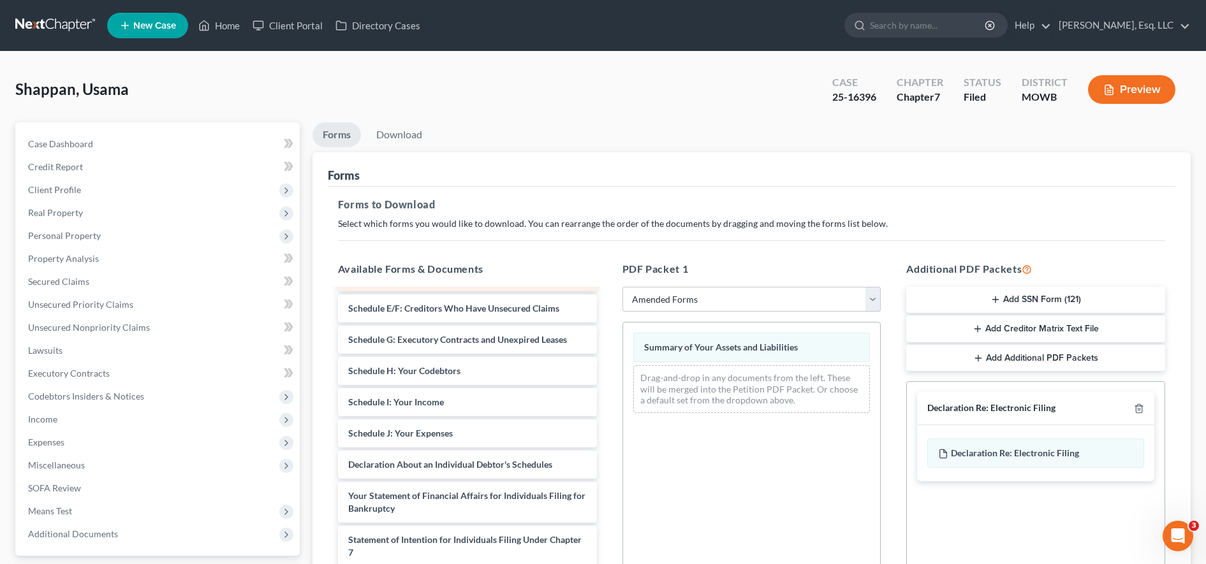
scroll to position [149, 0]
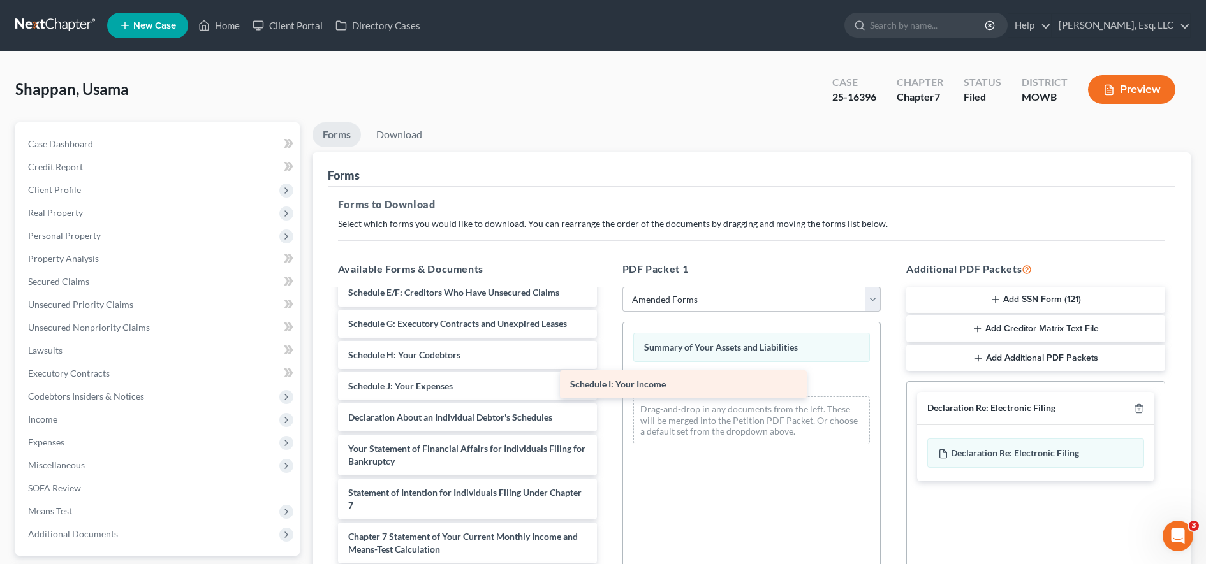
drag, startPoint x: 490, startPoint y: 390, endPoint x: 726, endPoint y: 386, distance: 236.0
click at [607, 386] on div "Schedule I: Your Income Voluntary Petition for Individuals Filing for Bankruptc…" at bounding box center [467, 421] width 279 height 561
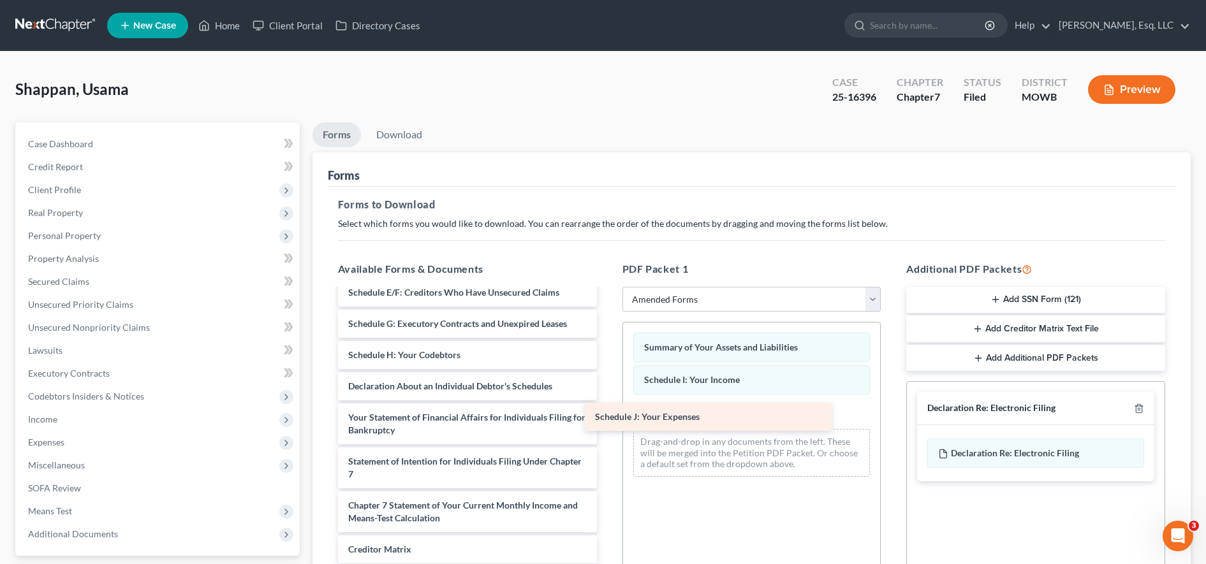
drag, startPoint x: 466, startPoint y: 387, endPoint x: 741, endPoint y: 418, distance: 277.2
click at [607, 418] on div "Schedule J: Your Expenses Voluntary Petition for Individuals Filing for Bankrup…" at bounding box center [467, 405] width 279 height 529
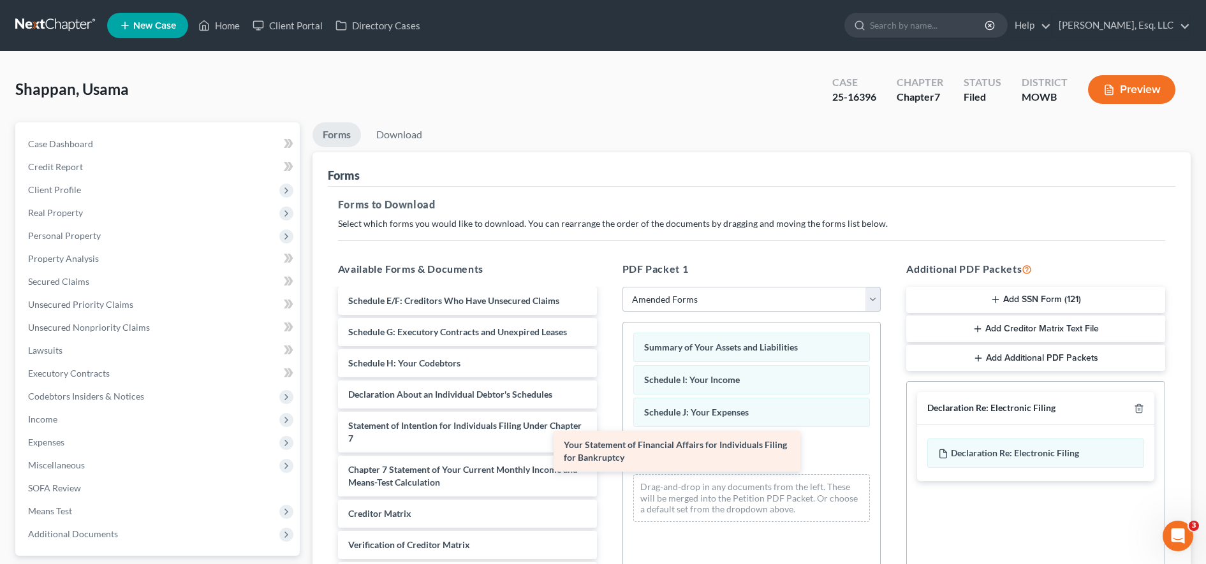
scroll to position [141, 0]
drag, startPoint x: 497, startPoint y: 384, endPoint x: 805, endPoint y: 467, distance: 319.0
click at [607, 467] on div "Your Statement of Financial Affairs for Individuals Filing for Bankruptcy Volun…" at bounding box center [467, 391] width 279 height 485
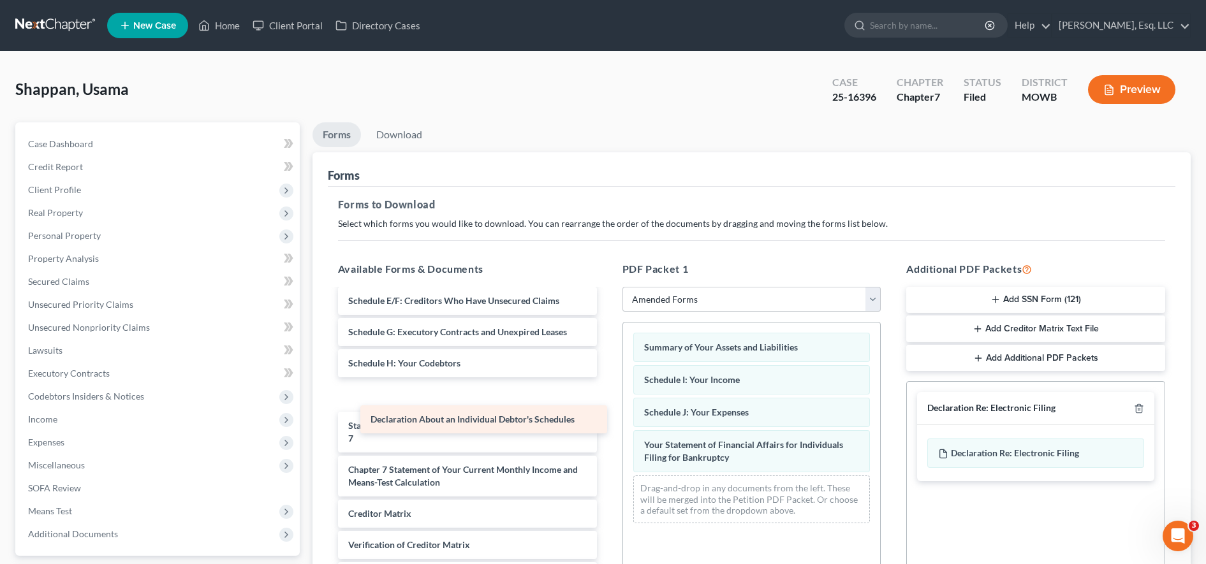
scroll to position [110, 0]
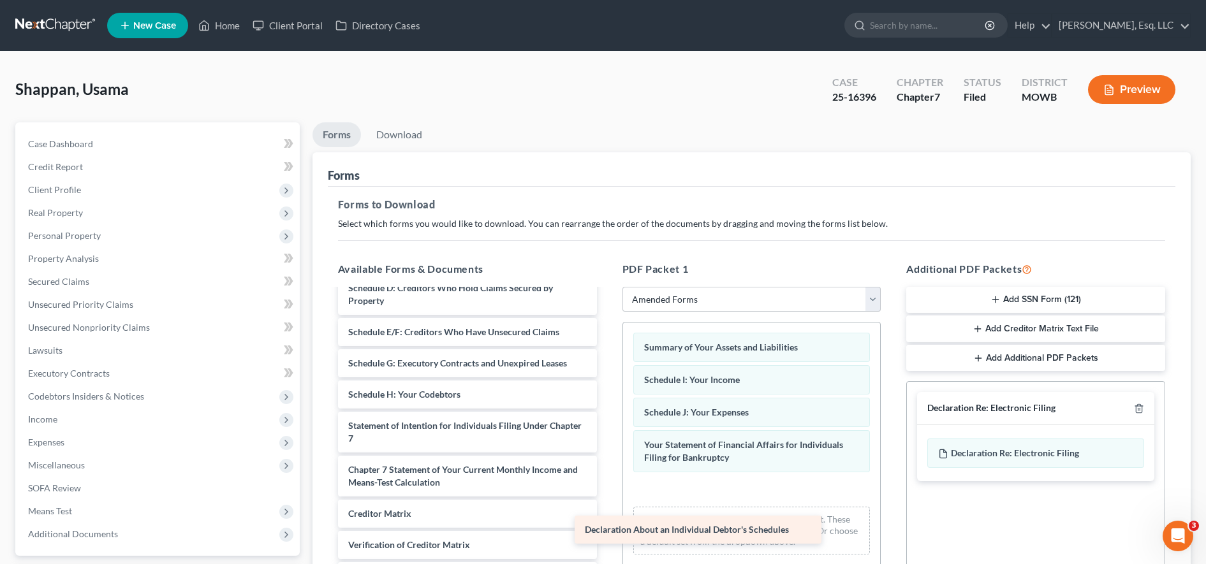
drag, startPoint x: 543, startPoint y: 392, endPoint x: 796, endPoint y: 499, distance: 275.2
click at [607, 499] on div "Declaration About an Individual Debtor's Schedules Voluntary Petition for Indiv…" at bounding box center [467, 407] width 279 height 454
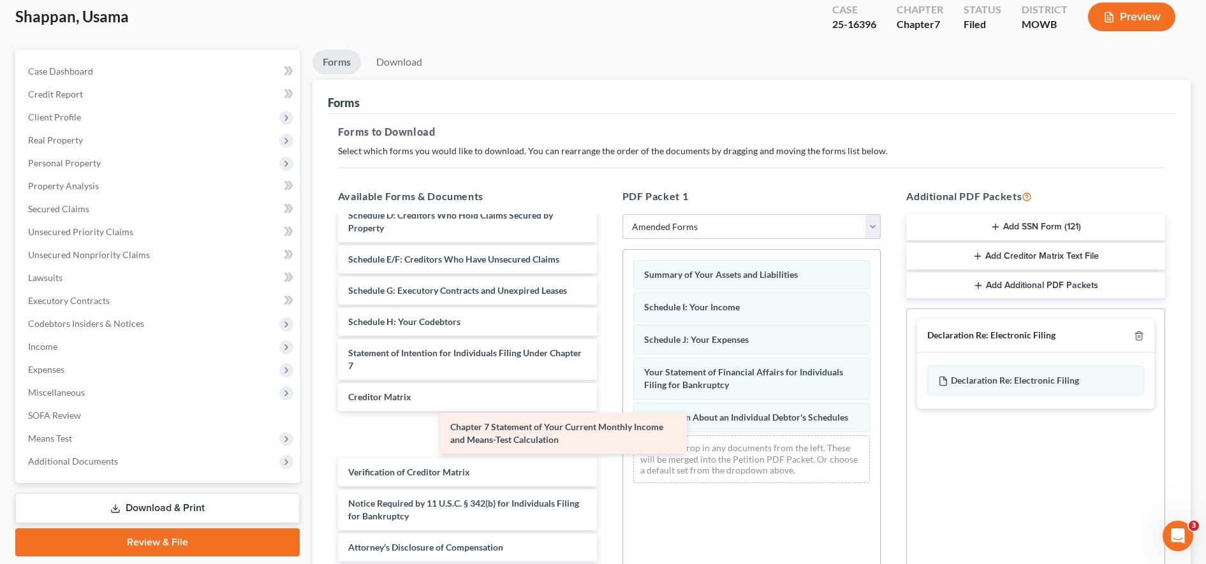
scroll to position [66, 0]
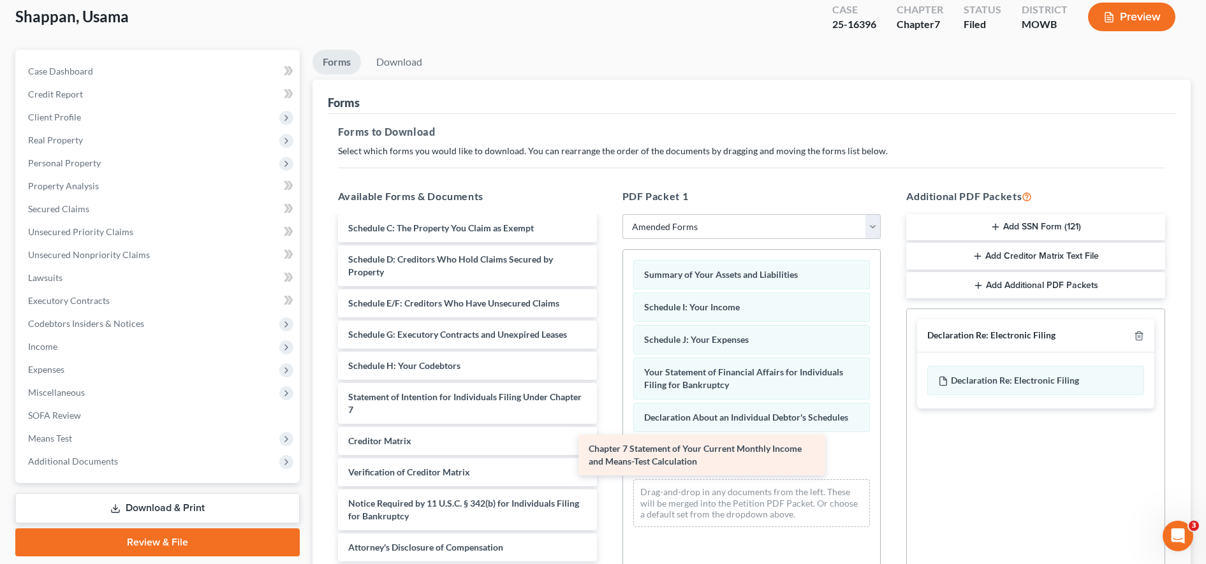
drag, startPoint x: 481, startPoint y: 418, endPoint x: 724, endPoint y: 470, distance: 247.8
click at [607, 470] on div "Chapter 7 Statement of Your Current Monthly Income and Means-Test Calculation V…" at bounding box center [467, 357] width 279 height 410
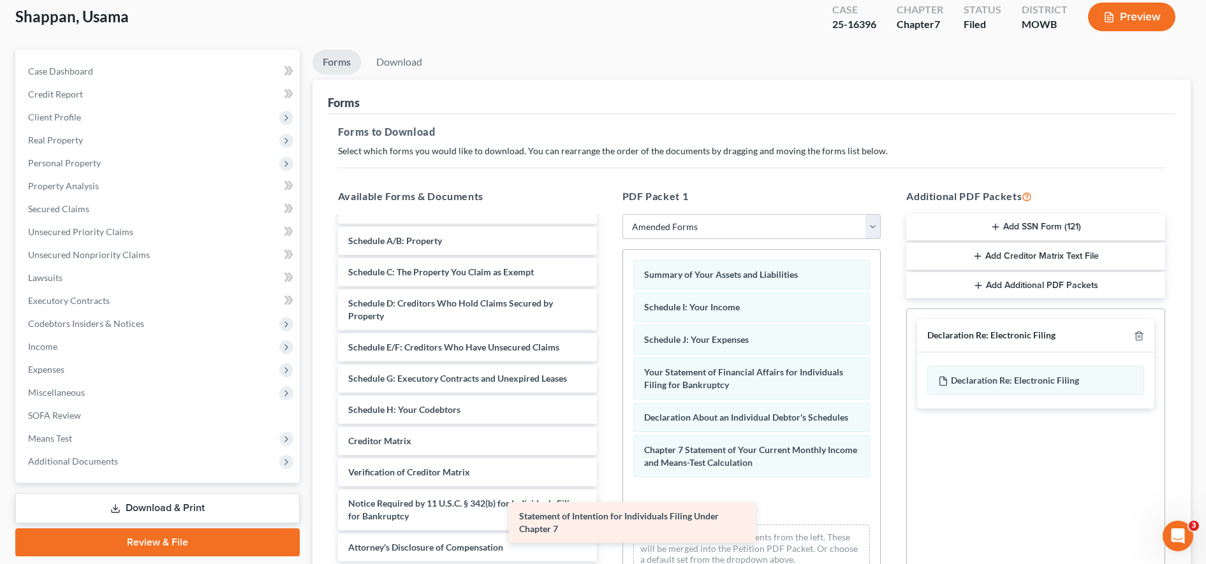
scroll to position [22, 0]
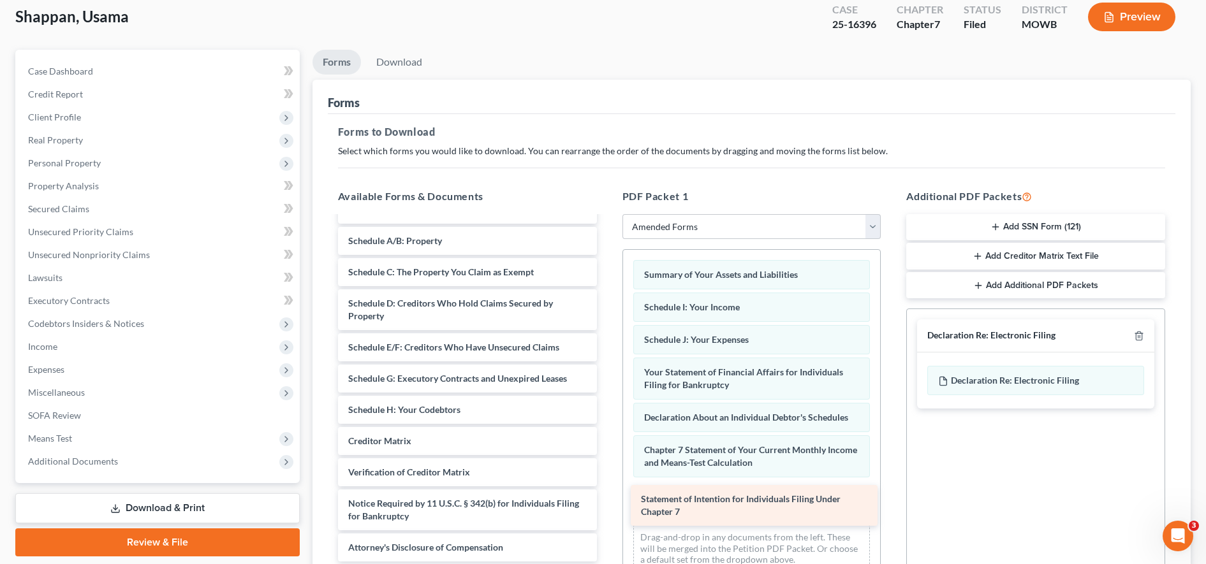
drag, startPoint x: 480, startPoint y: 395, endPoint x: 773, endPoint y: 497, distance: 310.0
click at [607, 497] on div "Statement of Intention for Individuals Filing Under Chapter 7 Voluntary Petitio…" at bounding box center [467, 379] width 279 height 366
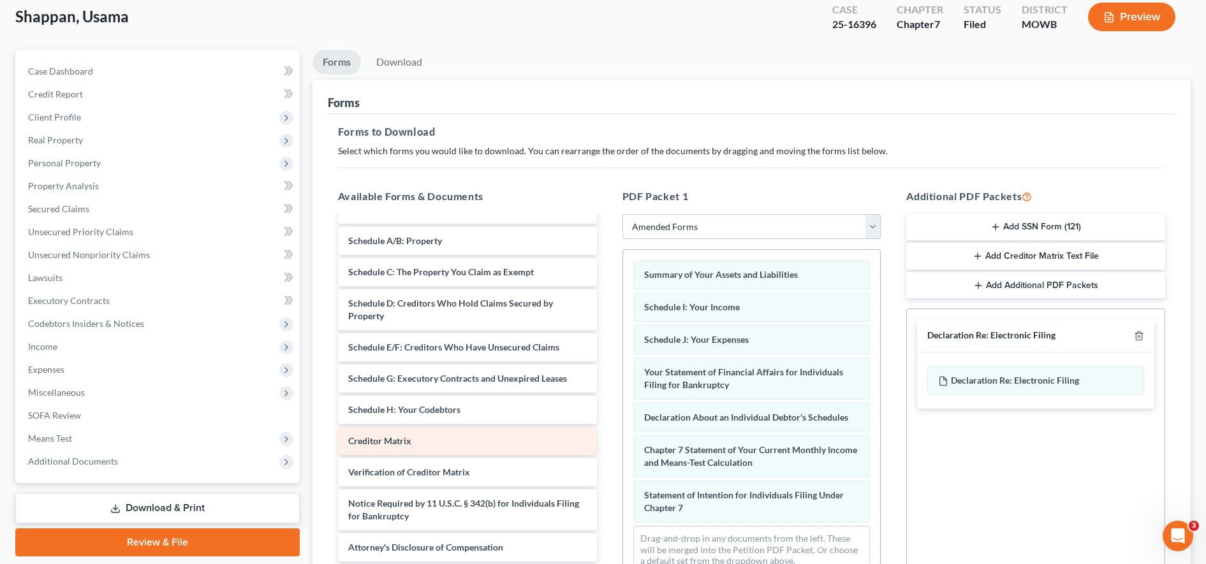
scroll to position [223, 0]
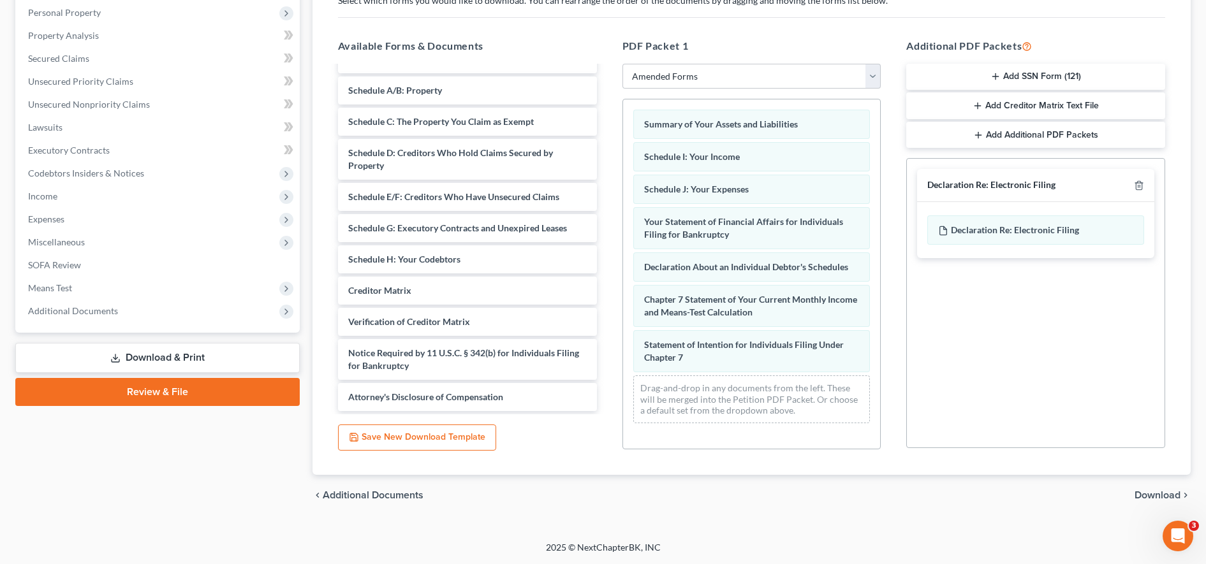
click at [1160, 488] on div "chevron_left Additional Documents Download chevron_right" at bounding box center [751, 495] width 878 height 41
click at [1160, 492] on span "Download" at bounding box center [1157, 495] width 46 height 10
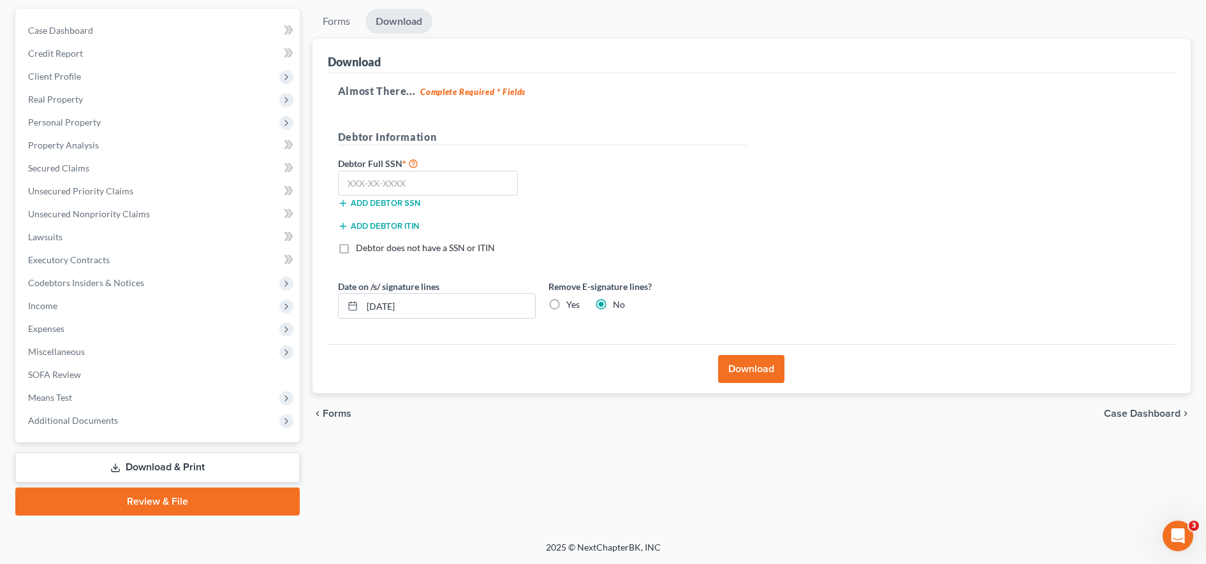
scroll to position [114, 0]
click at [566, 306] on label "Yes" at bounding box center [572, 304] width 13 height 13
click at [571, 306] on input "Yes" at bounding box center [575, 302] width 8 height 8
radio input "true"
radio input "false"
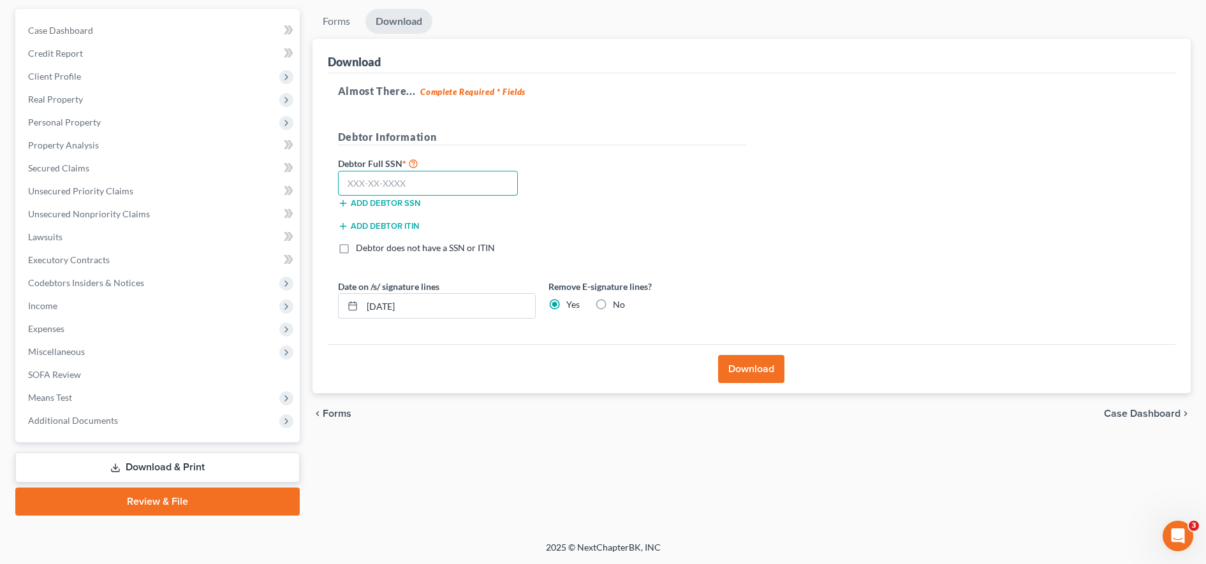
click at [460, 182] on input "text" at bounding box center [428, 184] width 180 height 26
click at [815, 228] on div "Almost There... Complete Required * Fields Debtor Information Debtor Full SSN *…" at bounding box center [752, 209] width 848 height 272
click at [374, 187] on input "text" at bounding box center [428, 184] width 180 height 26
type input "360-88-5063"
click at [746, 368] on button "Download" at bounding box center [751, 369] width 66 height 28
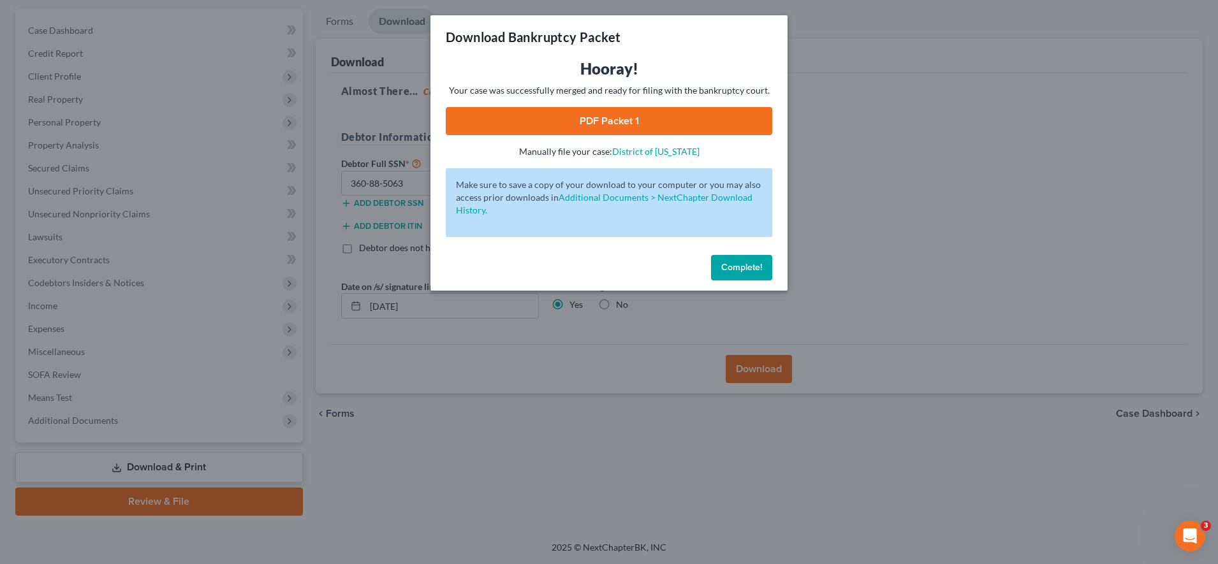
click at [697, 121] on link "PDF Packet 1" at bounding box center [609, 121] width 327 height 28
click at [719, 253] on div "Complete!" at bounding box center [608, 270] width 357 height 41
click at [724, 262] on span "Complete!" at bounding box center [741, 267] width 41 height 11
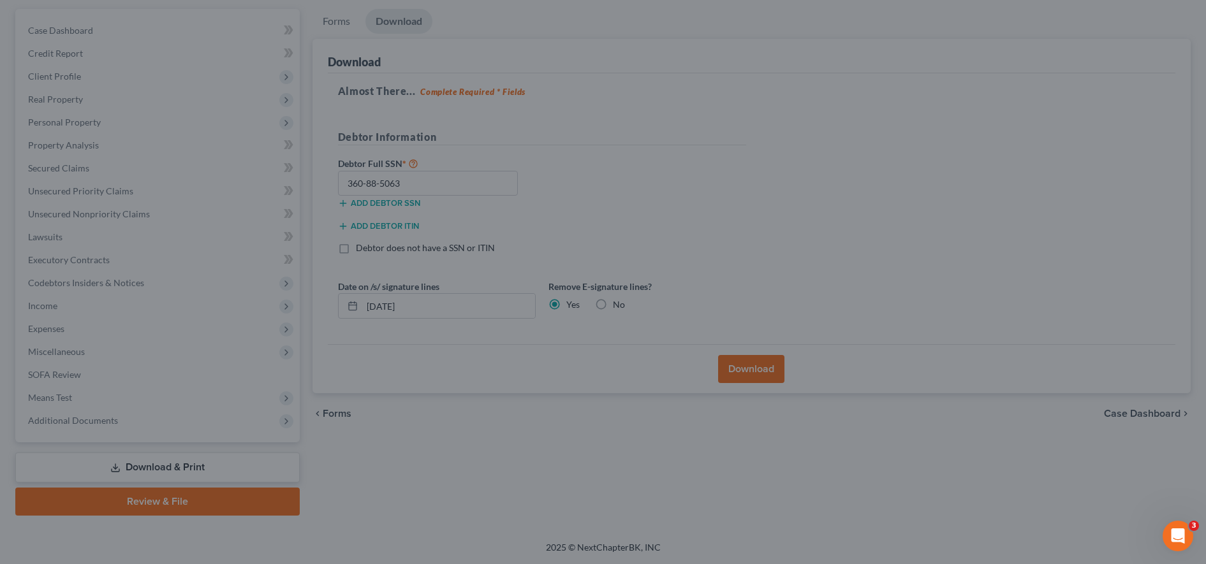
scroll to position [0, 0]
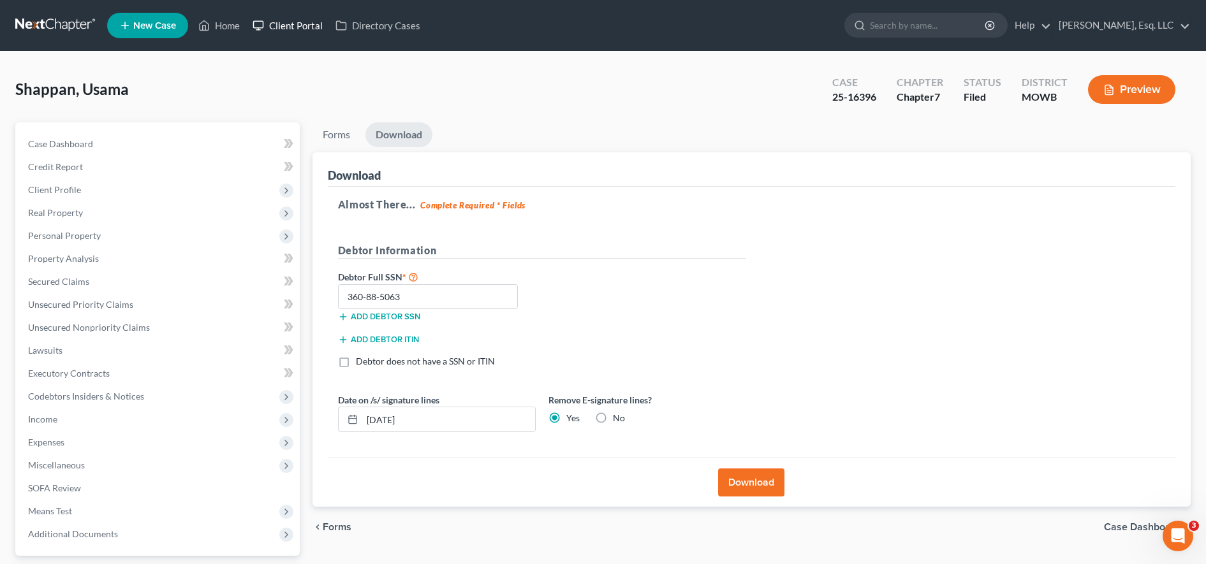
click at [305, 20] on link "Client Portal" at bounding box center [287, 25] width 83 height 23
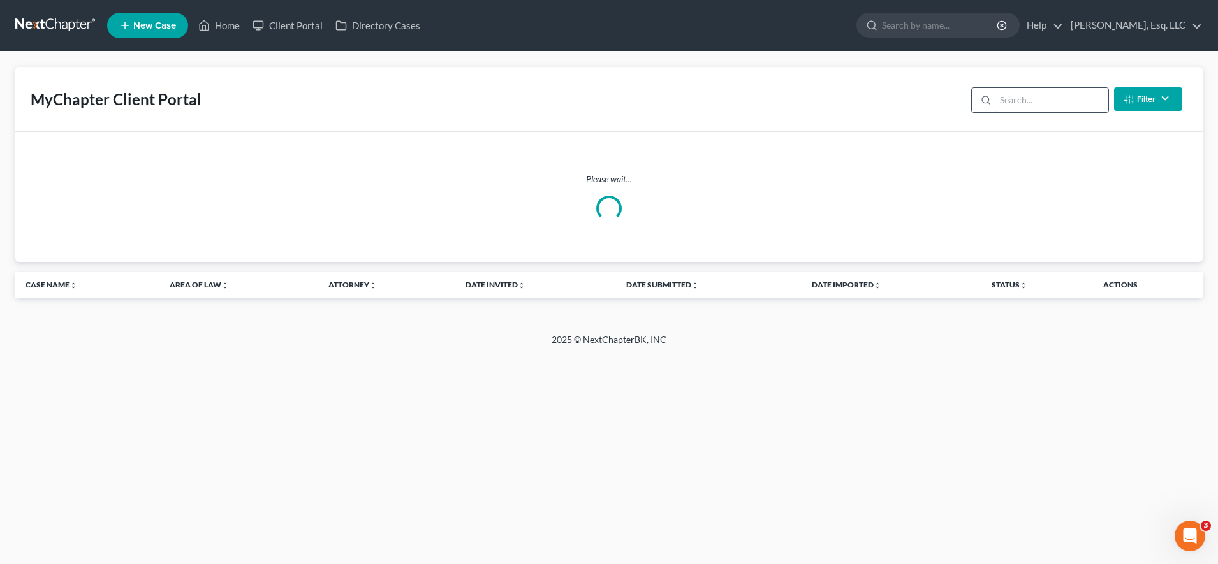
click at [1010, 93] on input "search" at bounding box center [1051, 100] width 113 height 24
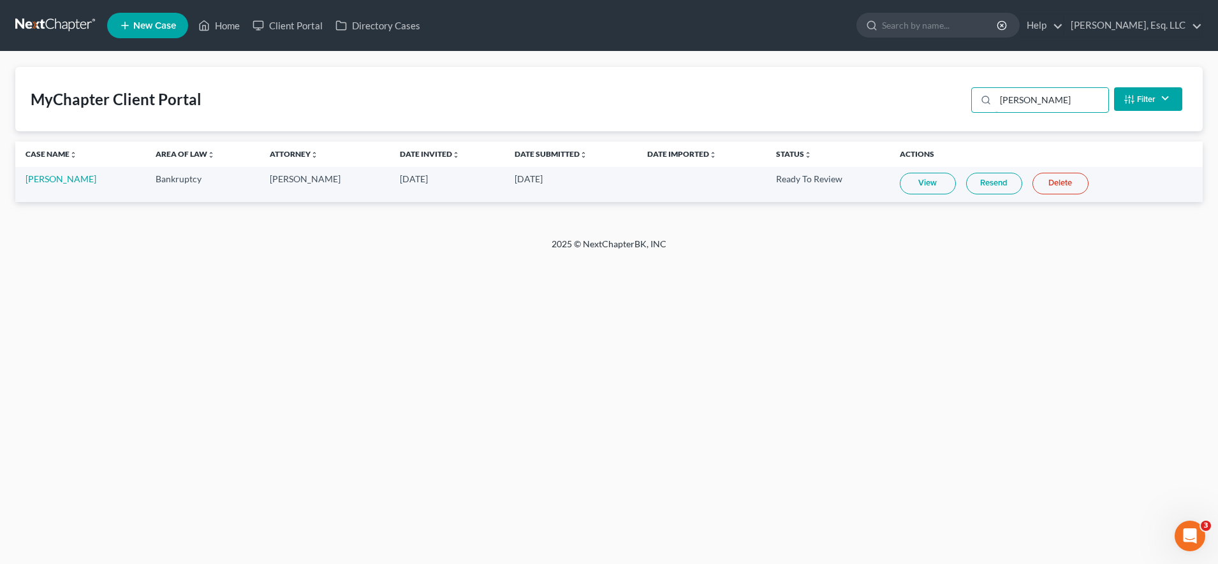
type input "[PERSON_NAME]"
click at [70, 170] on td "[PERSON_NAME]" at bounding box center [80, 184] width 130 height 35
click at [71, 180] on link "[PERSON_NAME]" at bounding box center [61, 178] width 71 height 11
select select "1"
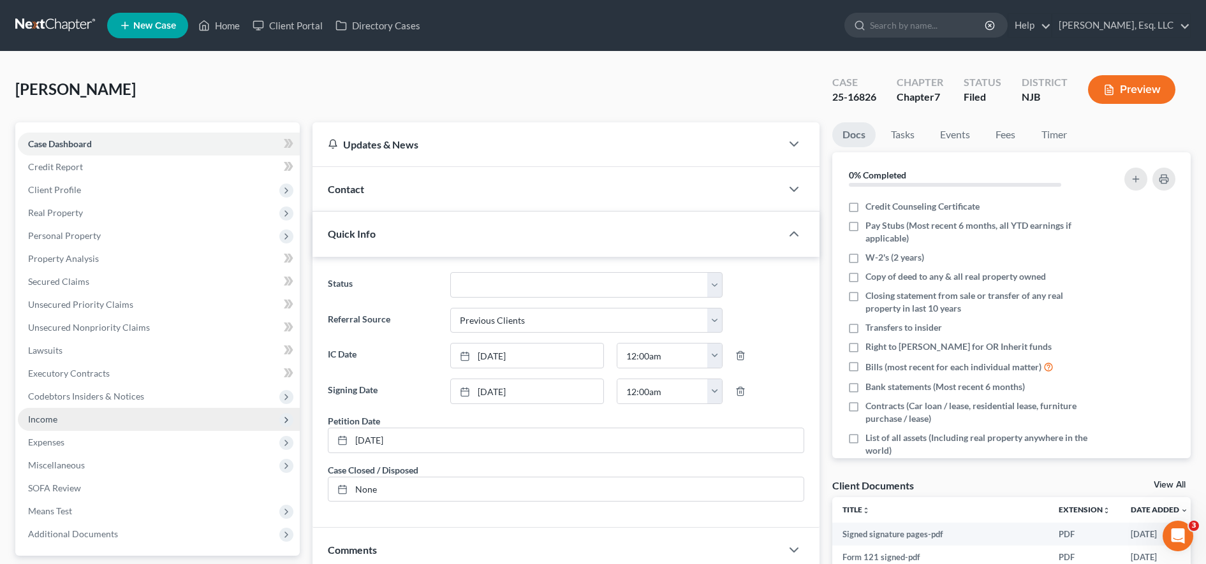
scroll to position [271, 0]
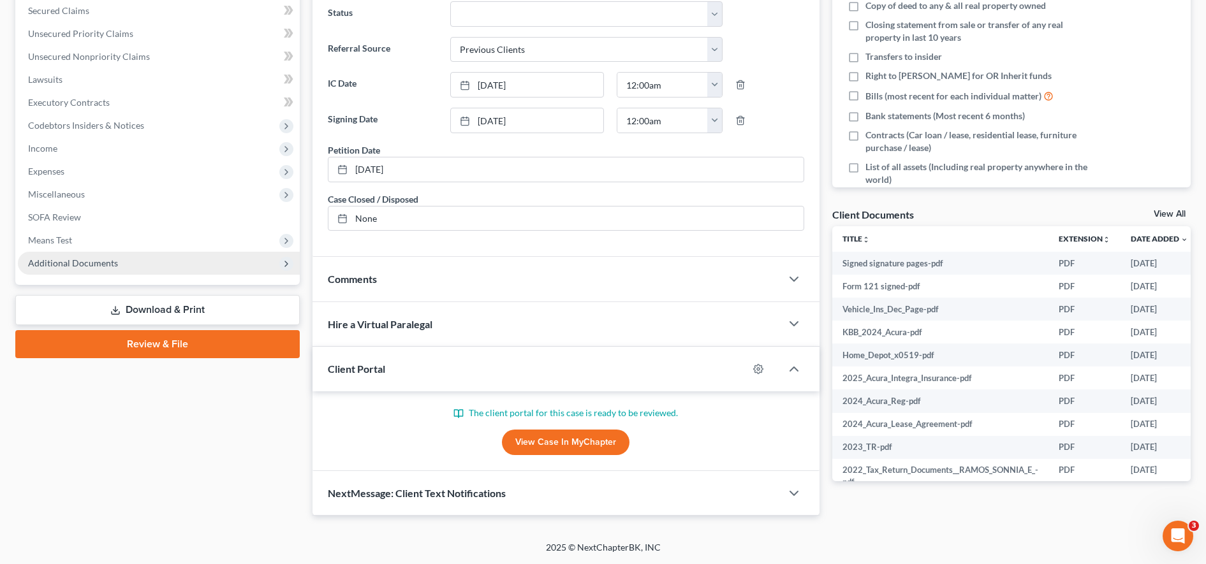
click at [99, 258] on span "Additional Documents" at bounding box center [73, 263] width 90 height 11
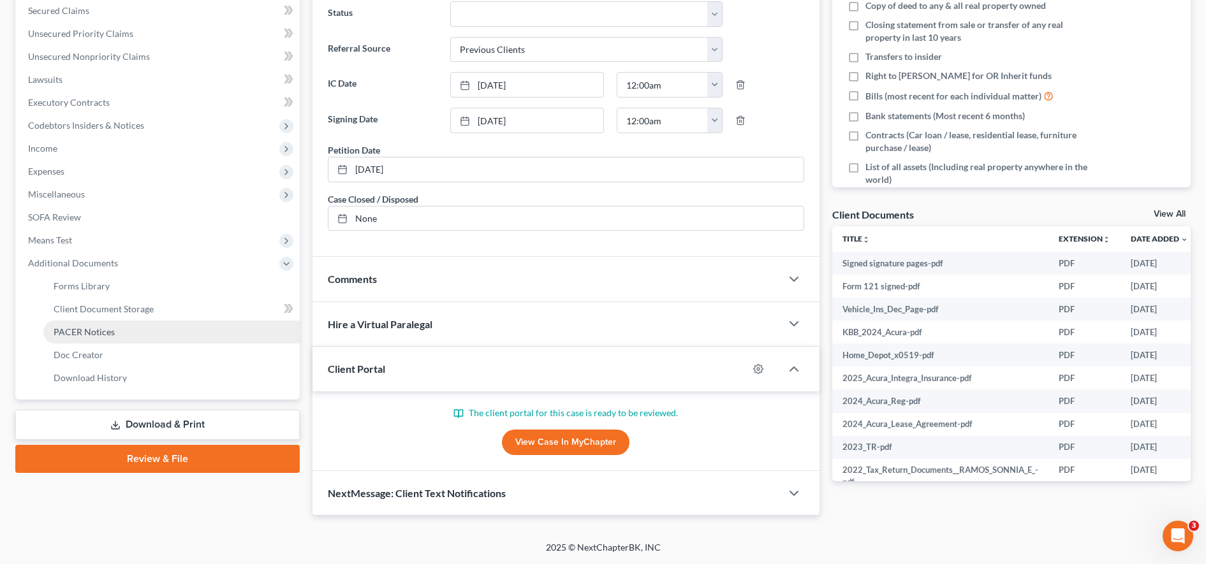
click at [108, 331] on span "PACER Notices" at bounding box center [84, 332] width 61 height 11
